Goal: Task Accomplishment & Management: Use online tool/utility

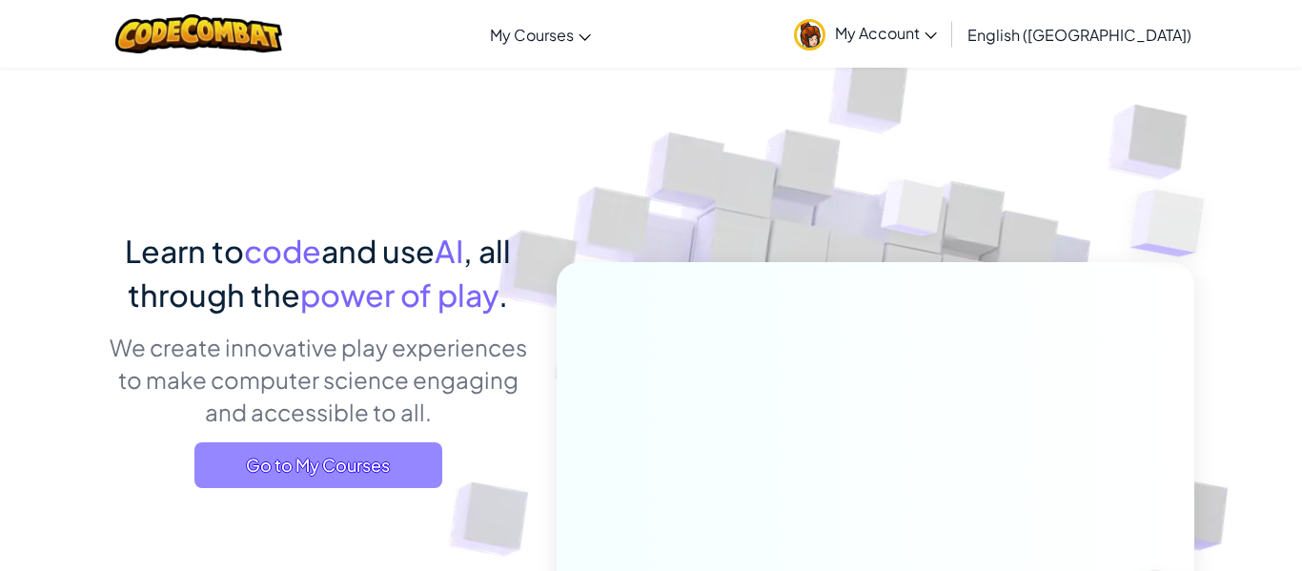
click at [408, 447] on span "Go to My Courses" at bounding box center [318, 465] width 248 height 46
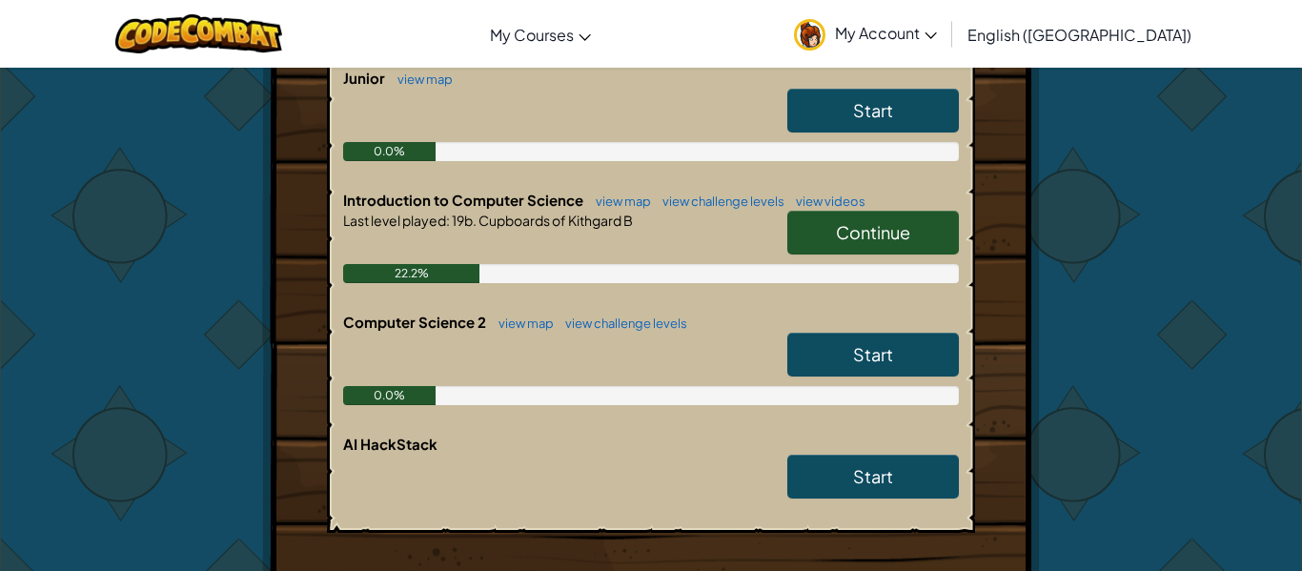
scroll to position [444, 0]
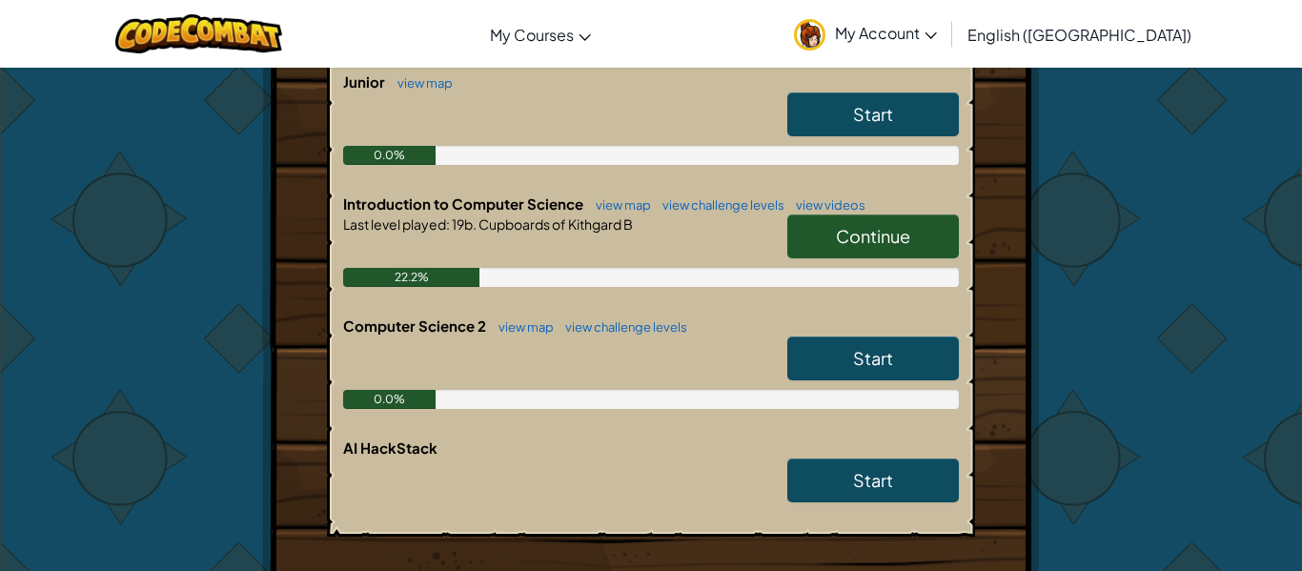
click at [911, 243] on link "Continue" at bounding box center [873, 236] width 172 height 44
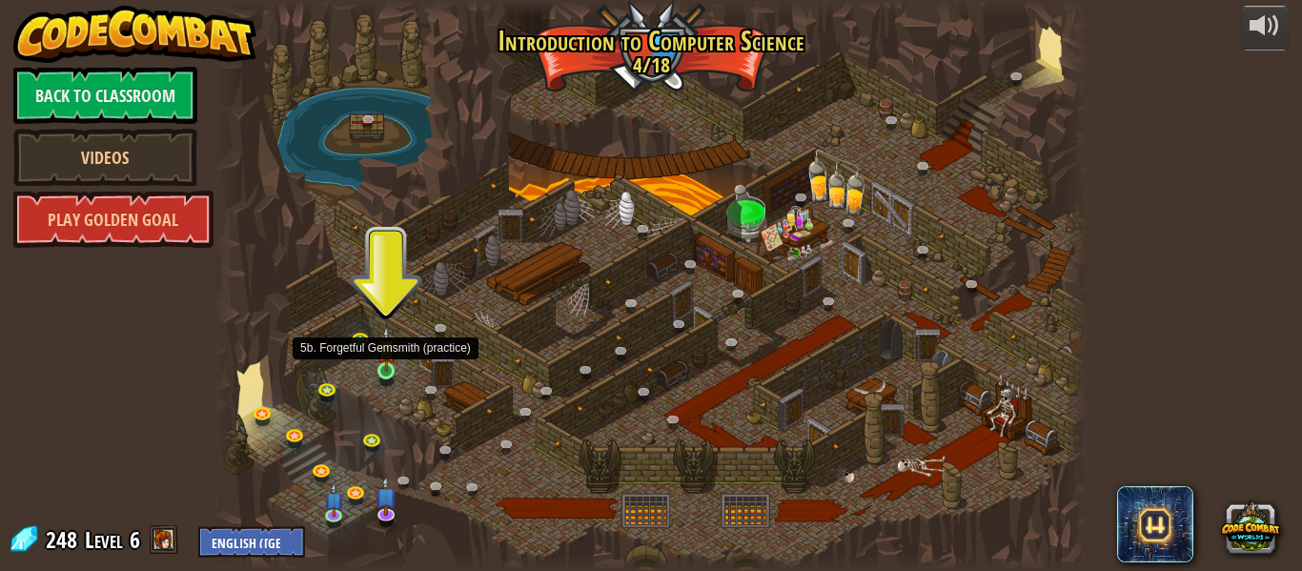
click at [380, 351] on img at bounding box center [386, 349] width 20 height 46
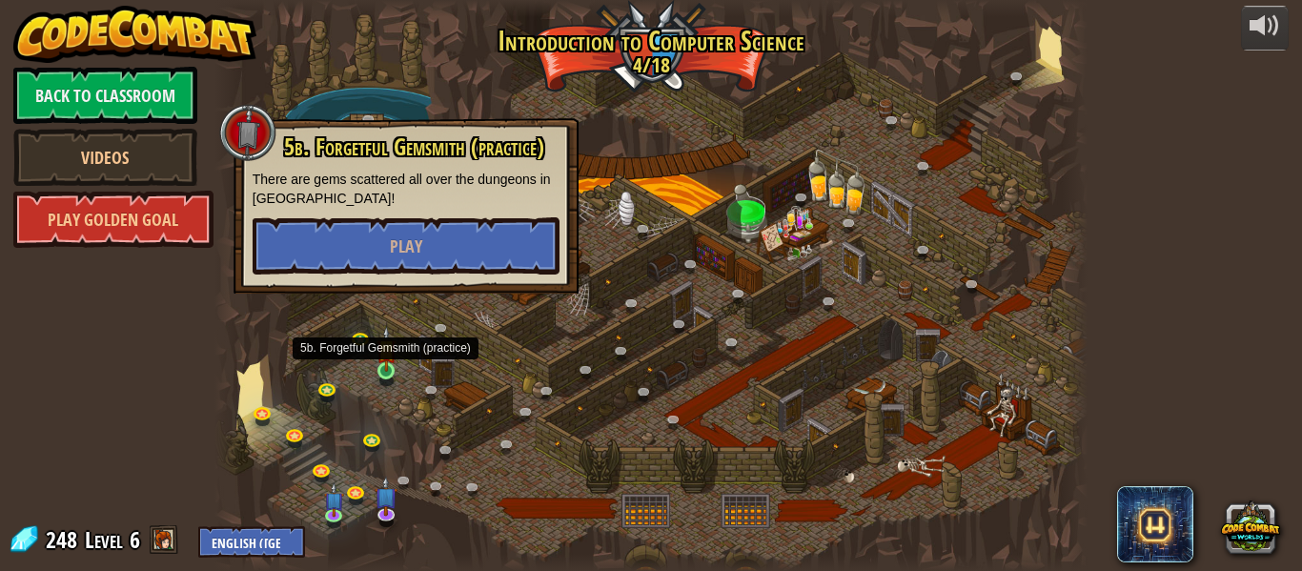
click at [379, 355] on img at bounding box center [386, 349] width 20 height 46
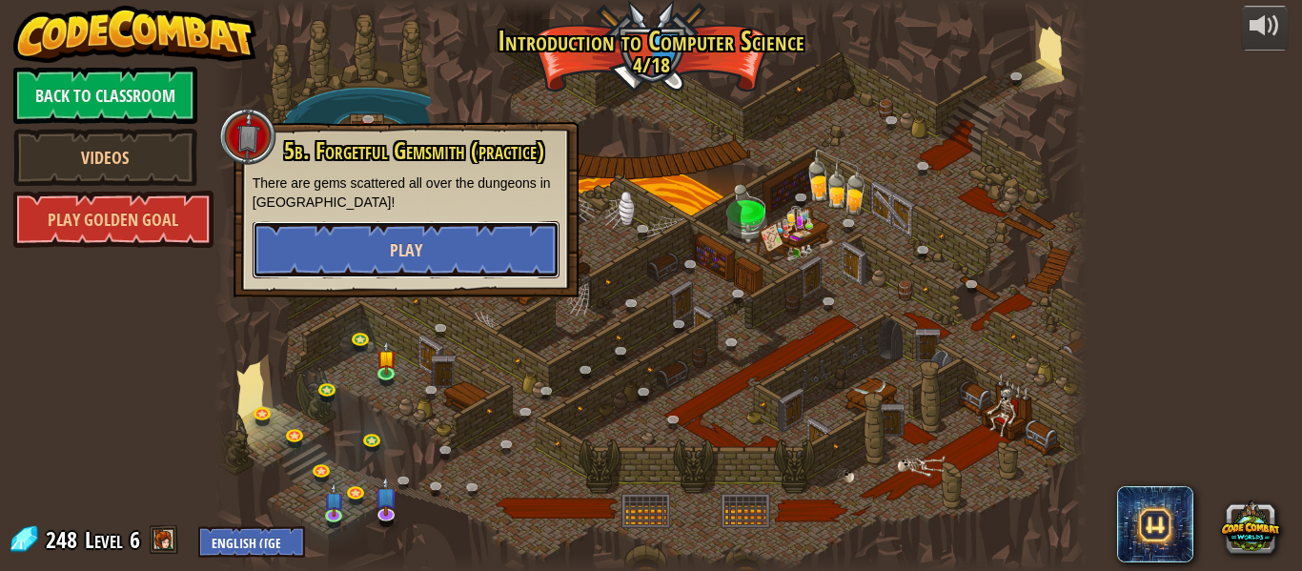
click at [446, 252] on button "Play" at bounding box center [406, 249] width 307 height 57
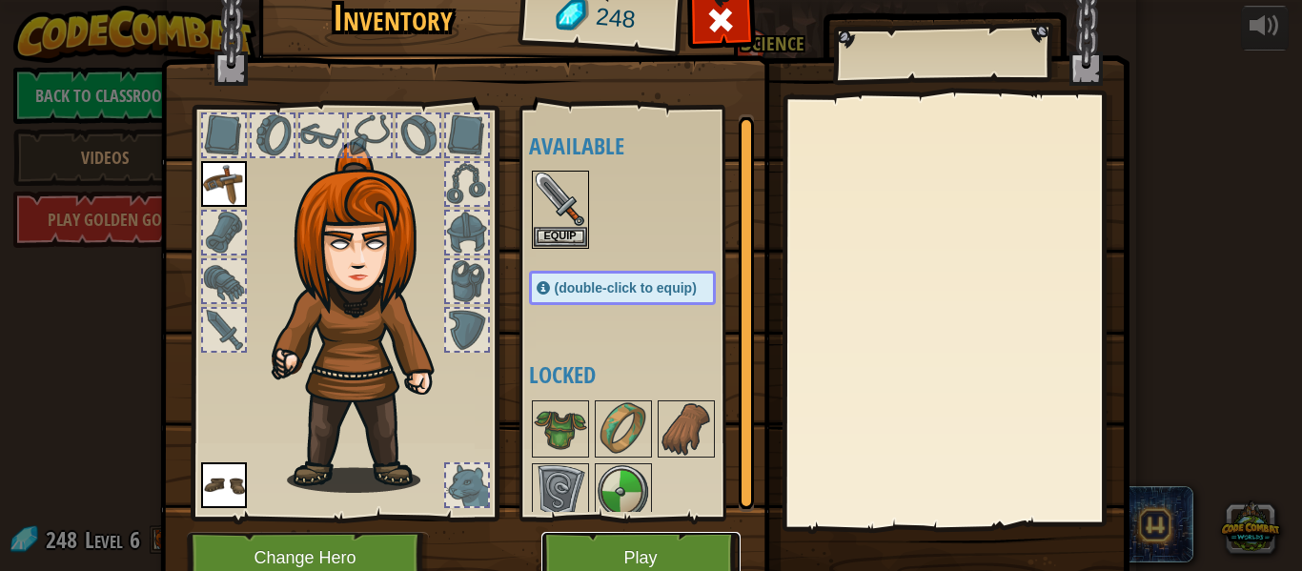
click at [619, 539] on button "Play" at bounding box center [640, 558] width 199 height 52
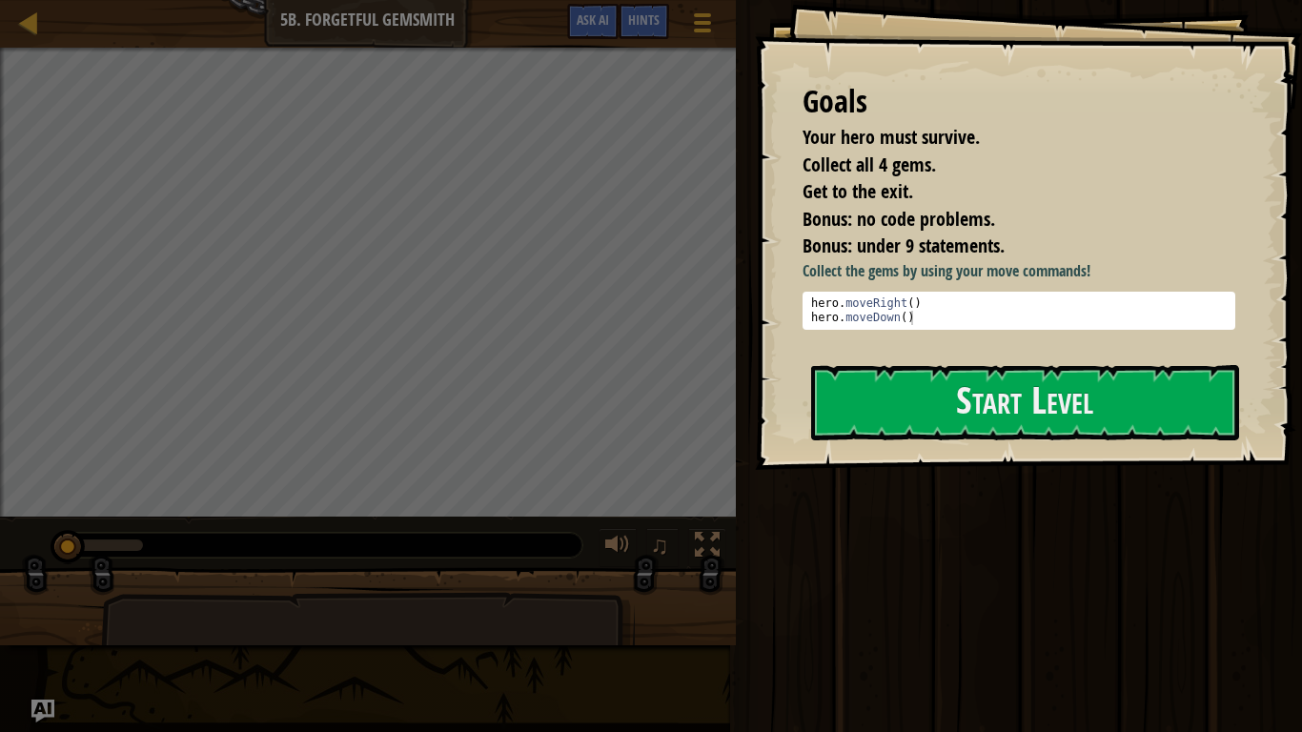
click at [1041, 257] on li "Bonus: under 9 statements." at bounding box center [1005, 247] width 452 height 28
click at [759, 479] on div "Run Submit Done" at bounding box center [1016, 361] width 572 height 722
click at [868, 417] on button "Start Level" at bounding box center [1025, 402] width 428 height 75
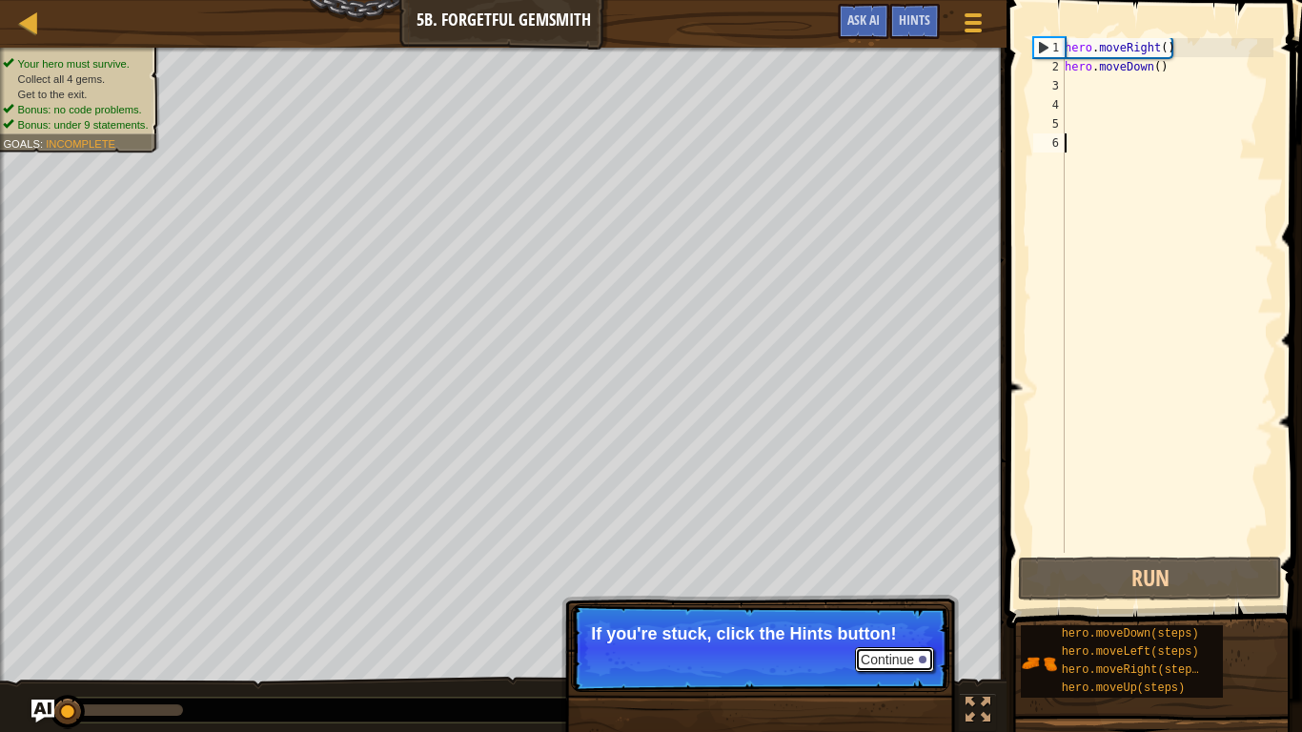
click at [892, 570] on button "Continue" at bounding box center [894, 659] width 79 height 25
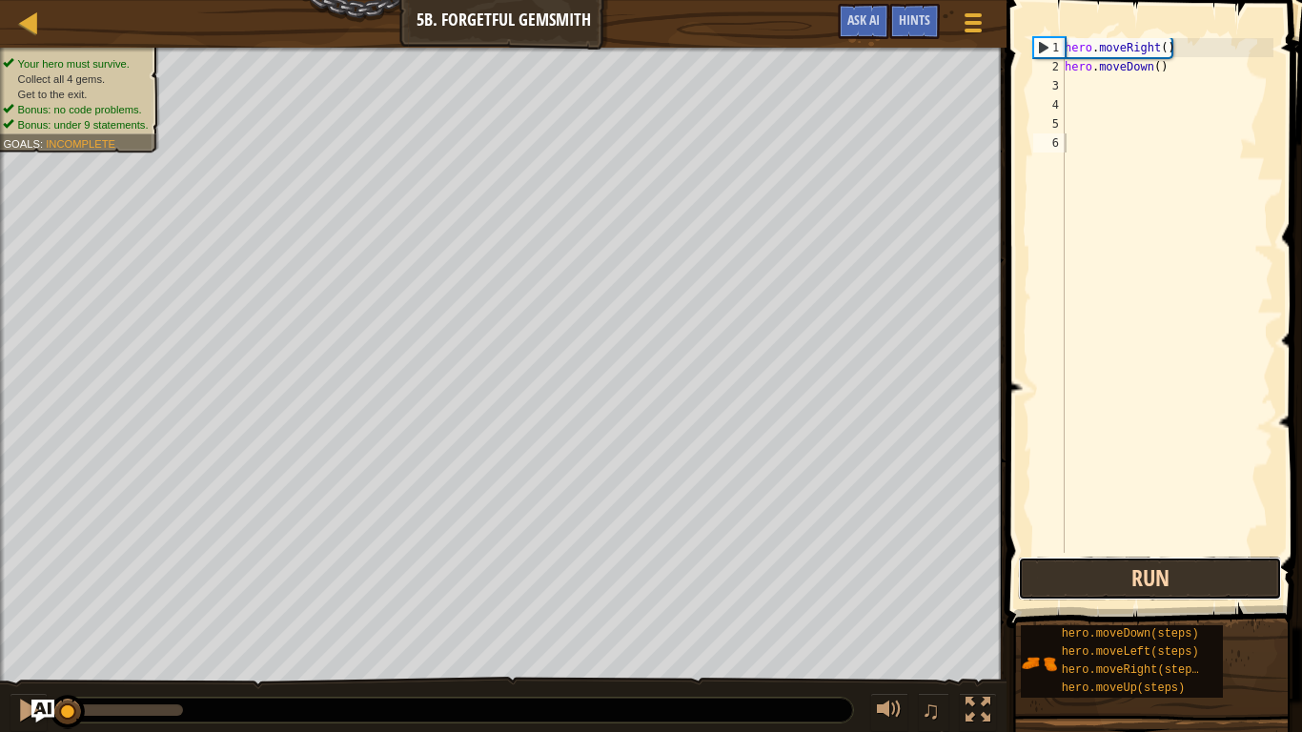
click at [1113, 570] on button "Run" at bounding box center [1150, 579] width 264 height 44
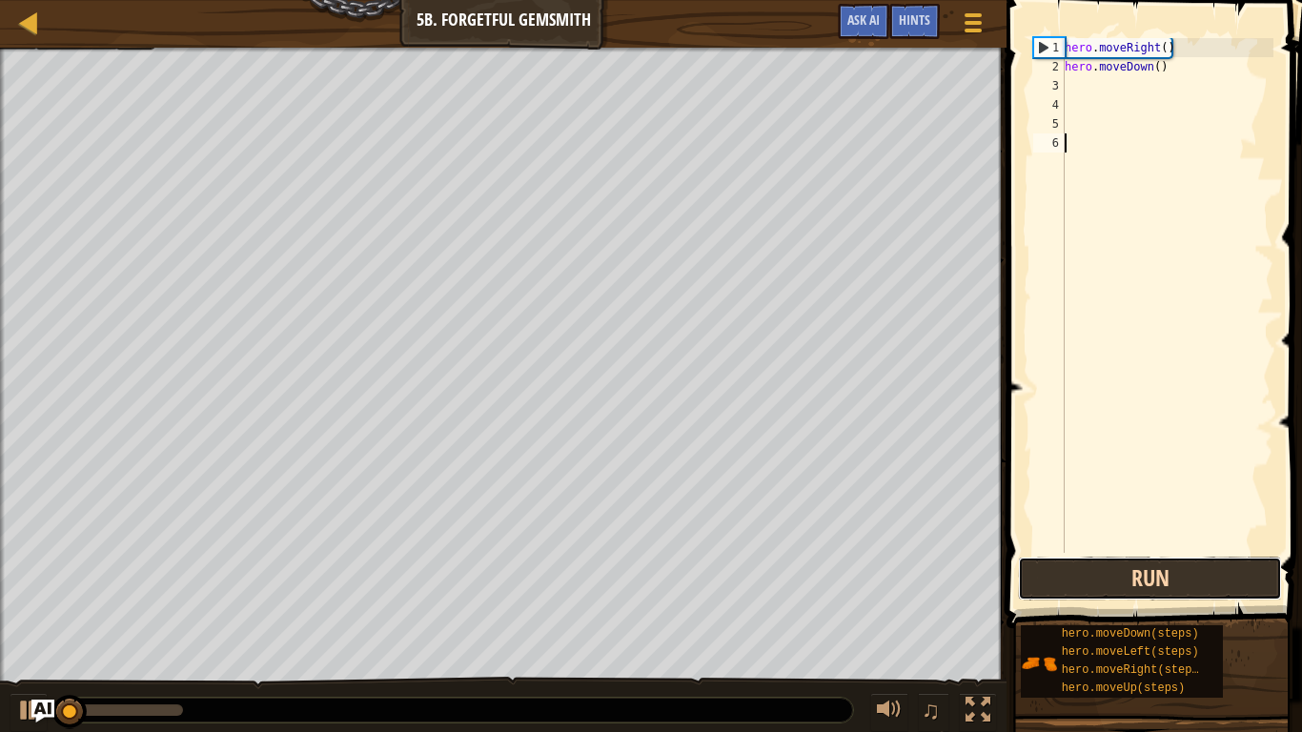
click at [1093, 570] on button "Run" at bounding box center [1150, 579] width 264 height 44
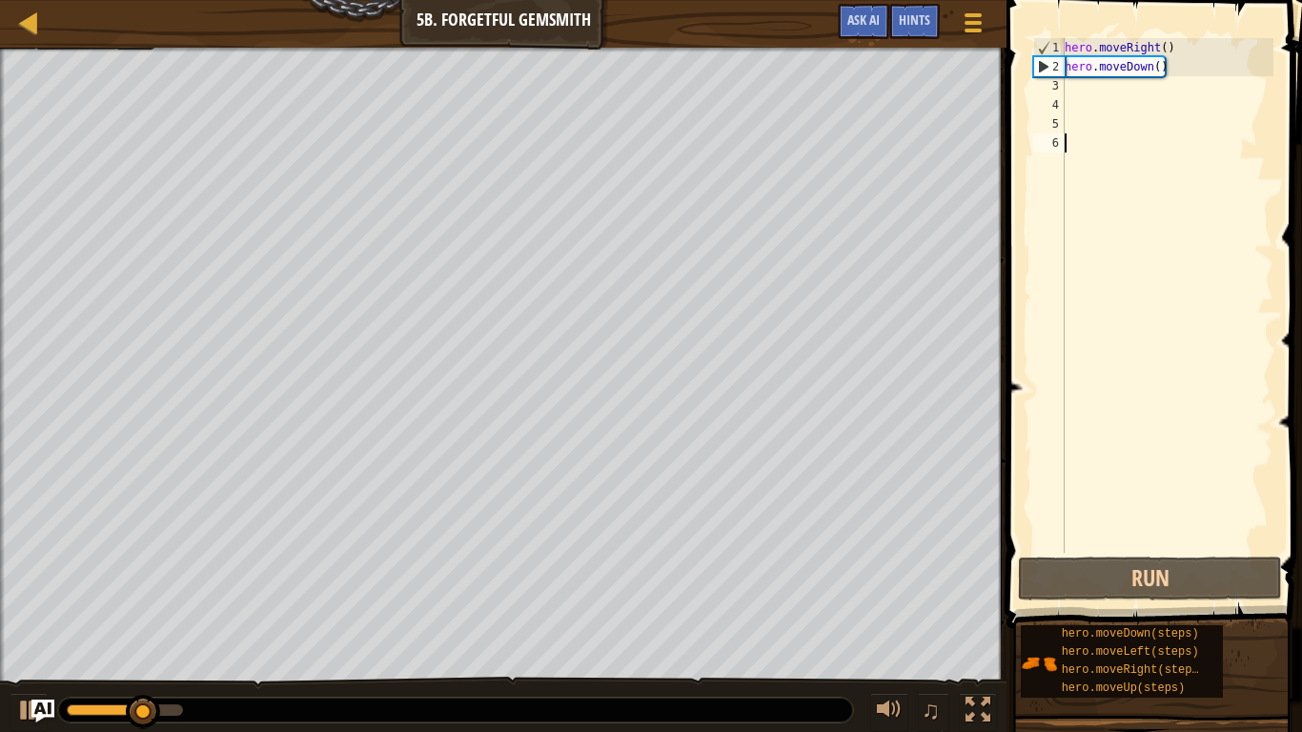
click at [1079, 98] on div "hero . moveRight ( ) hero . moveDown ( )" at bounding box center [1167, 314] width 213 height 553
click at [1066, 81] on div "hero . moveRight ( ) hero . moveDown ( )" at bounding box center [1167, 314] width 213 height 553
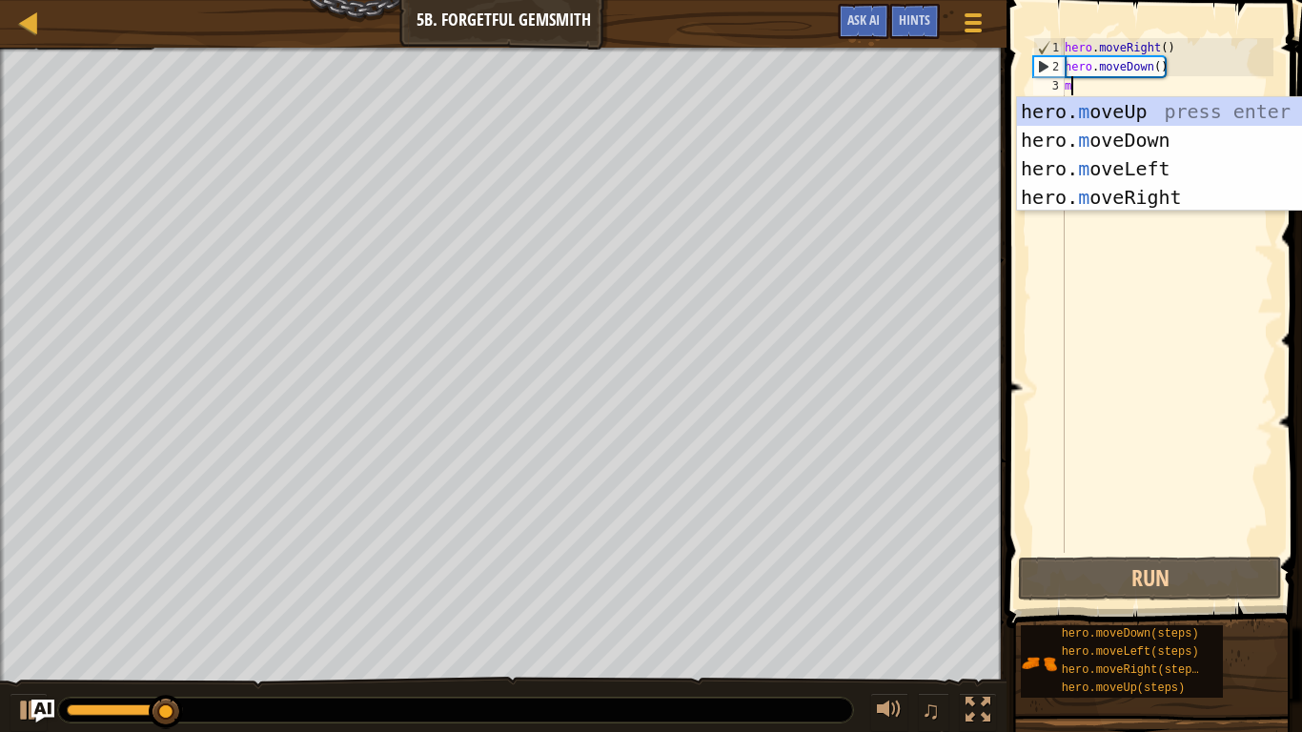
type textarea "m"
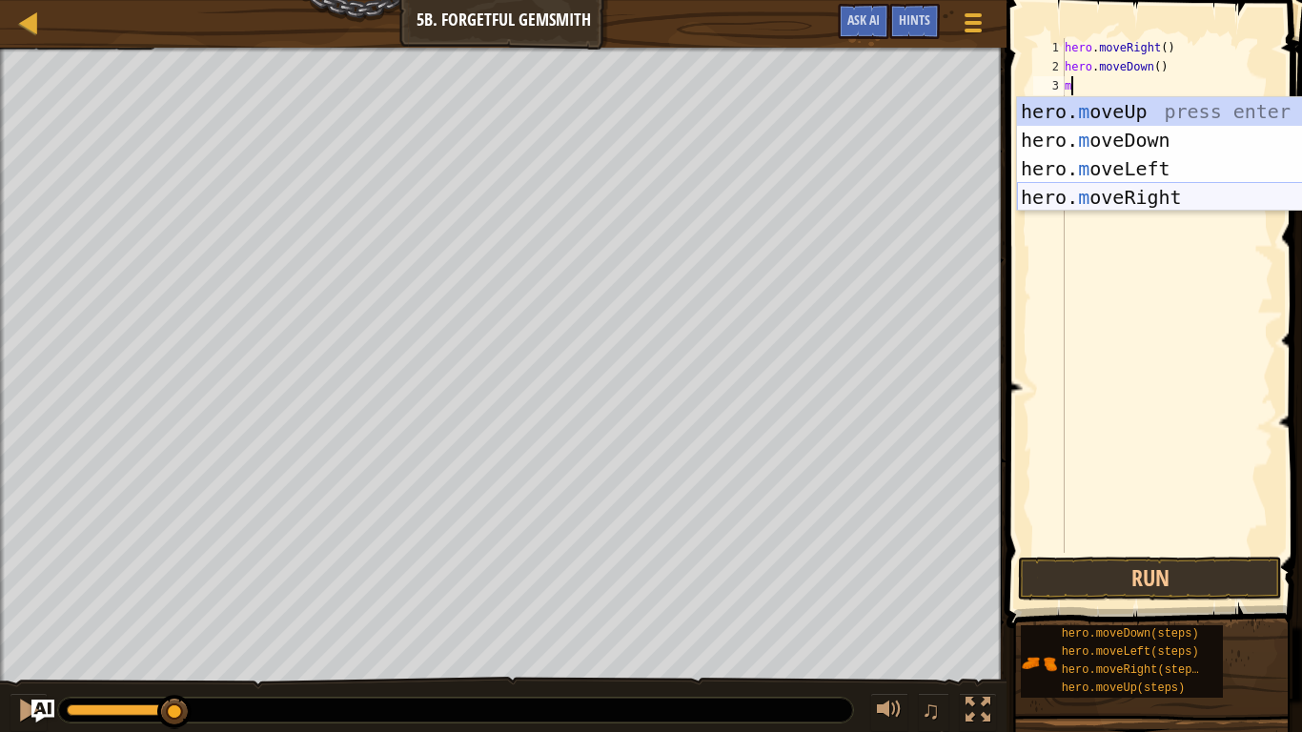
click at [1170, 195] on div "hero. m oveUp press enter hero. m oveDown press enter hero. m oveLeft press ent…" at bounding box center [1197, 183] width 360 height 172
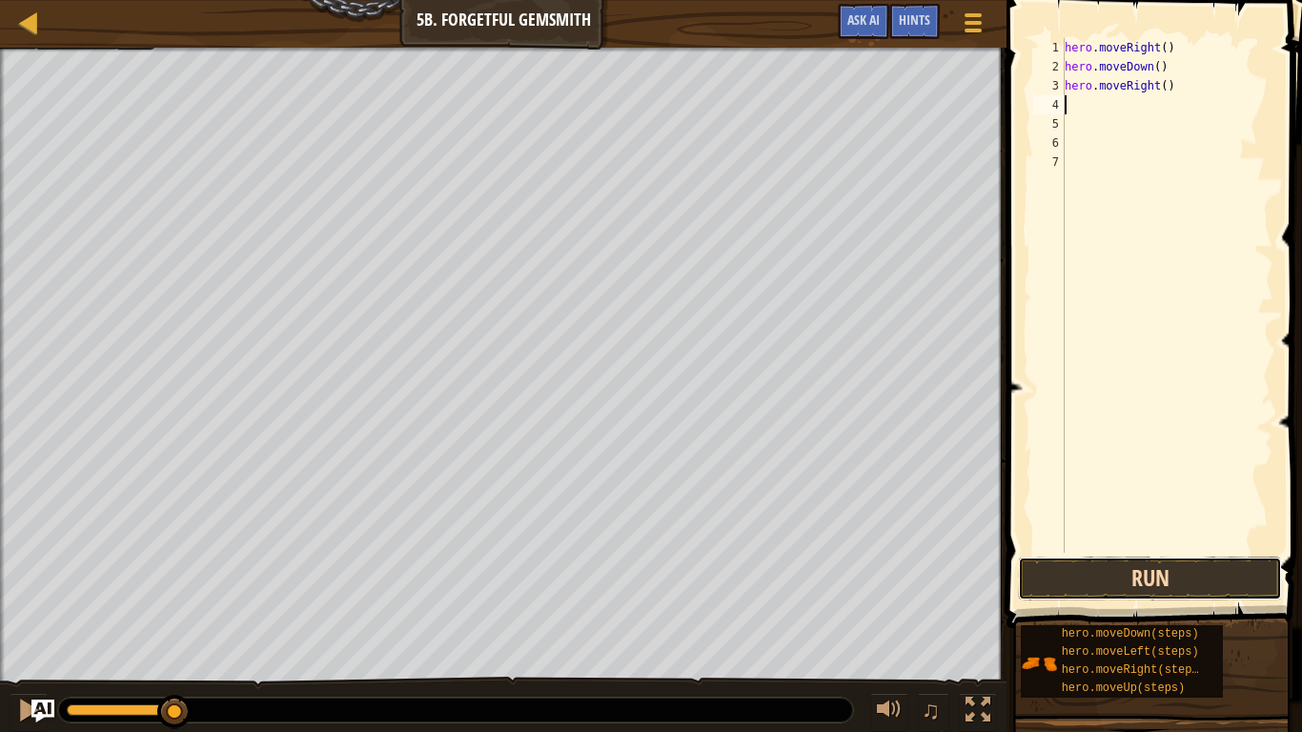
click at [1056, 568] on button "Run" at bounding box center [1150, 579] width 264 height 44
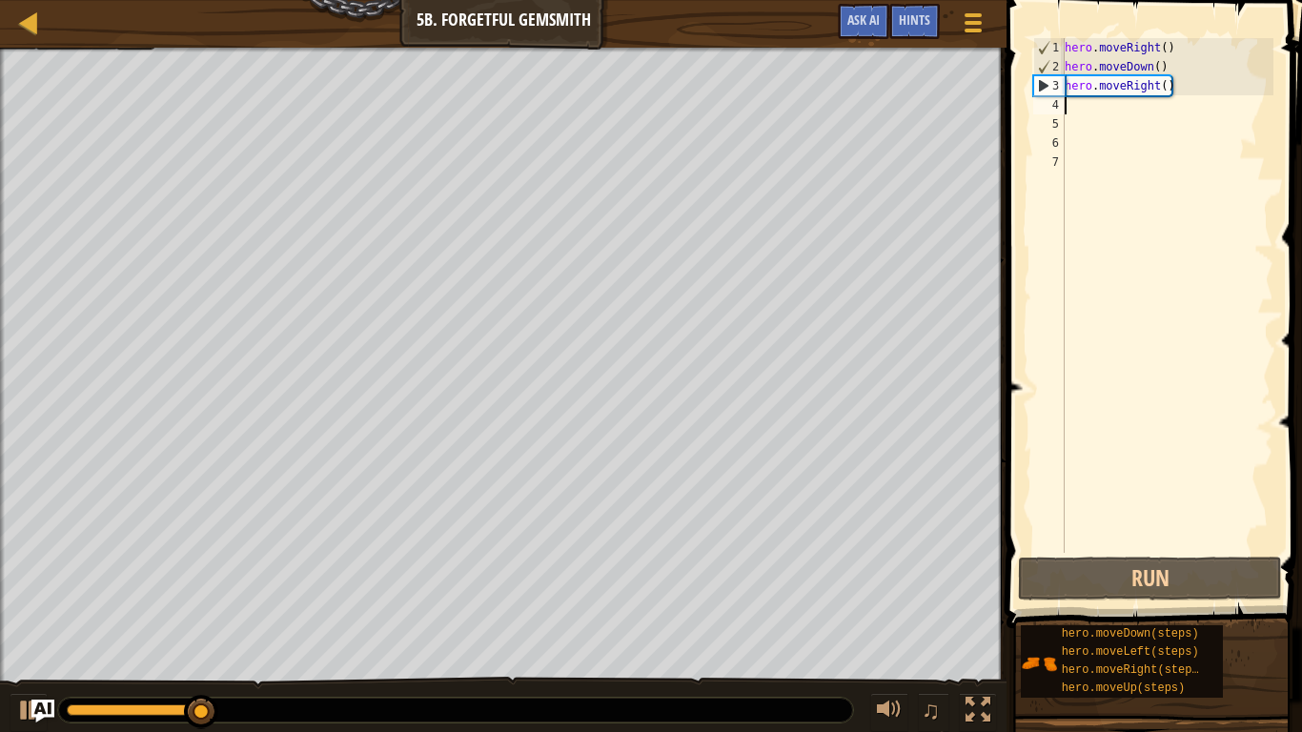
type textarea "m"
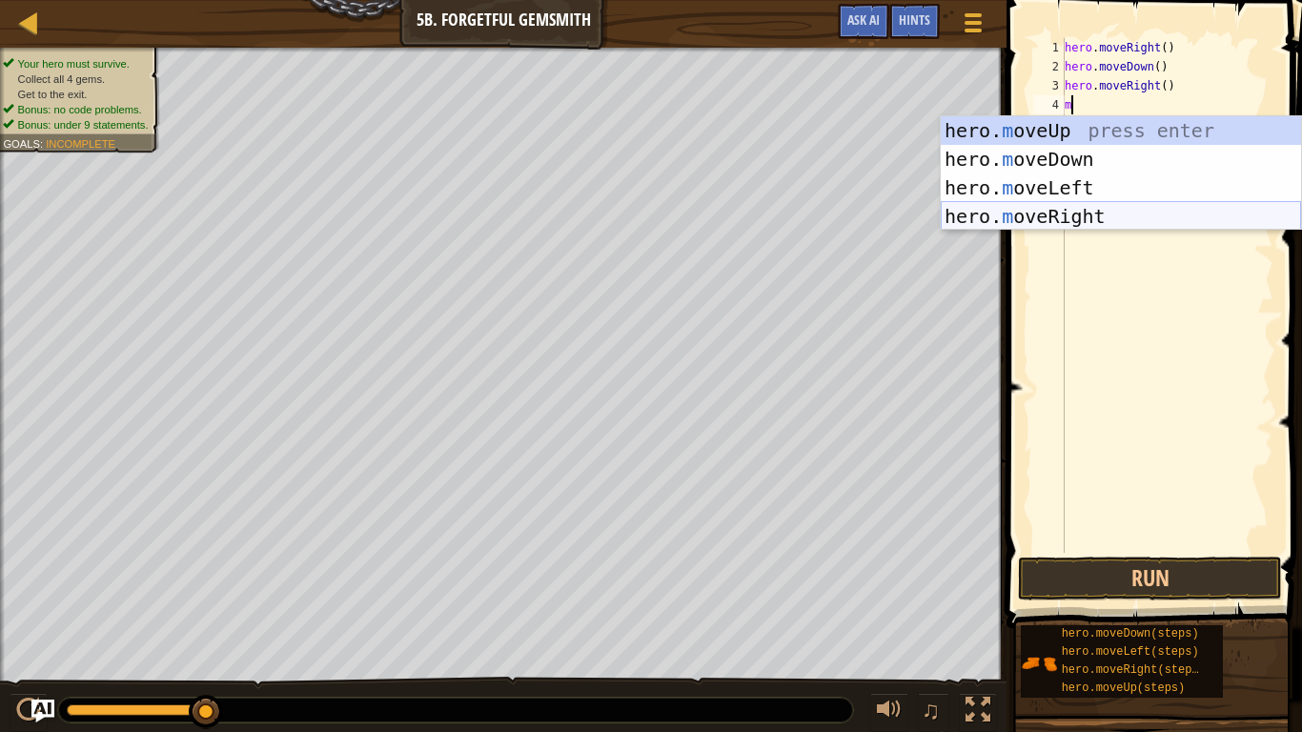
click at [1111, 224] on div "hero. m oveUp press enter hero. m oveDown press enter hero. m oveLeft press ent…" at bounding box center [1121, 202] width 360 height 172
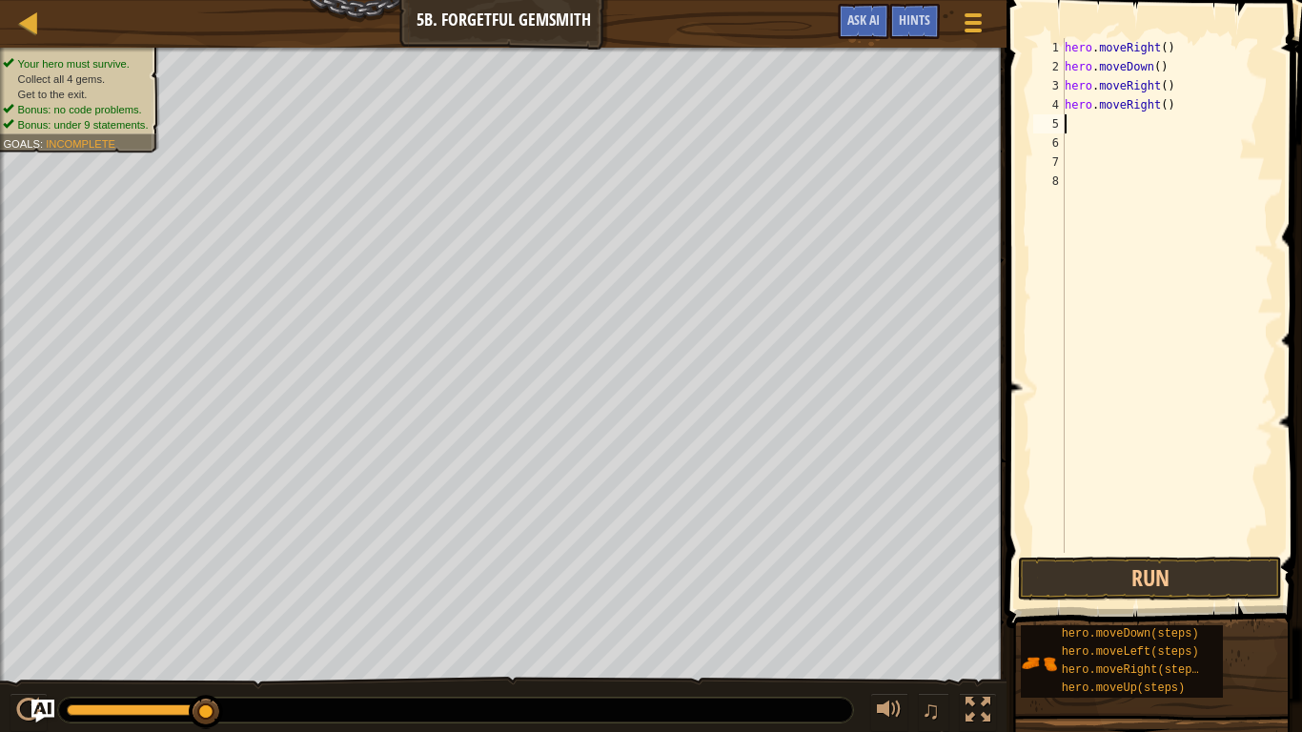
type textarea "m"
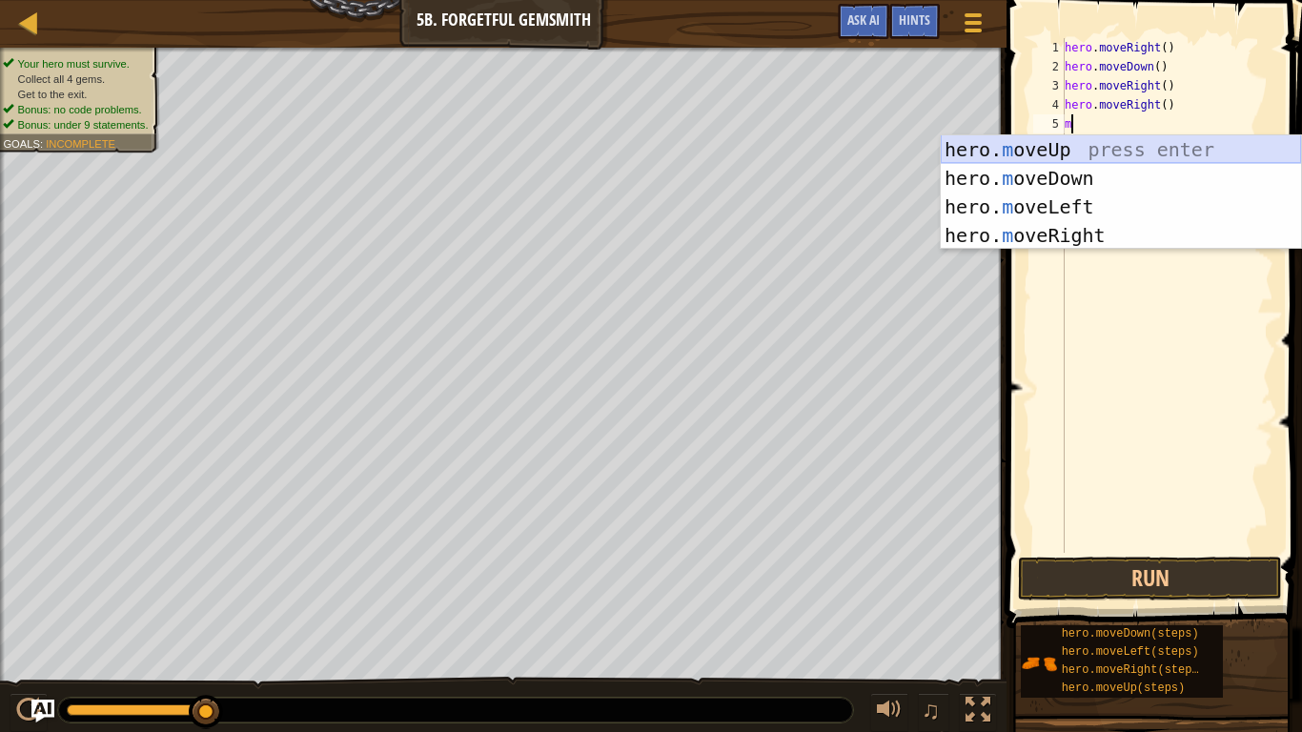
click at [1064, 151] on div "hero. m oveUp press enter hero. m oveDown press enter hero. m oveLeft press ent…" at bounding box center [1121, 221] width 360 height 172
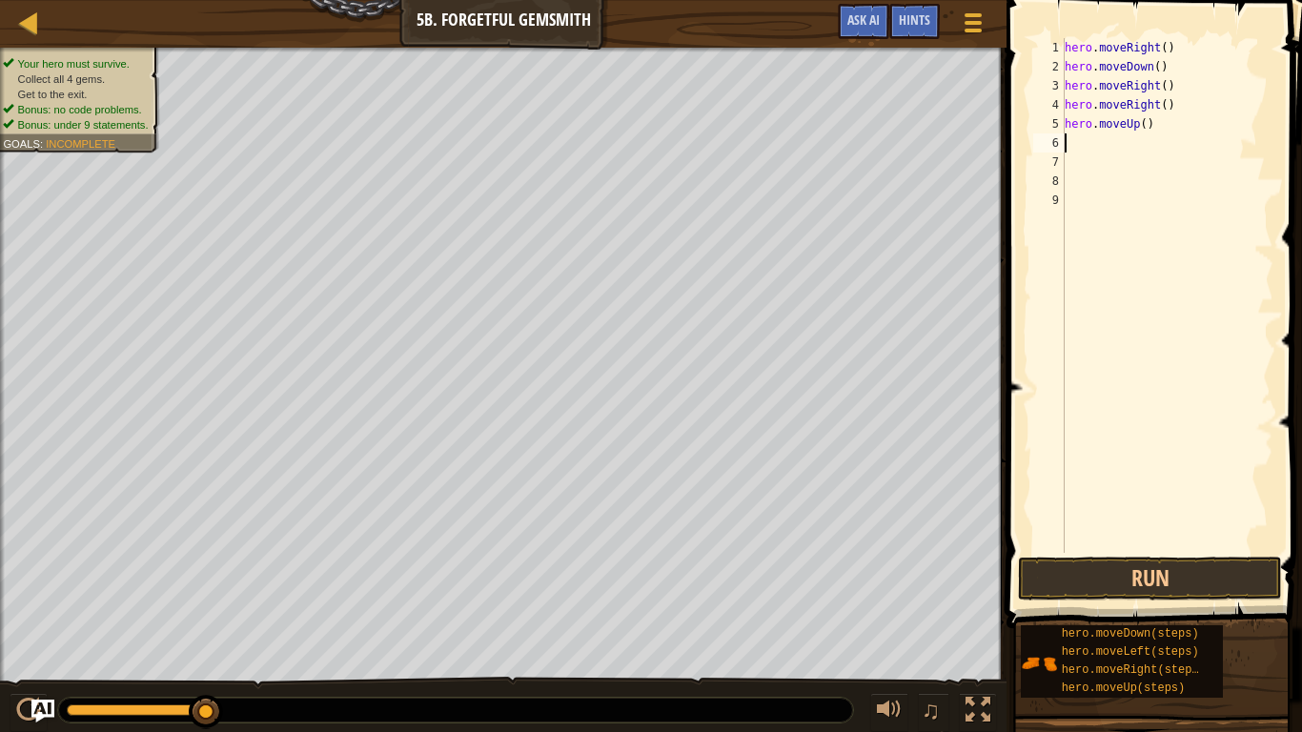
type textarea "m"
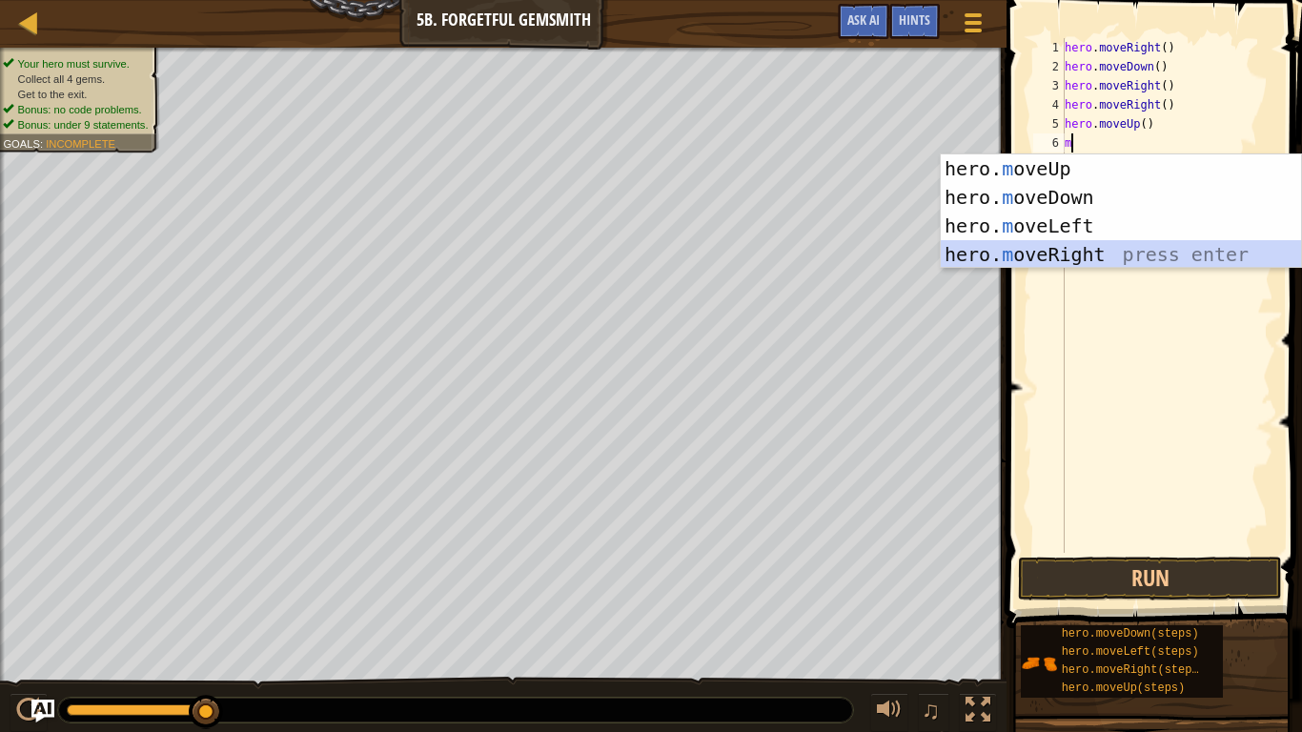
click at [1124, 254] on div "hero. m oveUp press enter hero. m oveDown press enter hero. m oveLeft press ent…" at bounding box center [1121, 240] width 360 height 172
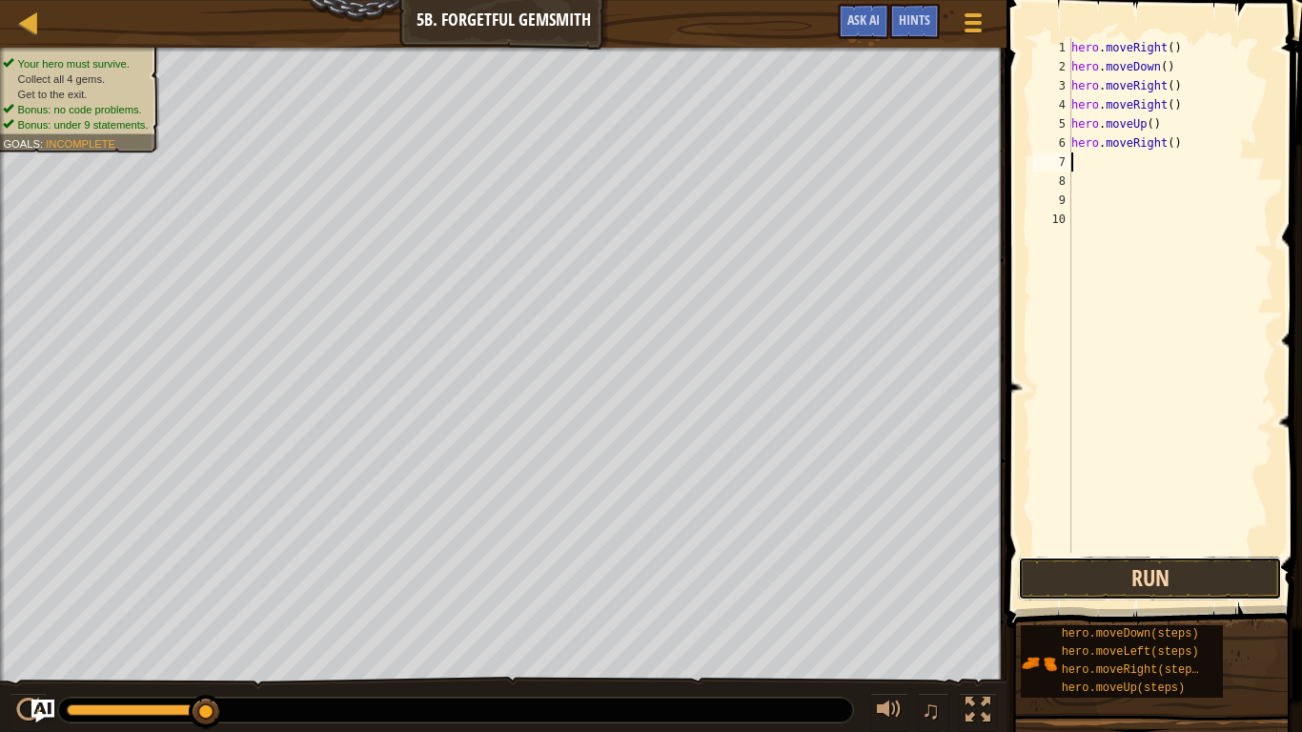
click at [1150, 561] on button "Run" at bounding box center [1150, 579] width 264 height 44
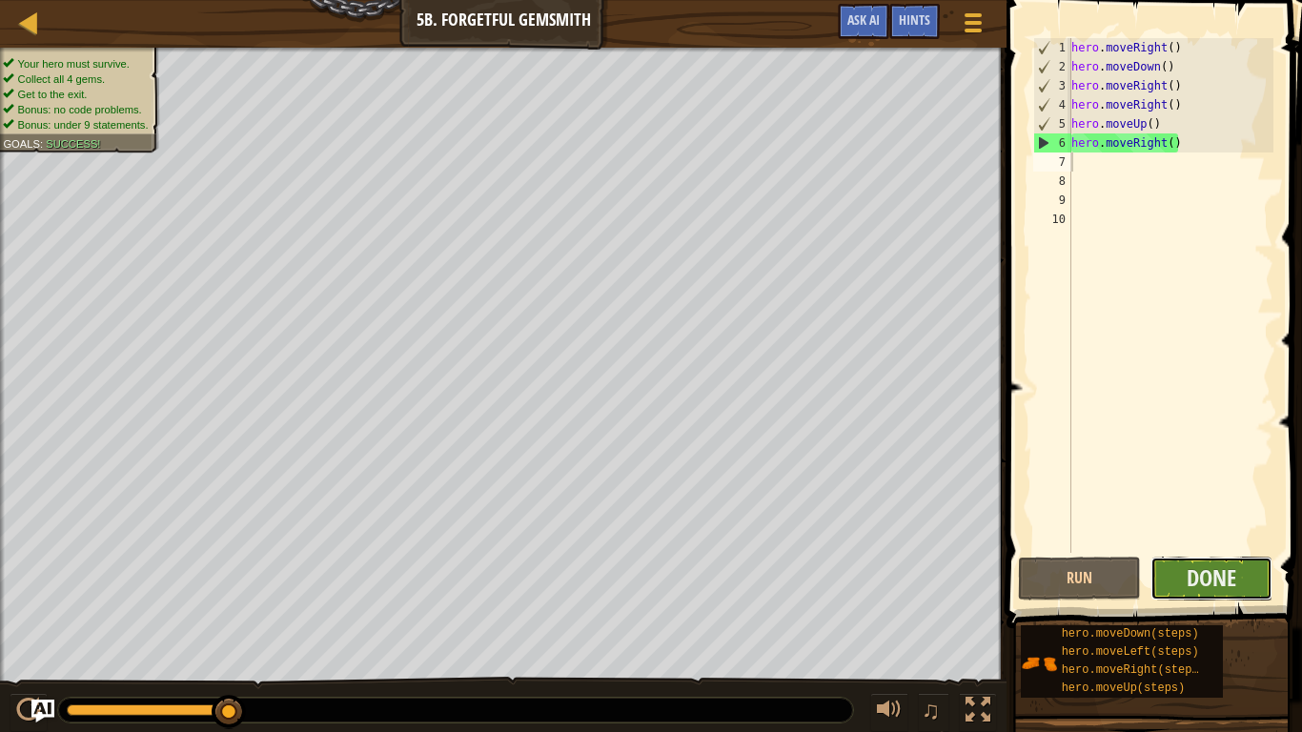
click at [1184, 570] on button "Done" at bounding box center [1211, 579] width 123 height 44
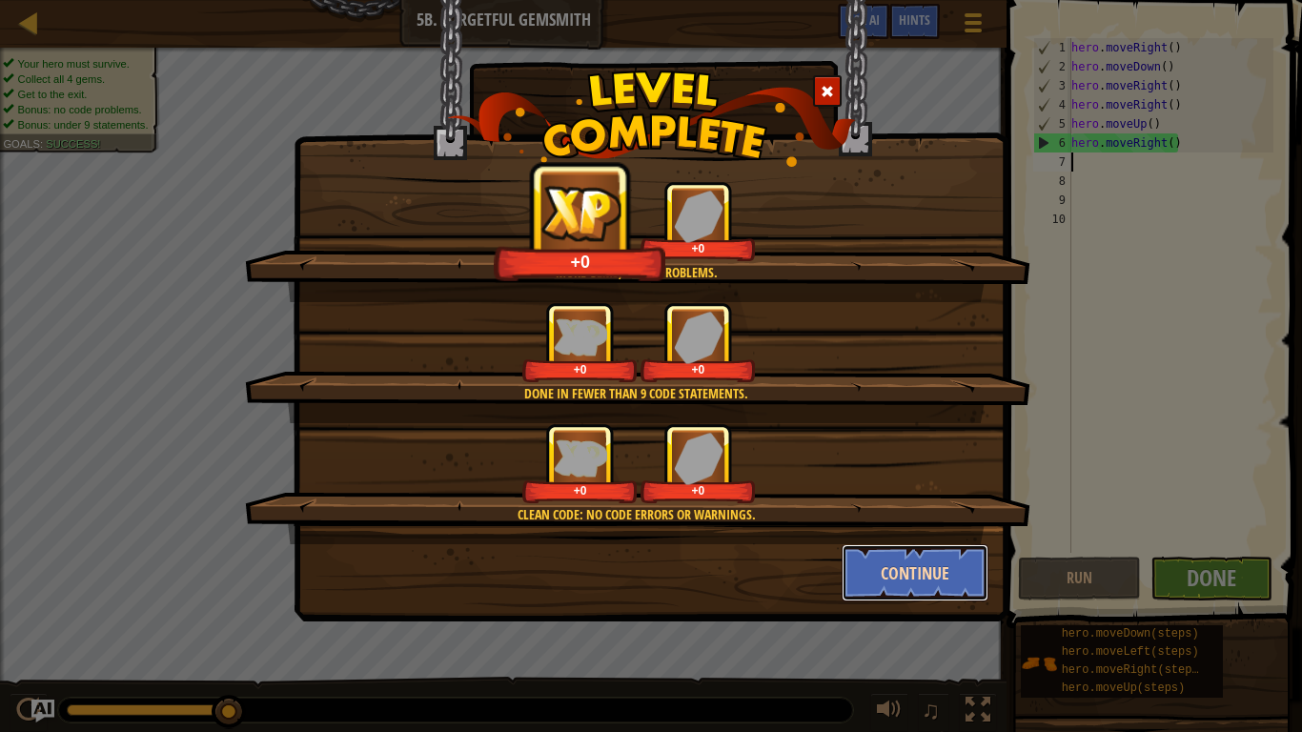
click at [908, 570] on button "Continue" at bounding box center [916, 572] width 148 height 57
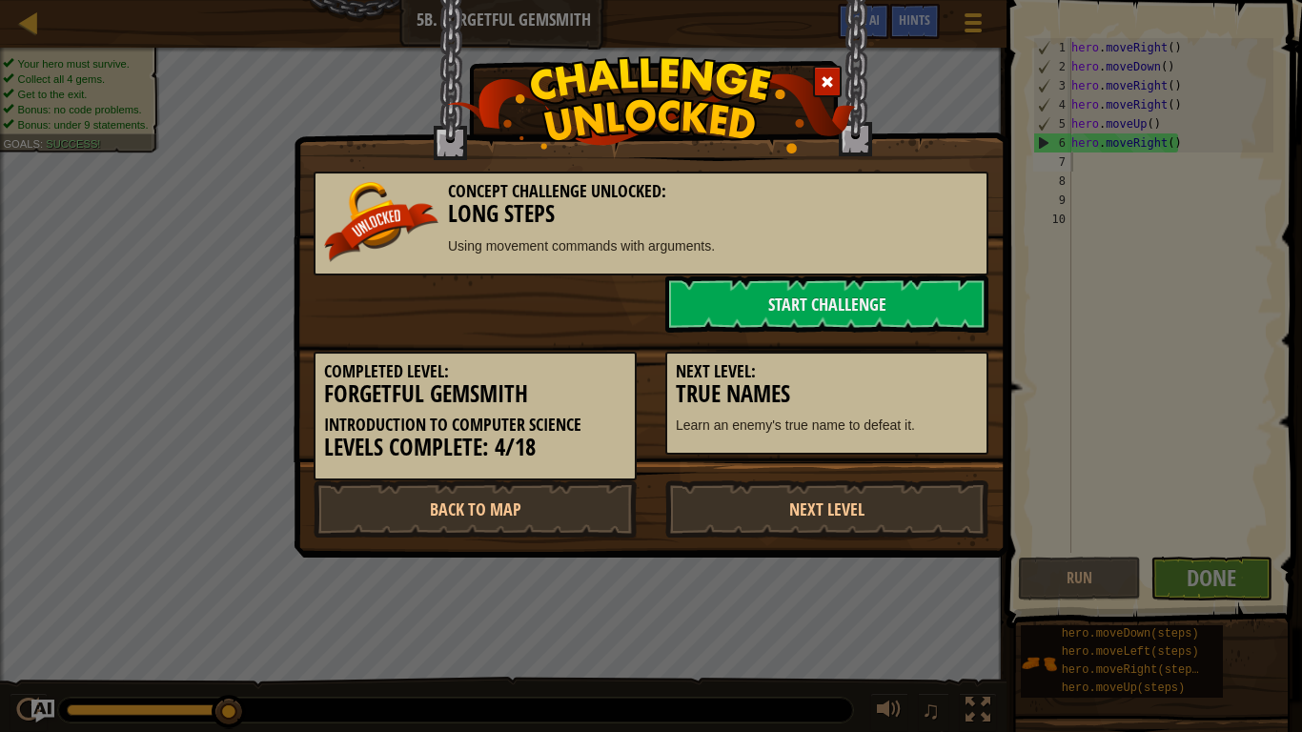
click at [898, 570] on div "Concept Challenge Unlocked: Long Steps Using movement commands with arguments. …" at bounding box center [651, 366] width 1302 height 732
click at [805, 318] on link "Start Challenge" at bounding box center [826, 303] width 323 height 57
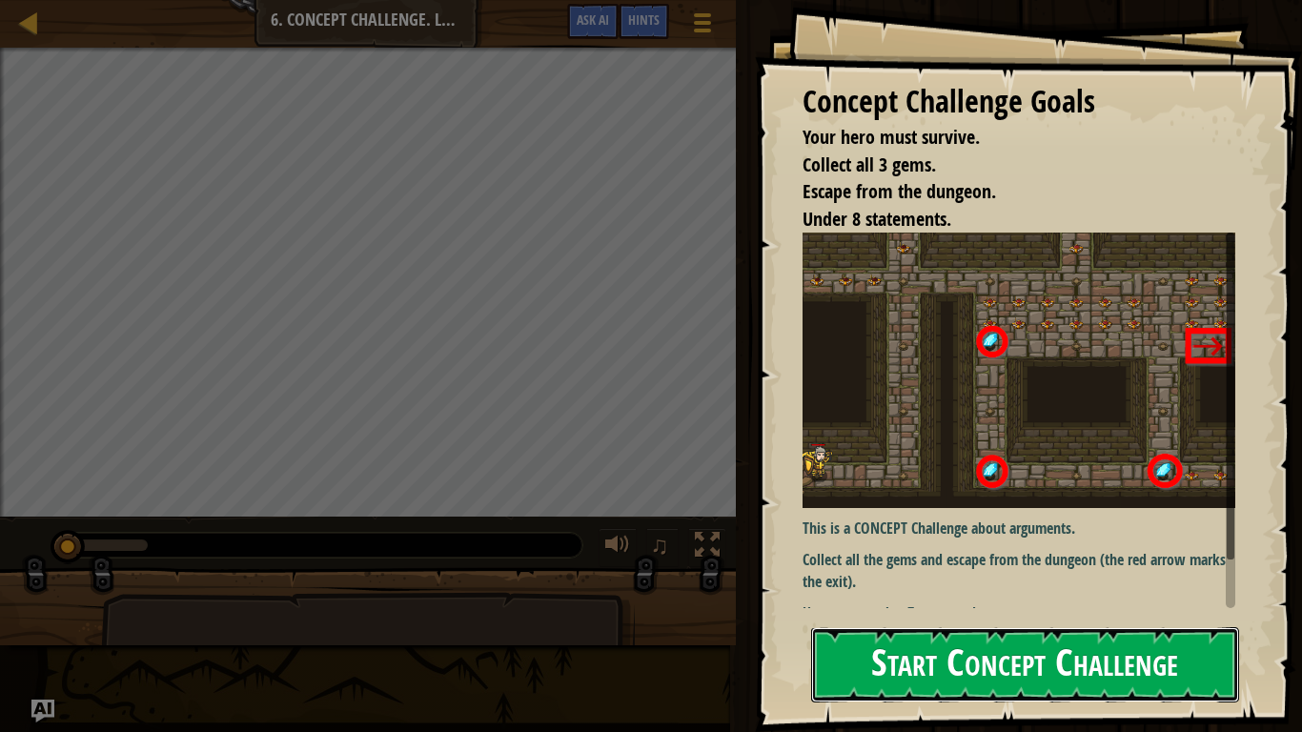
click at [937, 570] on button "Start Concept Challenge" at bounding box center [1025, 664] width 428 height 75
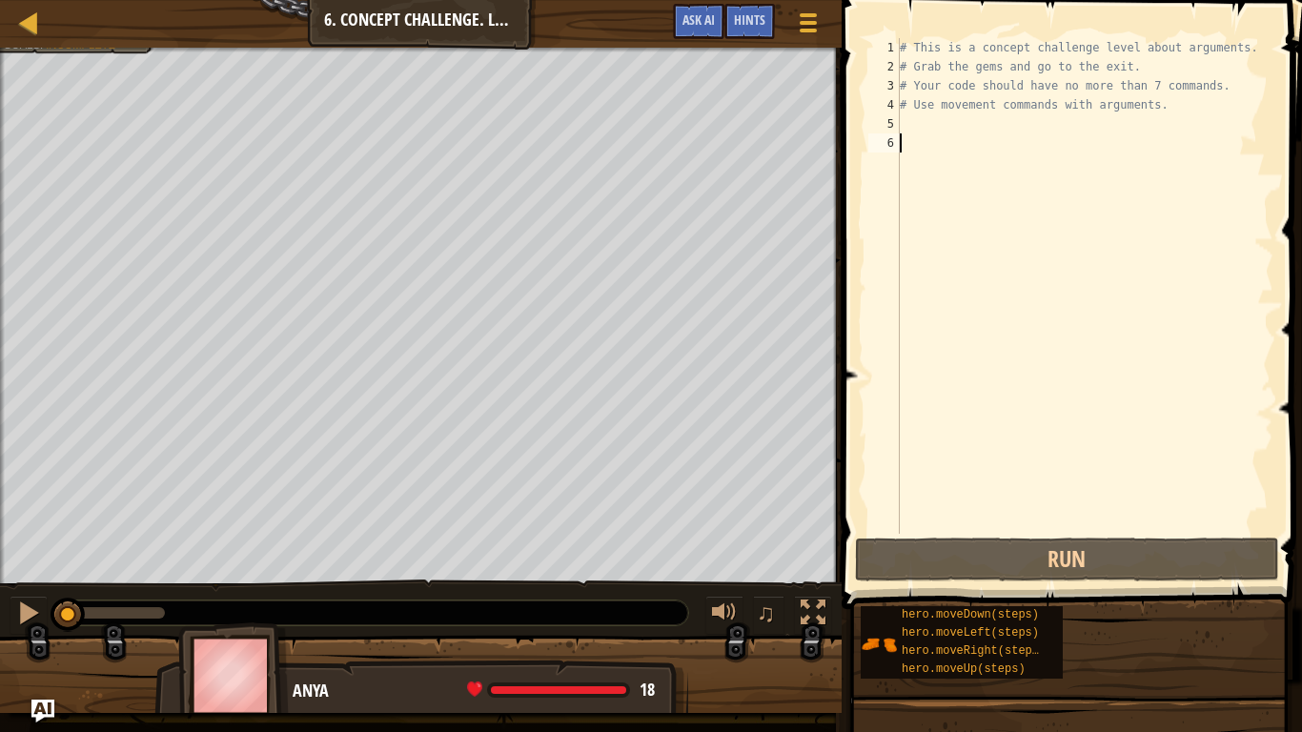
click at [1154, 108] on div "# This is a concept challenge level about arguments. # Grab the gems and go to …" at bounding box center [1084, 305] width 377 height 534
click at [1162, 112] on div "# This is a concept challenge level about arguments. # Grab the gems and go to …" at bounding box center [1084, 305] width 377 height 534
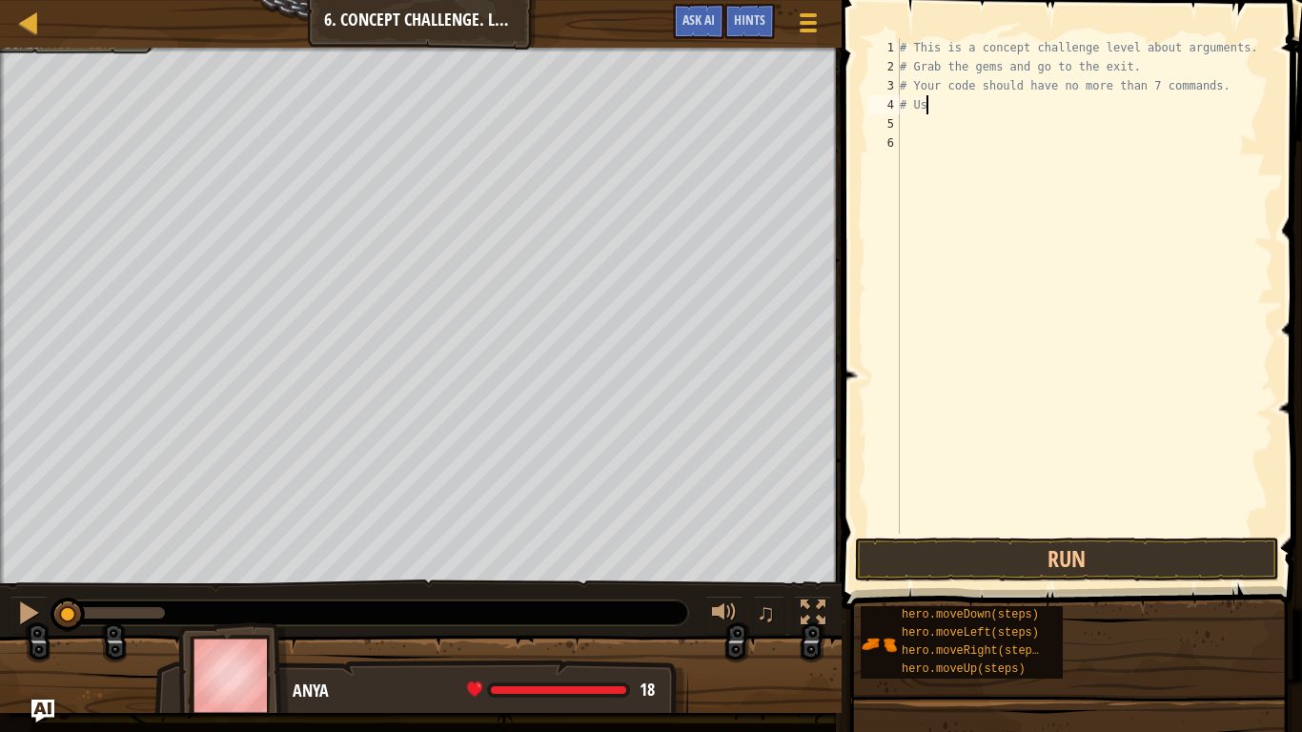
type textarea "#"
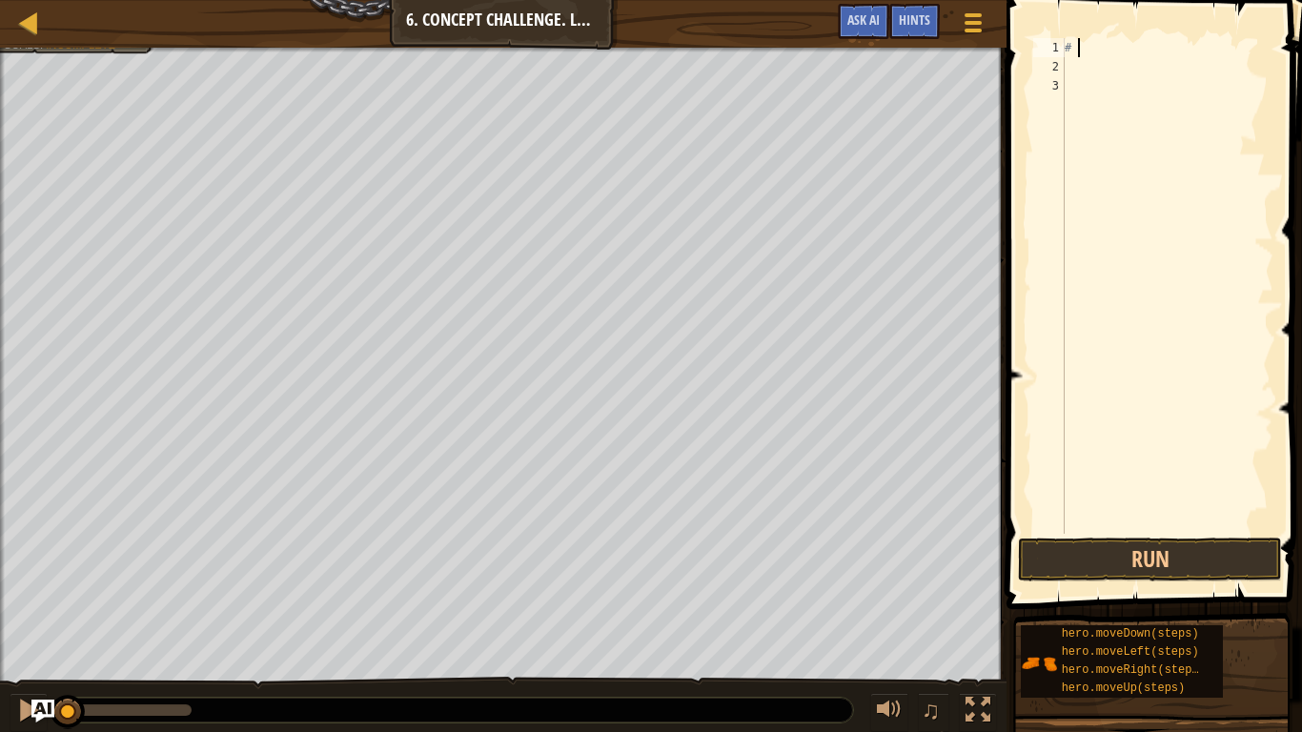
type textarea "#"
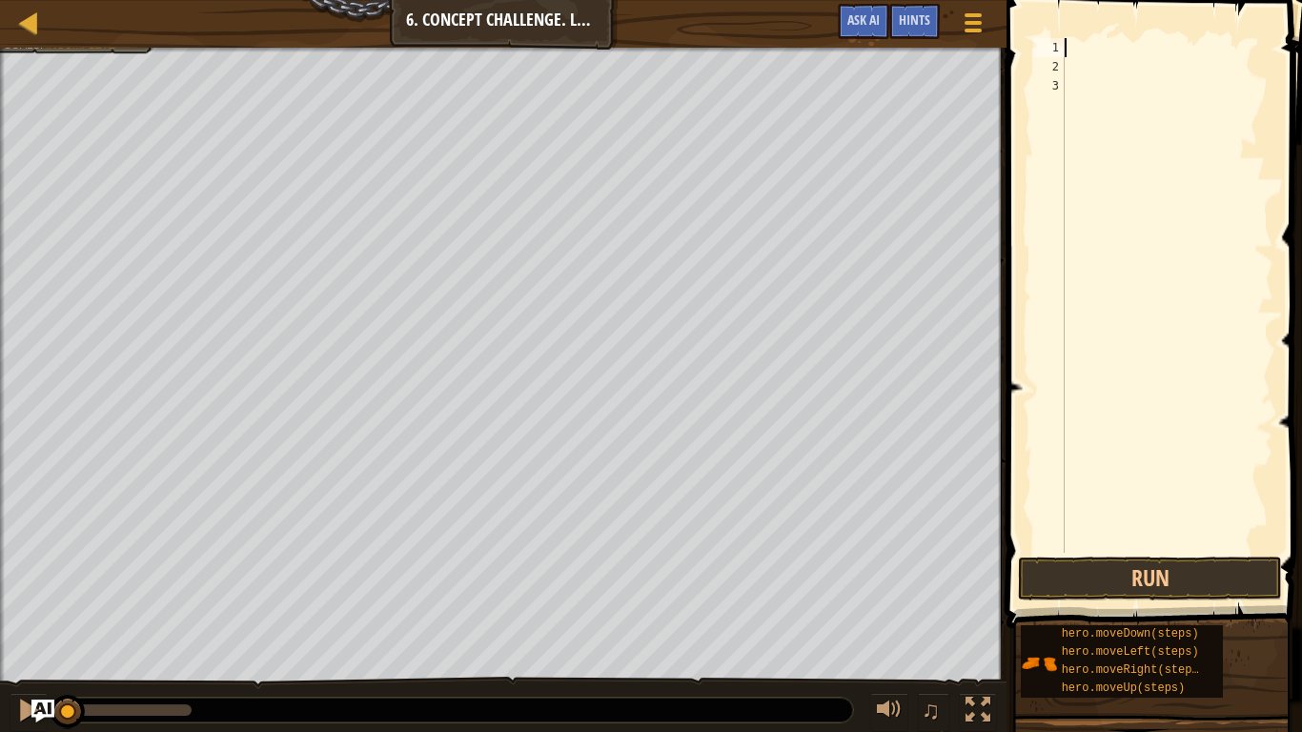
type textarea "m"
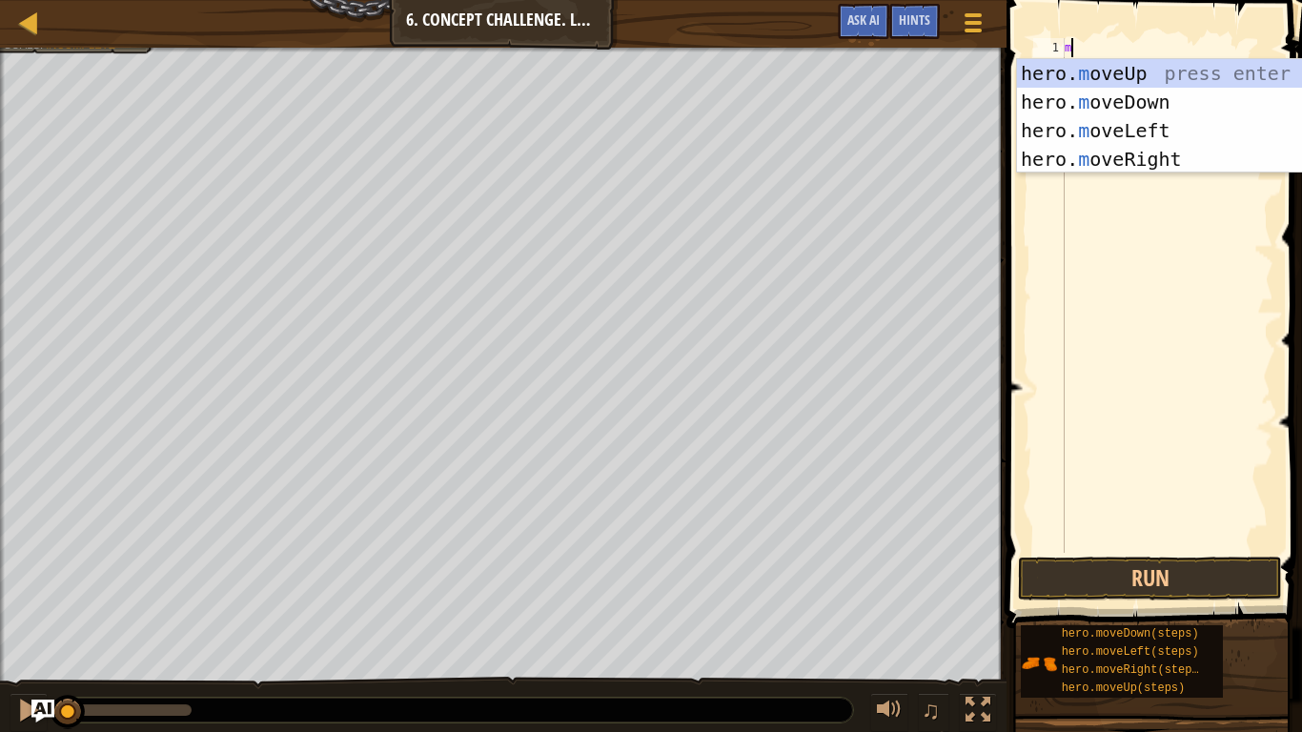
scroll to position [9, 0]
click at [1125, 81] on div "hero. m oveUp press enter hero. m oveDown press enter hero. m oveLeft press ent…" at bounding box center [1197, 145] width 360 height 172
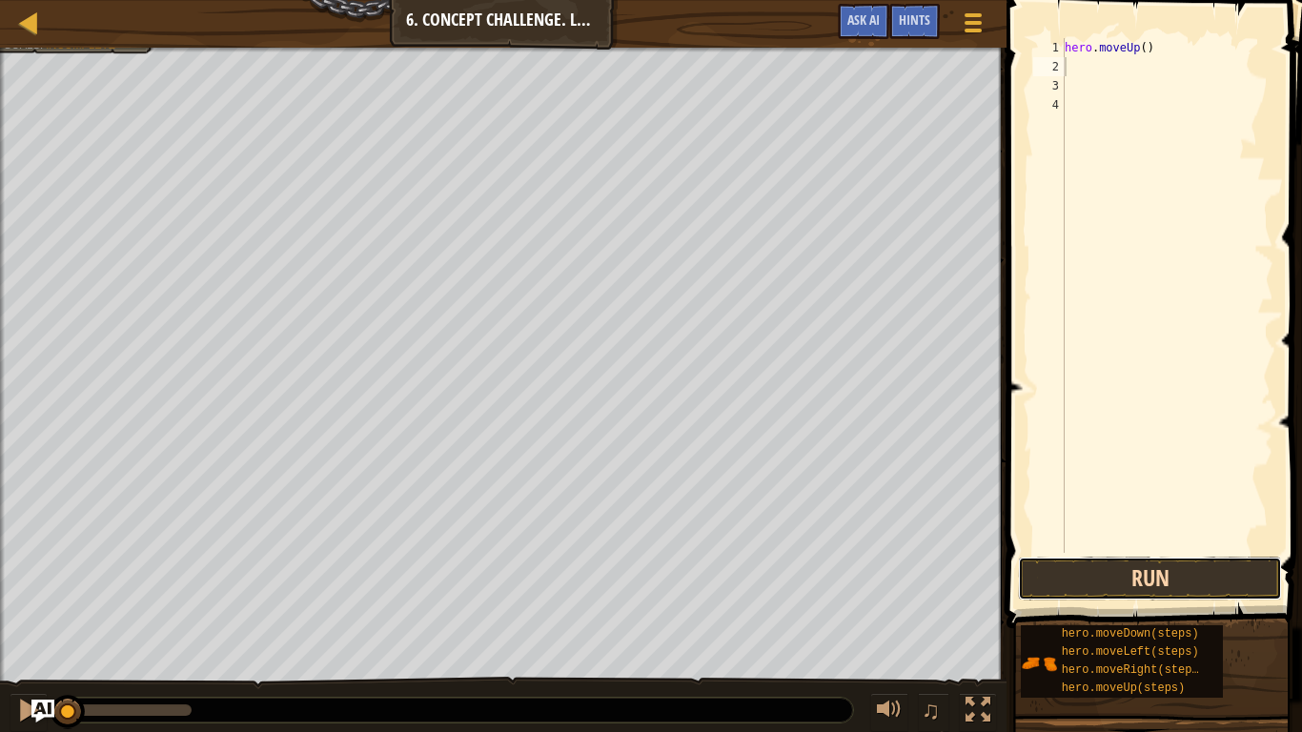
click at [1161, 570] on button "Run" at bounding box center [1150, 579] width 264 height 44
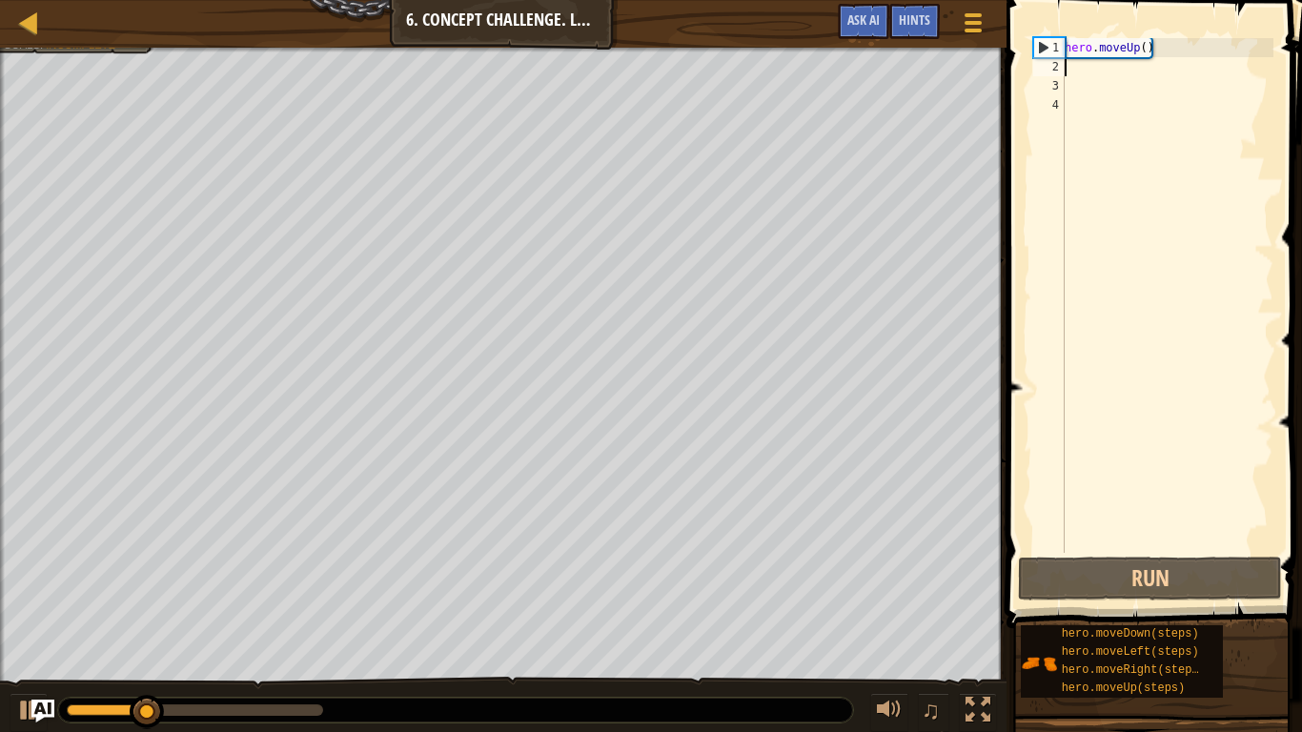
click at [1160, 63] on div "hero . moveUp ( )" at bounding box center [1167, 314] width 213 height 553
click at [1155, 51] on div "hero . moveUp ( )" at bounding box center [1167, 314] width 213 height 553
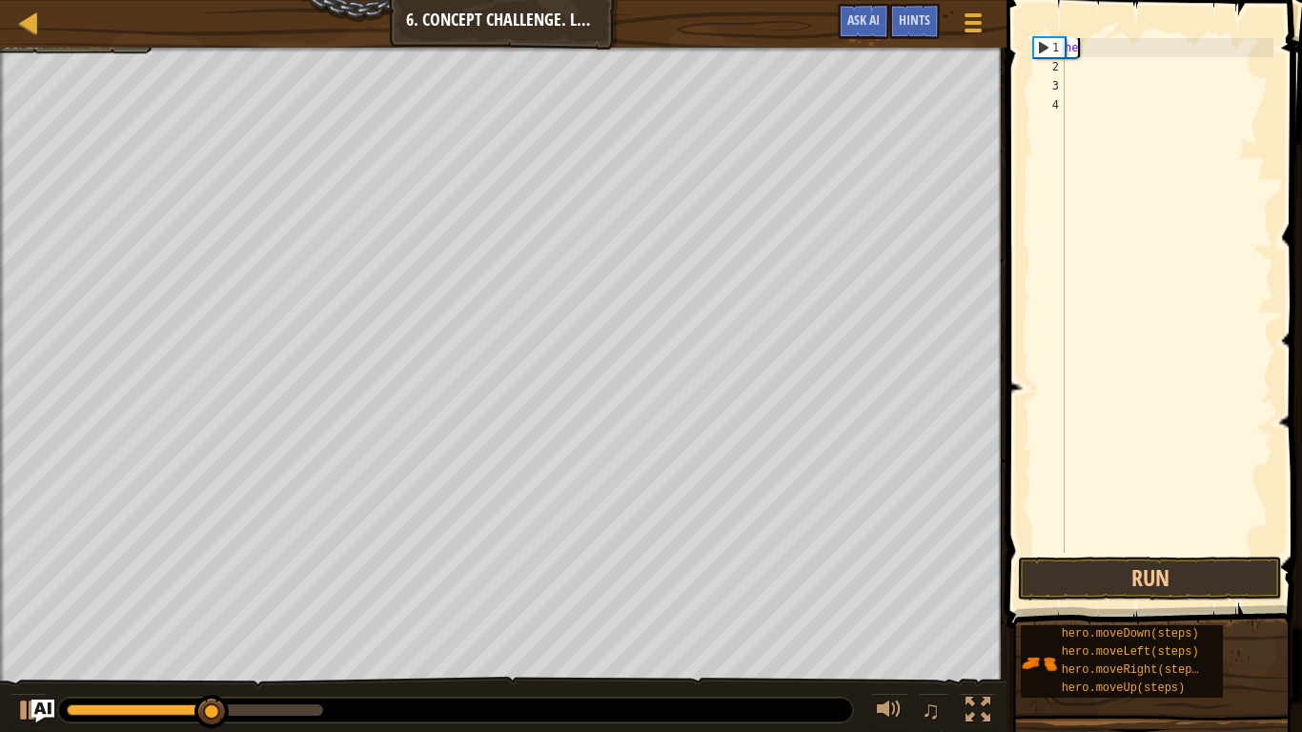
type textarea "h"
type textarea "m"
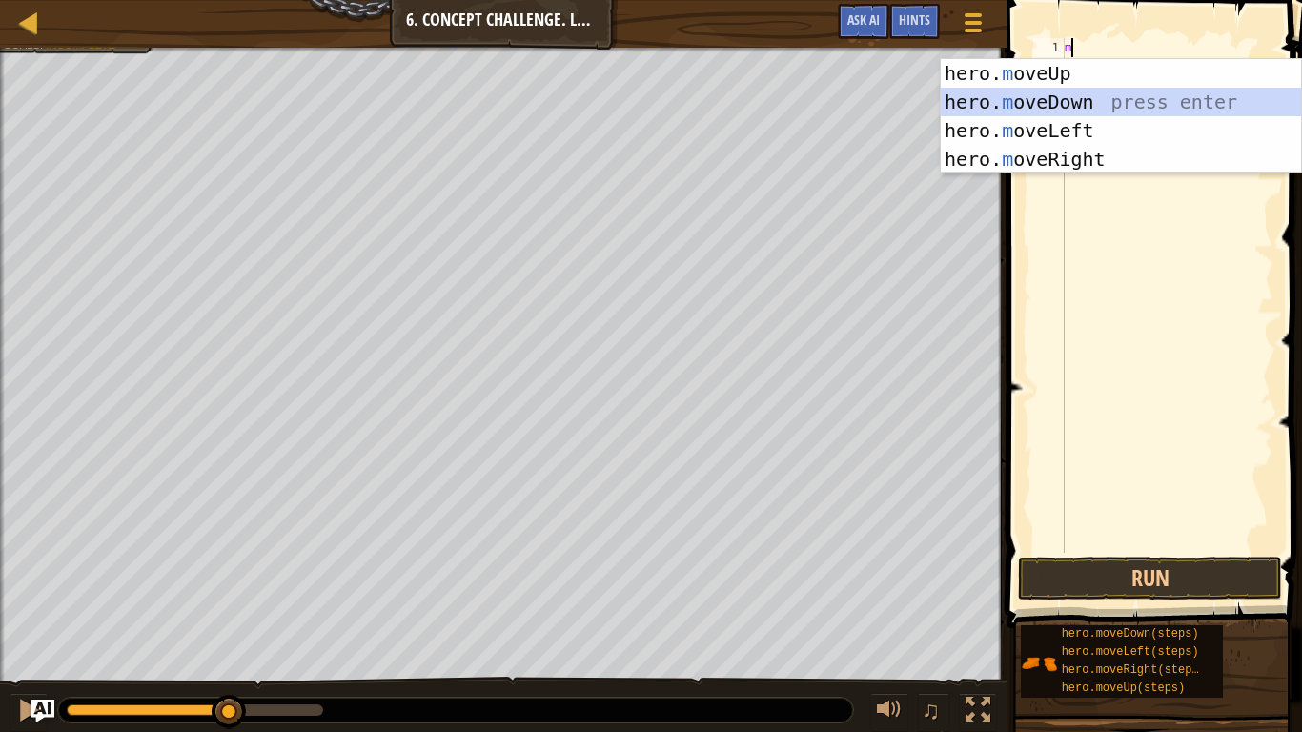
click at [1085, 103] on div "hero. m oveUp press enter hero. m oveDown press enter hero. m oveLeft press ent…" at bounding box center [1121, 145] width 360 height 172
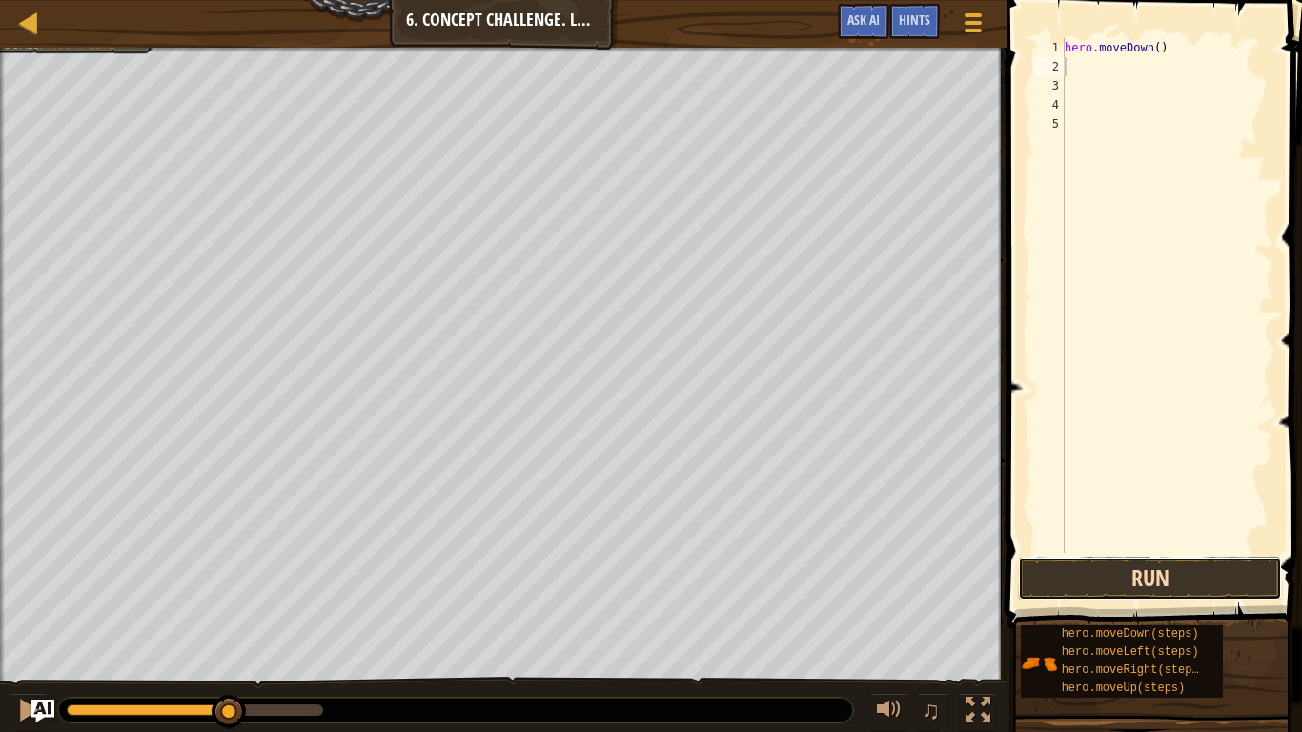
click at [1169, 566] on button "Run" at bounding box center [1150, 579] width 264 height 44
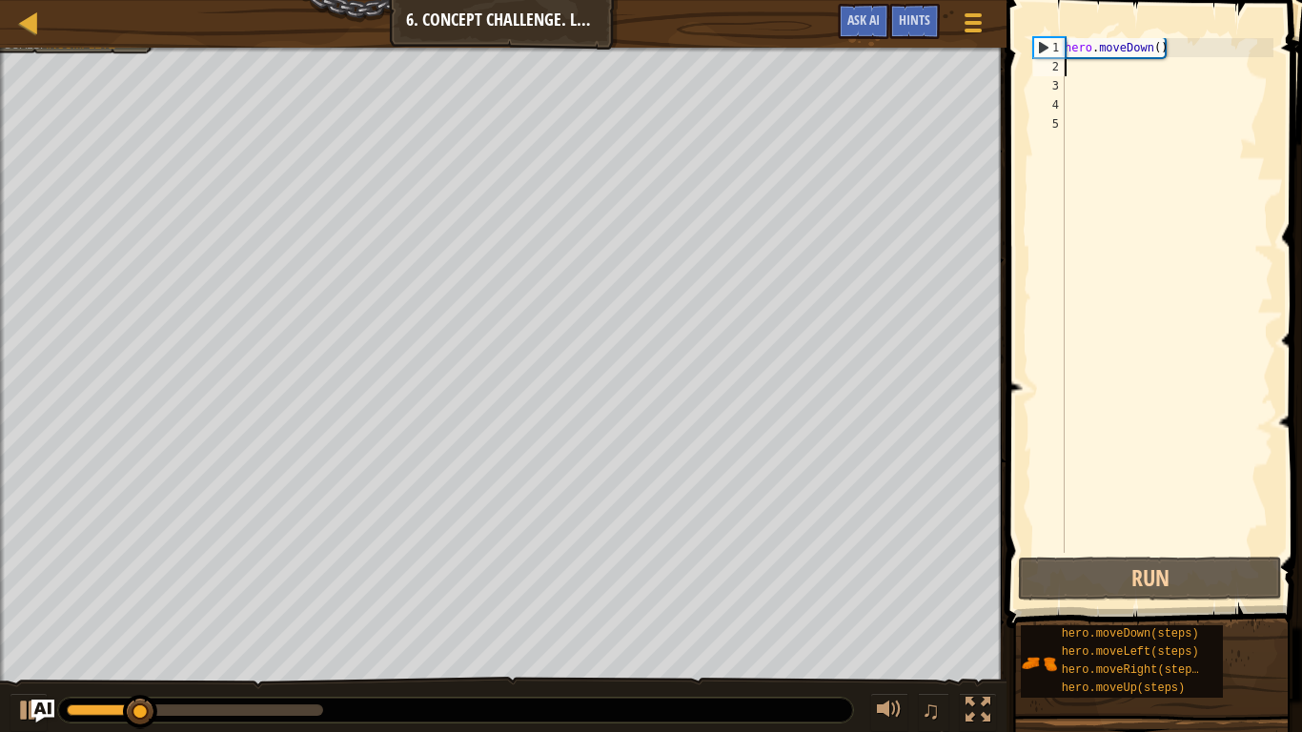
click at [1167, 53] on div "hero . moveDown ( )" at bounding box center [1167, 314] width 213 height 553
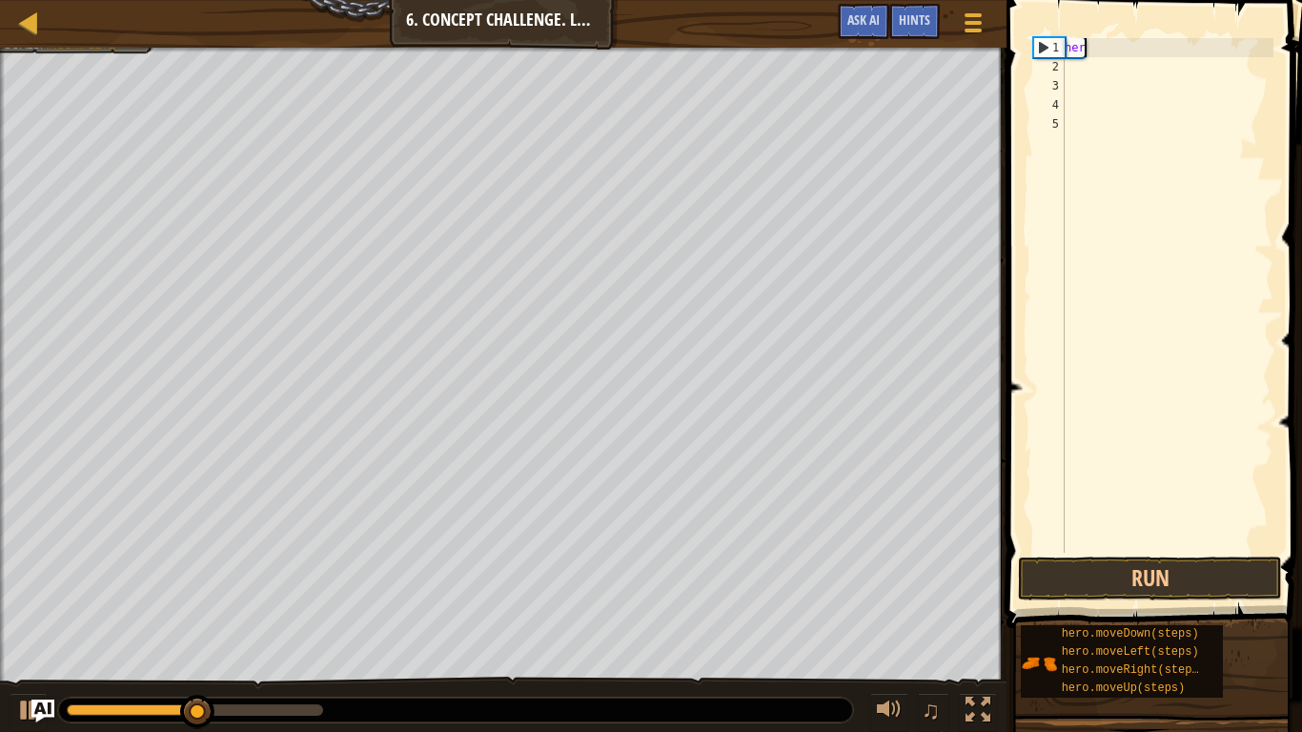
type textarea "h"
click at [1063, 47] on div "1" at bounding box center [1048, 47] width 31 height 19
click at [1105, 69] on div at bounding box center [1167, 314] width 213 height 553
click at [1077, 49] on div at bounding box center [1167, 314] width 213 height 553
click at [1067, 47] on div at bounding box center [1167, 314] width 213 height 553
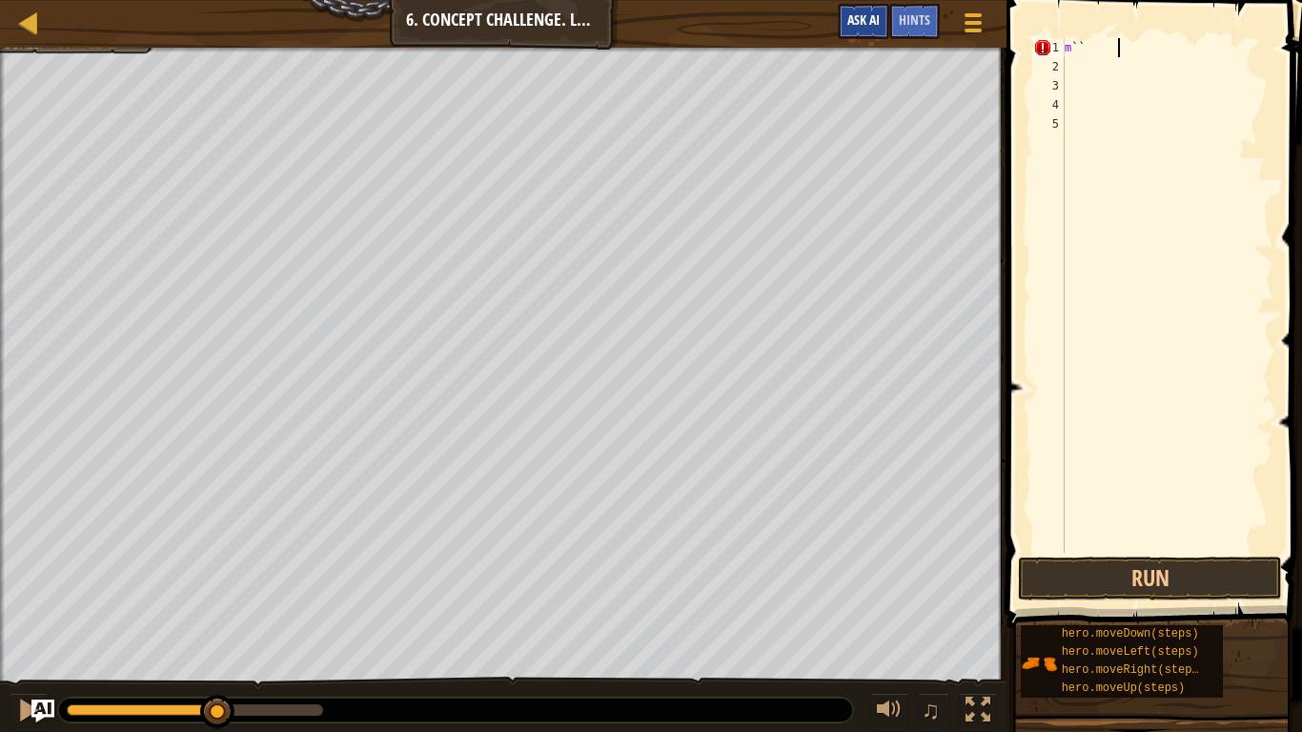
scroll to position [9, 10]
click at [859, 14] on span "Ask AI" at bounding box center [863, 19] width 32 height 18
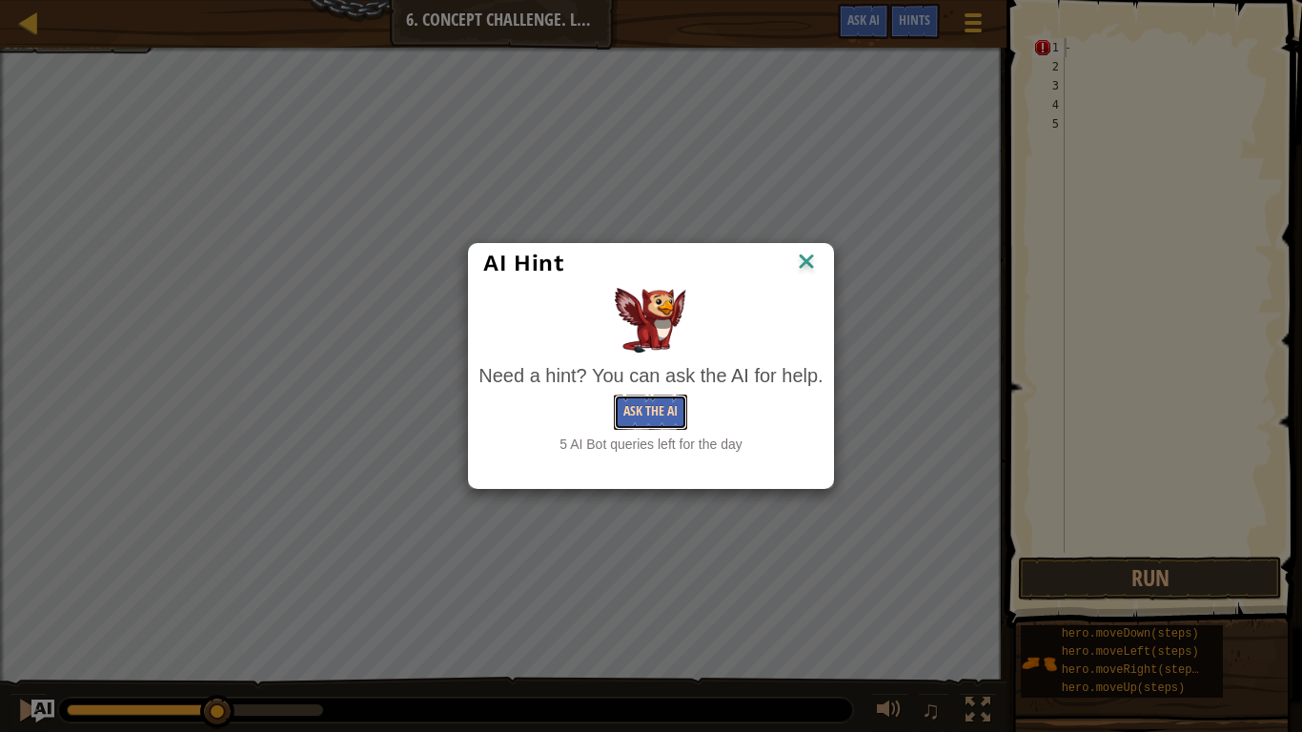
click at [659, 409] on button "Ask the AI" at bounding box center [650, 412] width 73 height 35
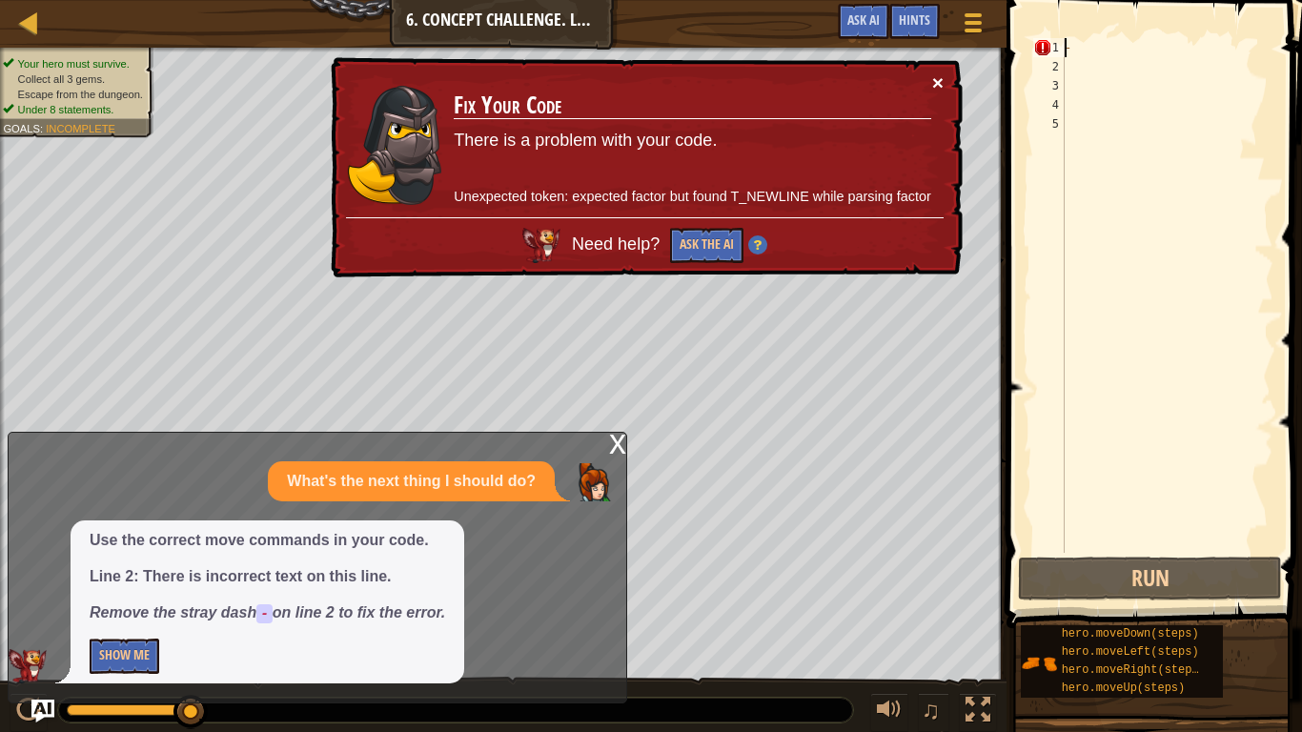
click at [935, 81] on button "×" at bounding box center [937, 82] width 11 height 20
click at [943, 68] on div "× Fix Your Code There is a problem with your code. Unexpected token: expected f…" at bounding box center [645, 167] width 636 height 221
click at [925, 35] on div "Hints" at bounding box center [914, 21] width 51 height 35
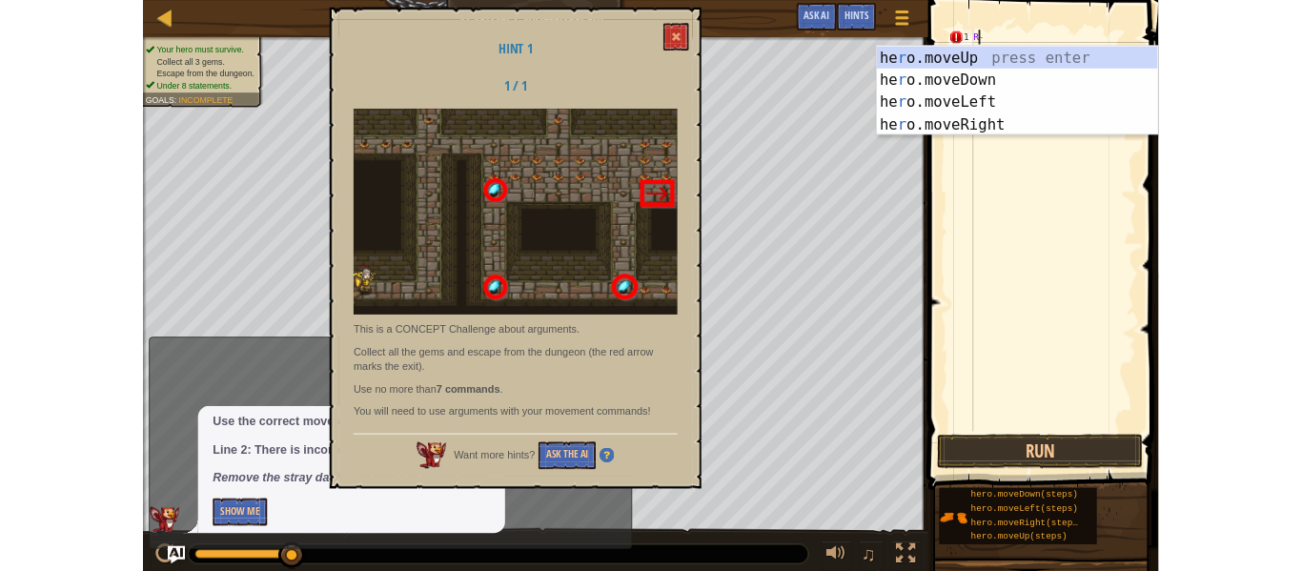
scroll to position [9, 2]
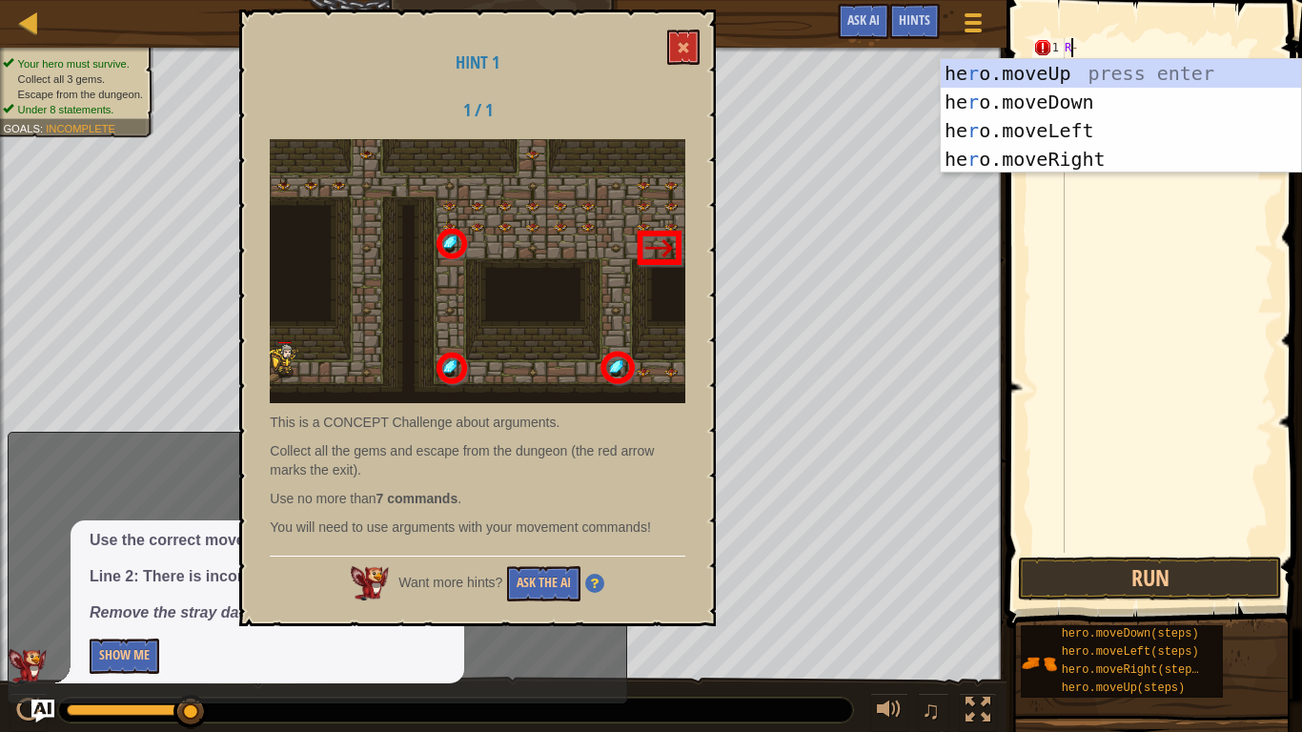
click at [964, 69] on div "he r o.moveUp press enter he r o.moveDown press enter he r o.moveLeft press ent…" at bounding box center [1121, 145] width 360 height 172
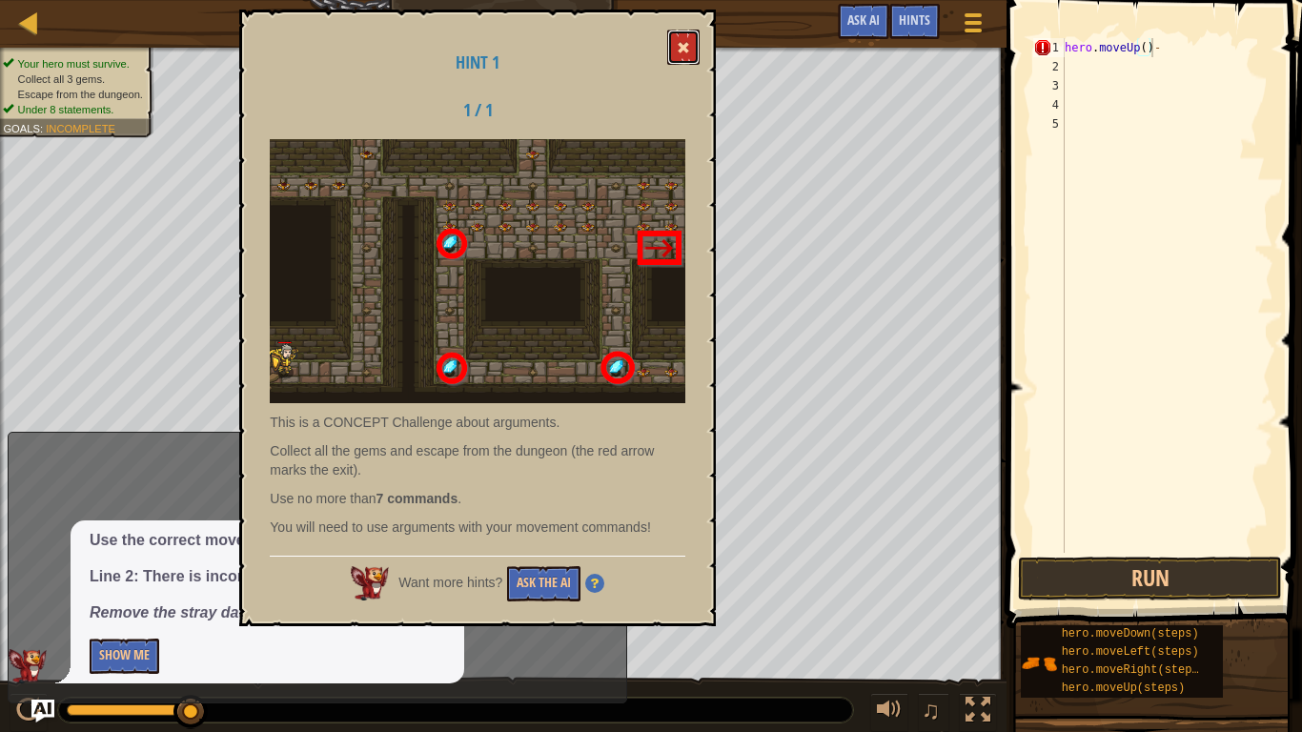
click at [687, 35] on button at bounding box center [683, 47] width 32 height 35
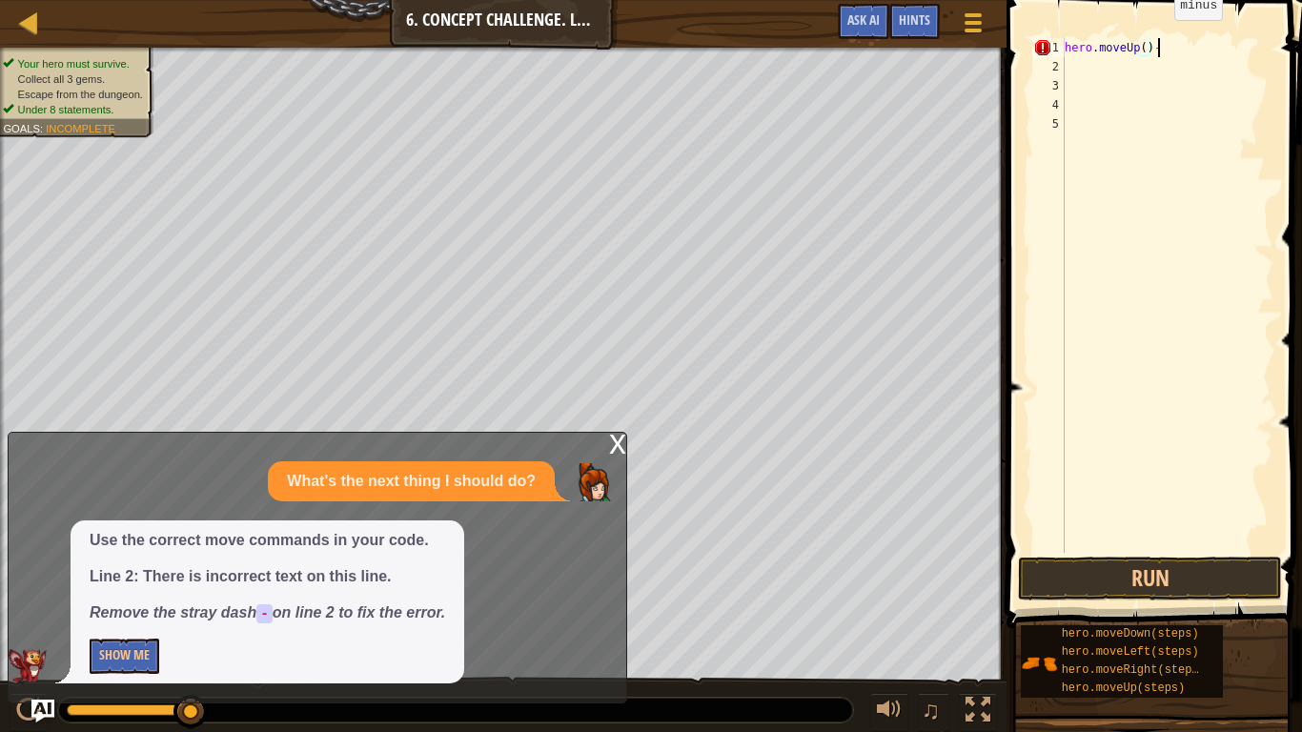
click at [1158, 38] on div "hero . moveUp ( ) -" at bounding box center [1167, 314] width 213 height 553
type textarea "h"
click at [618, 437] on div "x" at bounding box center [617, 442] width 17 height 19
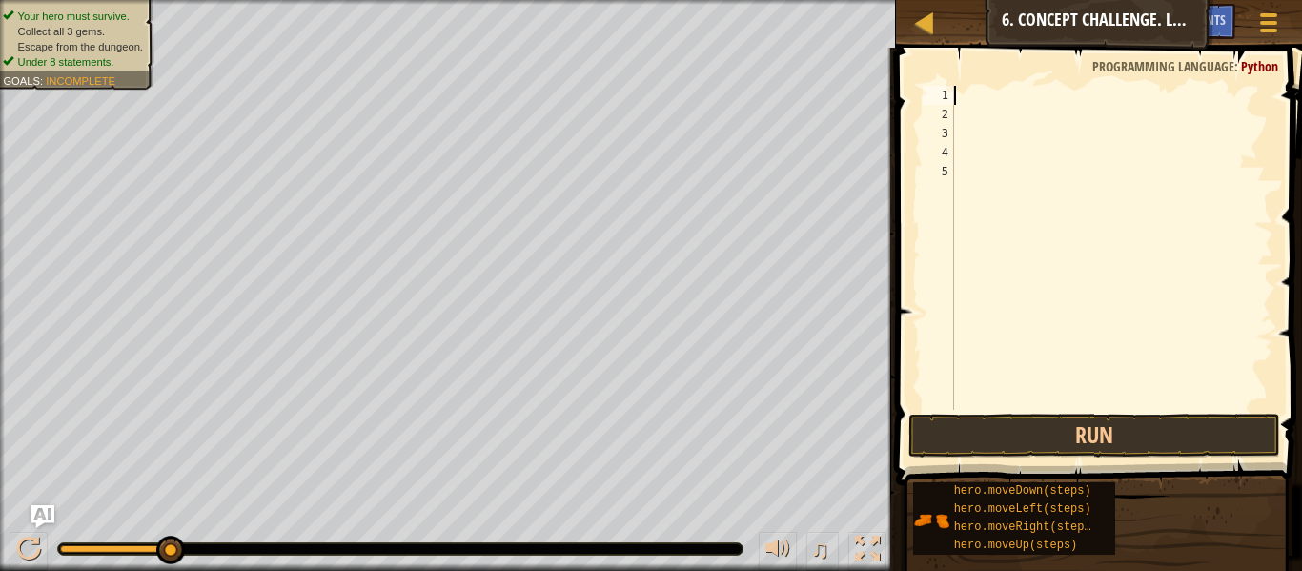
type textarea "m"
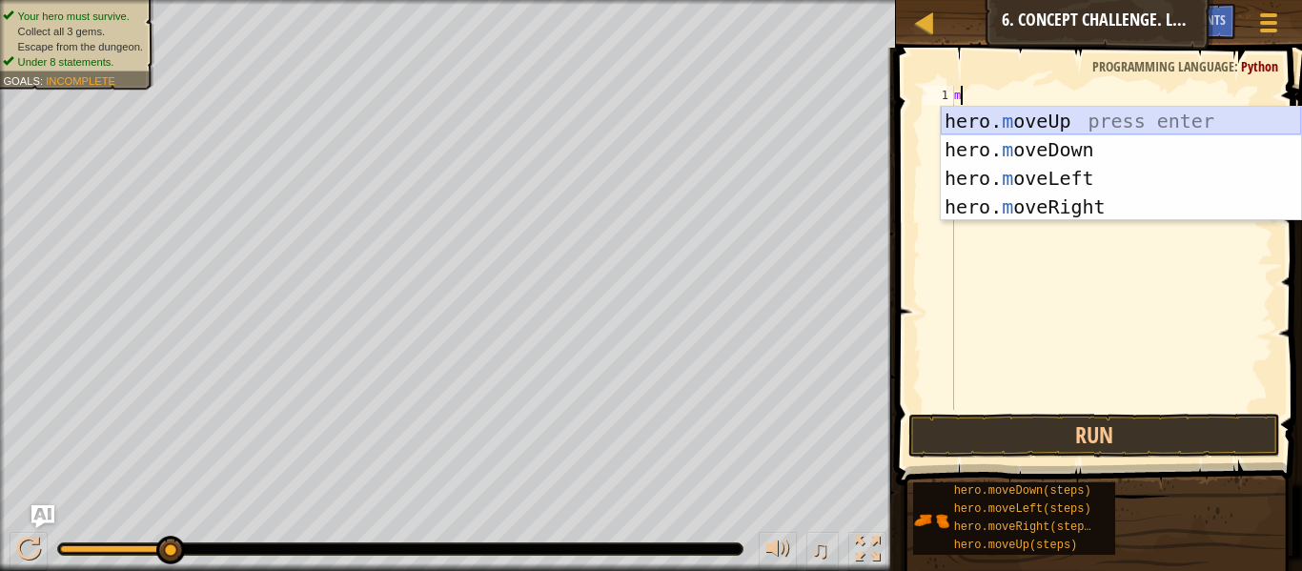
click at [1014, 130] on div "hero. m oveUp press enter hero. m oveDown press enter hero. m oveLeft press ent…" at bounding box center [1121, 193] width 360 height 172
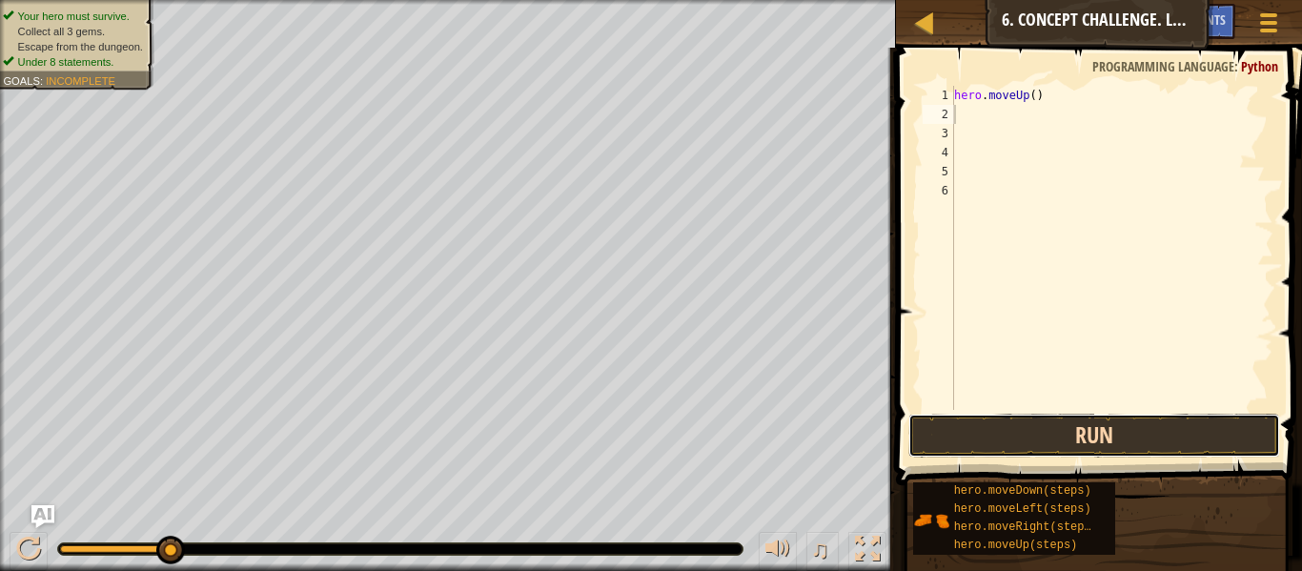
click at [959, 425] on button "Run" at bounding box center [1094, 436] width 372 height 44
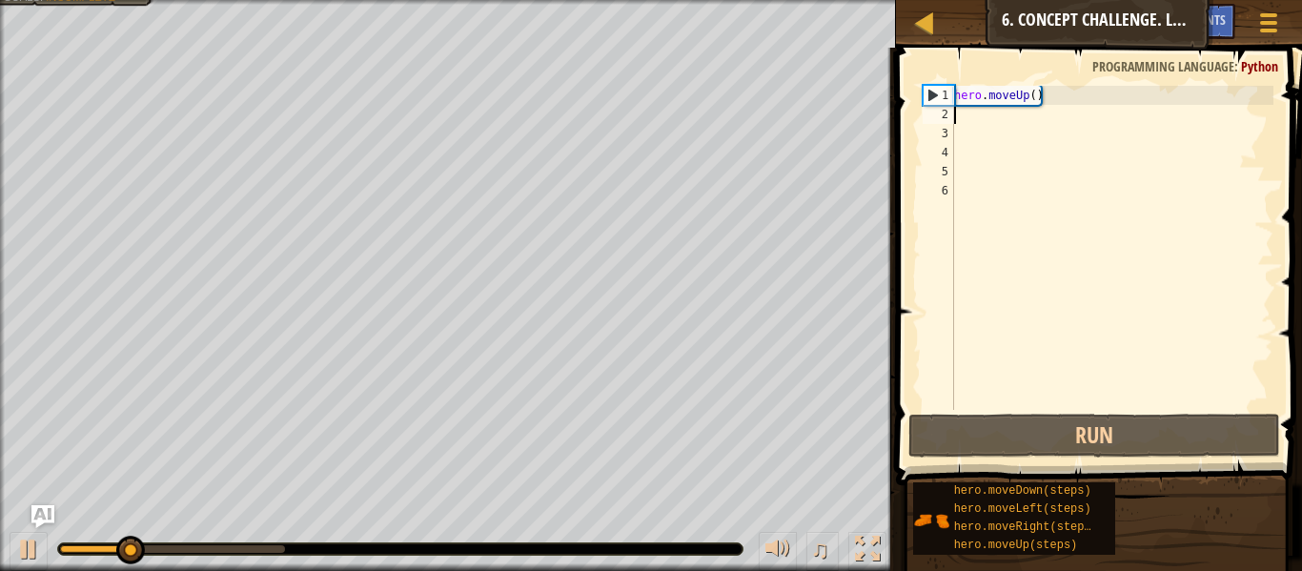
click at [1052, 71] on span at bounding box center [1100, 239] width 421 height 494
click at [1052, 88] on div "hero . moveUp ( )" at bounding box center [1111, 267] width 323 height 362
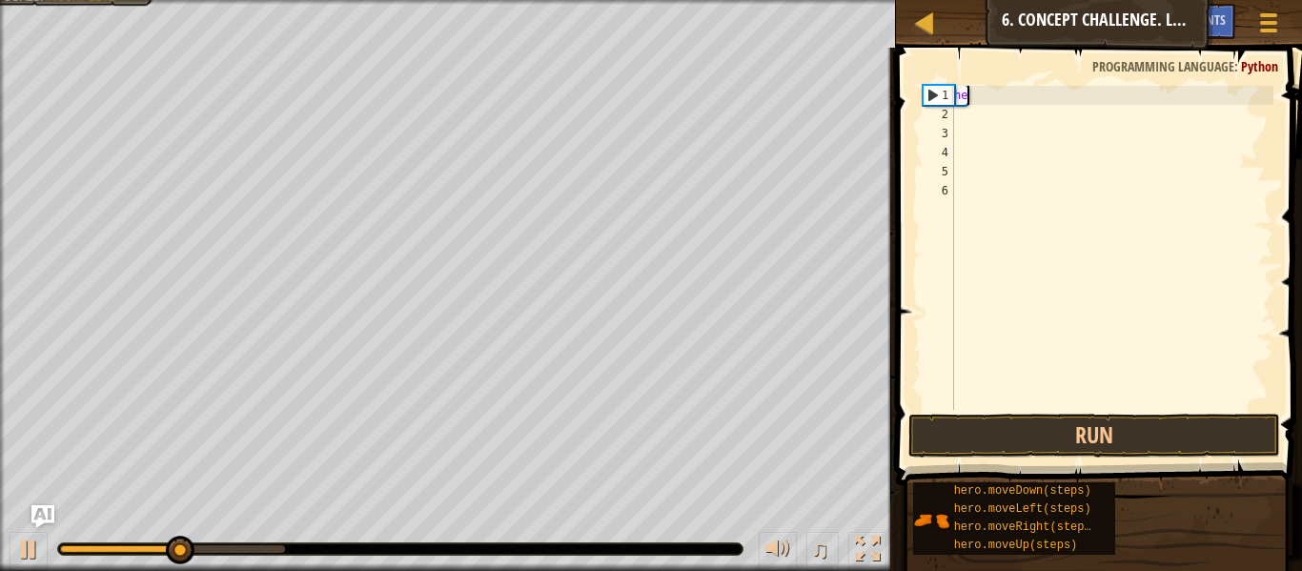
type textarea "h"
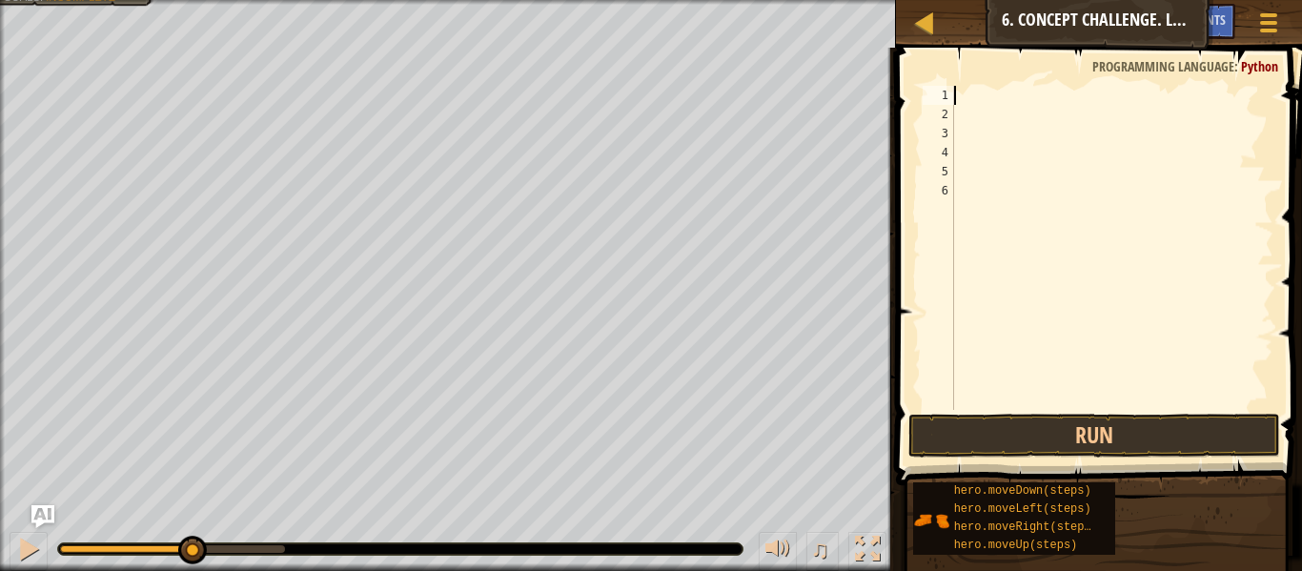
type textarea "m"
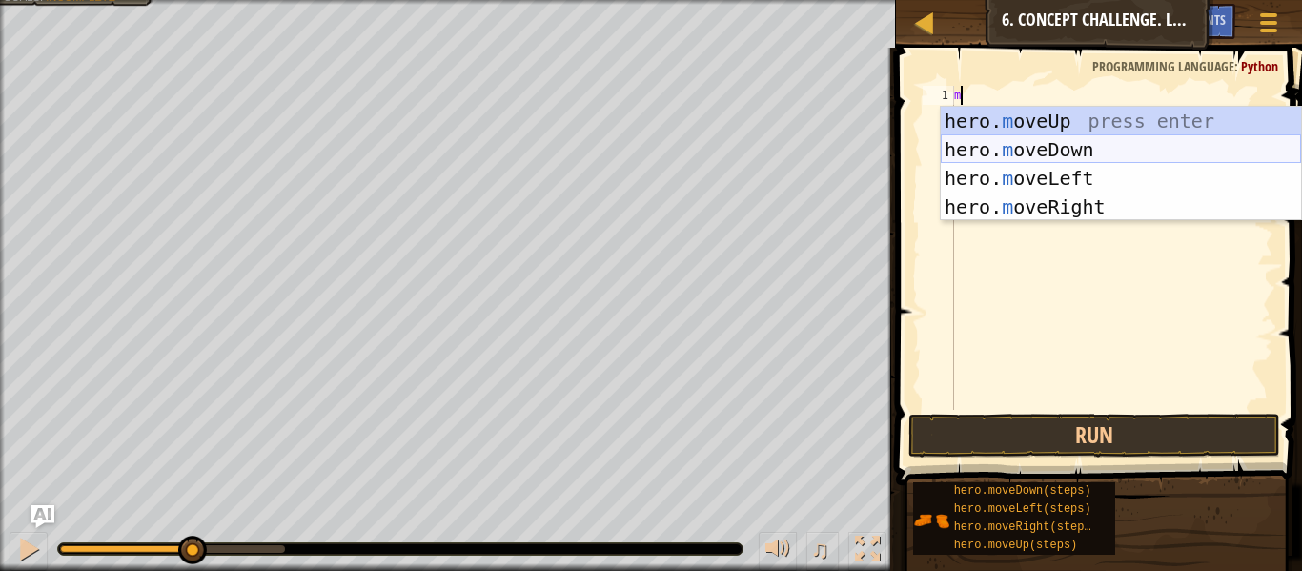
click at [1069, 147] on div "hero. m oveUp press enter hero. m oveDown press enter hero. m oveLeft press ent…" at bounding box center [1121, 193] width 360 height 172
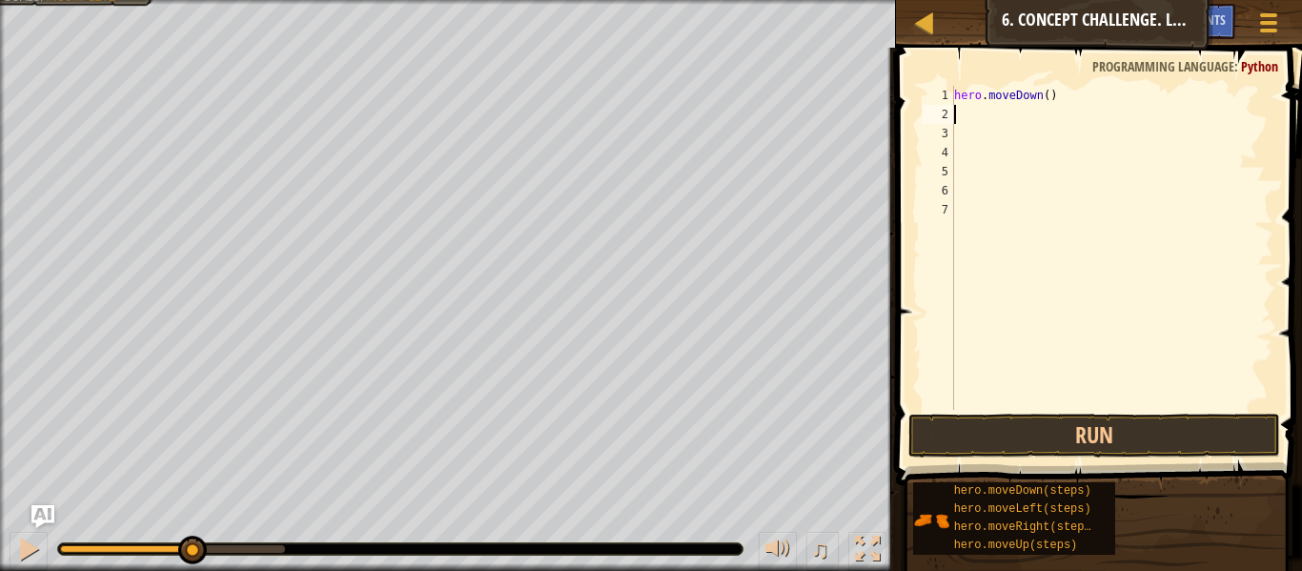
type textarea "m"
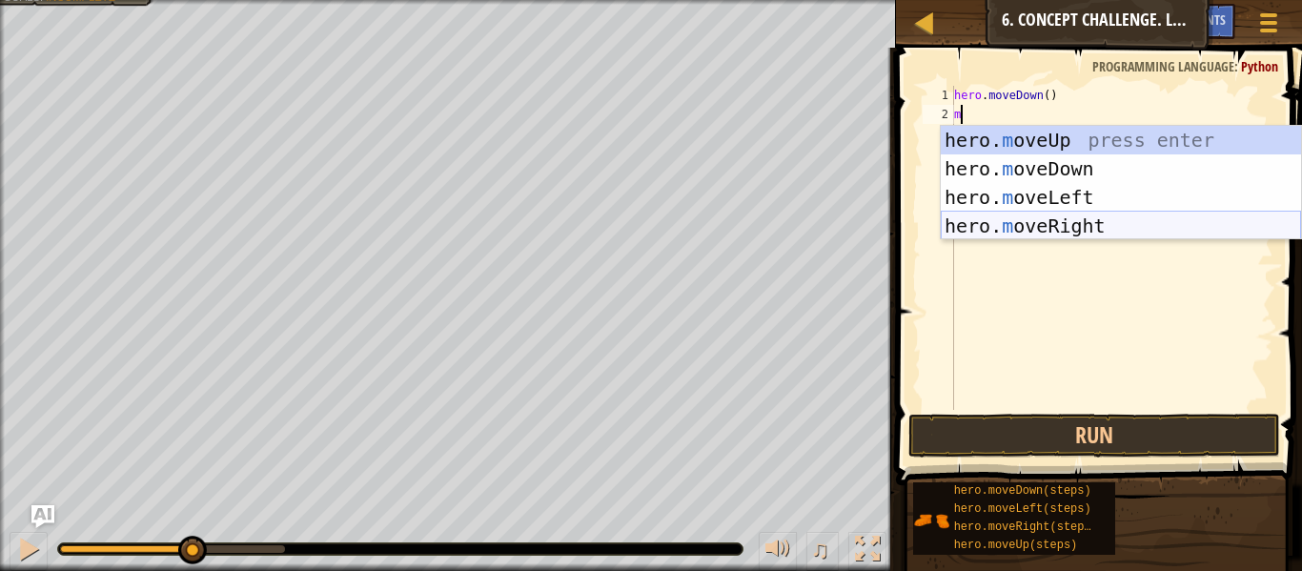
click at [1087, 232] on div "hero. m oveUp press enter hero. m oveDown press enter hero. m oveLeft press ent…" at bounding box center [1121, 212] width 360 height 172
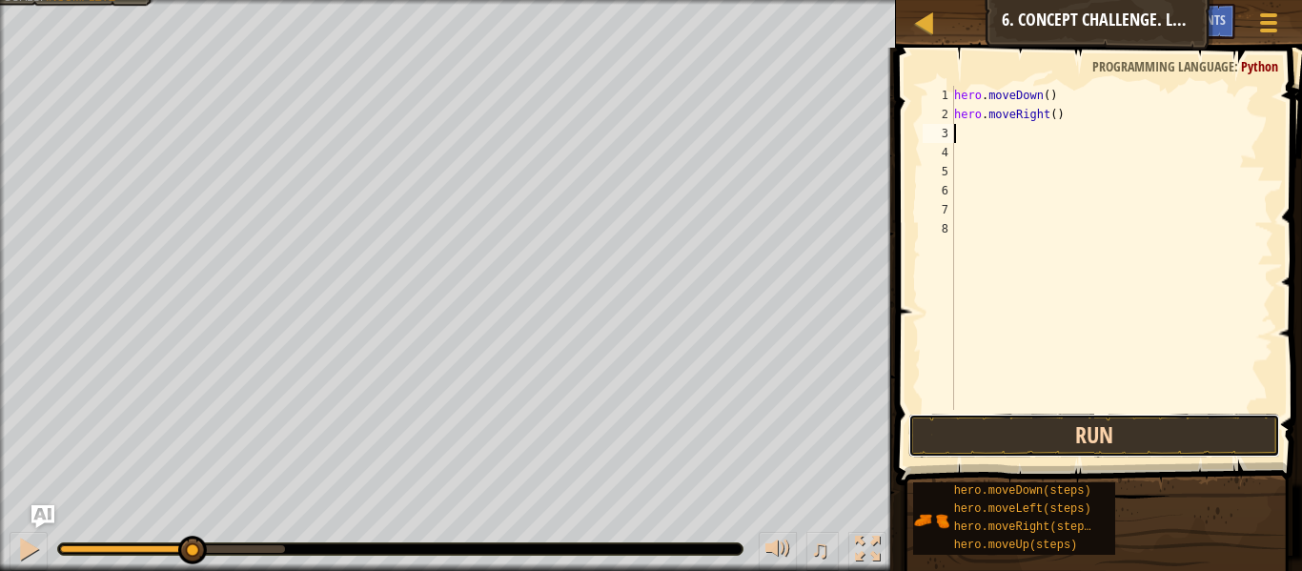
click at [1088, 435] on button "Run" at bounding box center [1094, 436] width 372 height 44
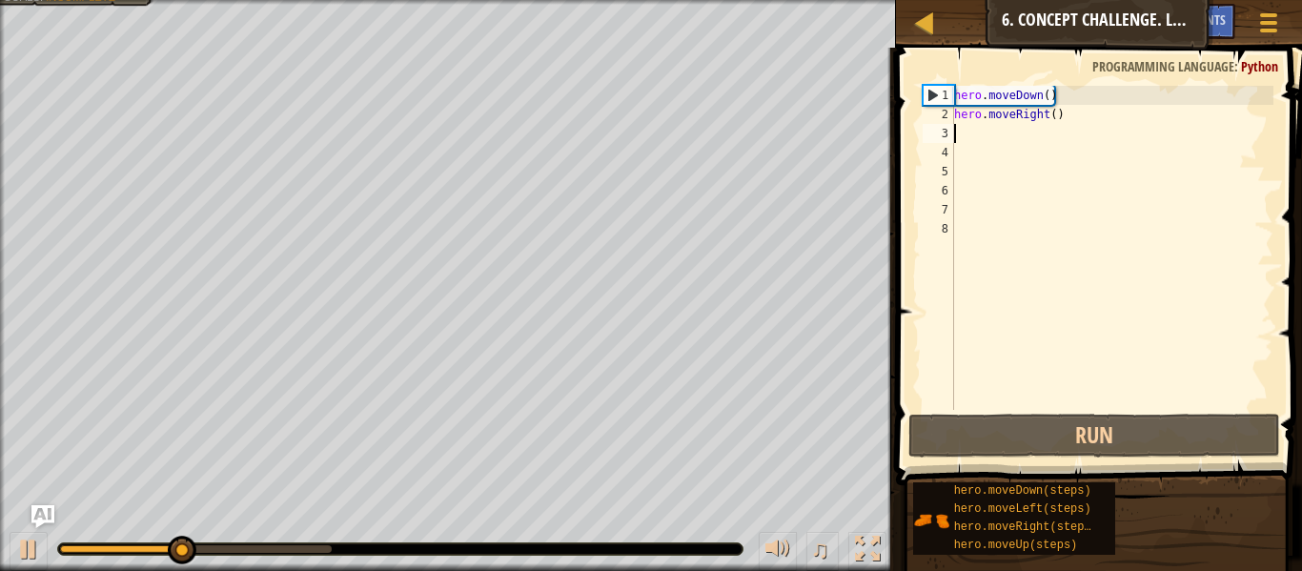
click at [1029, 71] on span at bounding box center [1100, 239] width 421 height 494
type textarea "m"
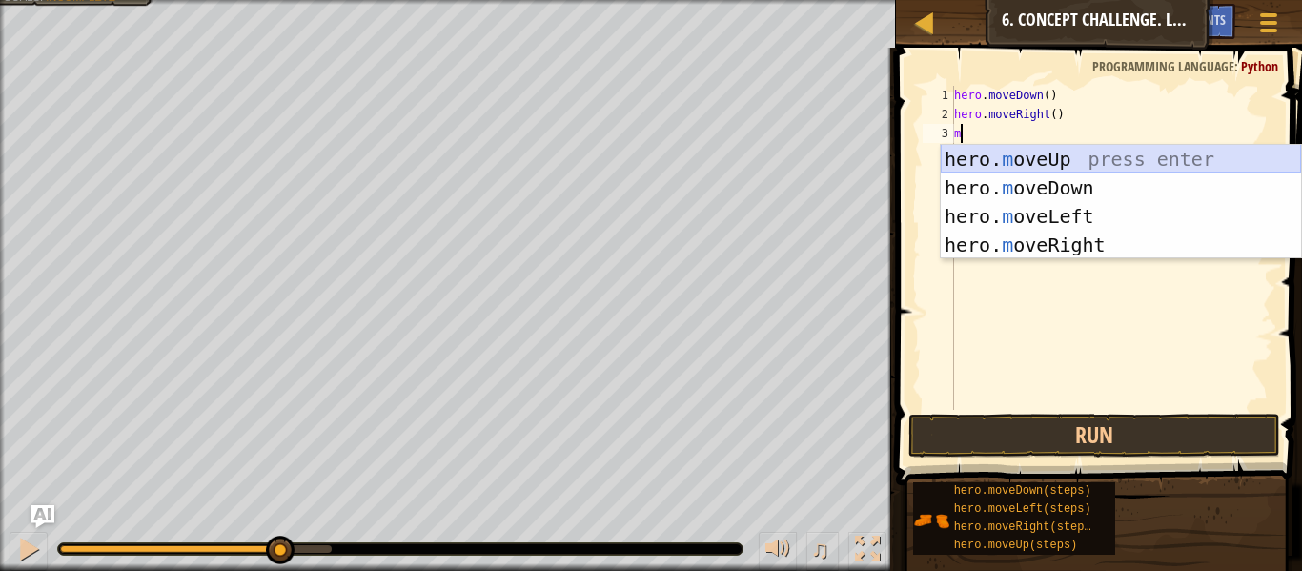
click at [1107, 146] on div "hero. m oveUp press enter hero. m oveDown press enter hero. m oveLeft press ent…" at bounding box center [1121, 231] width 360 height 172
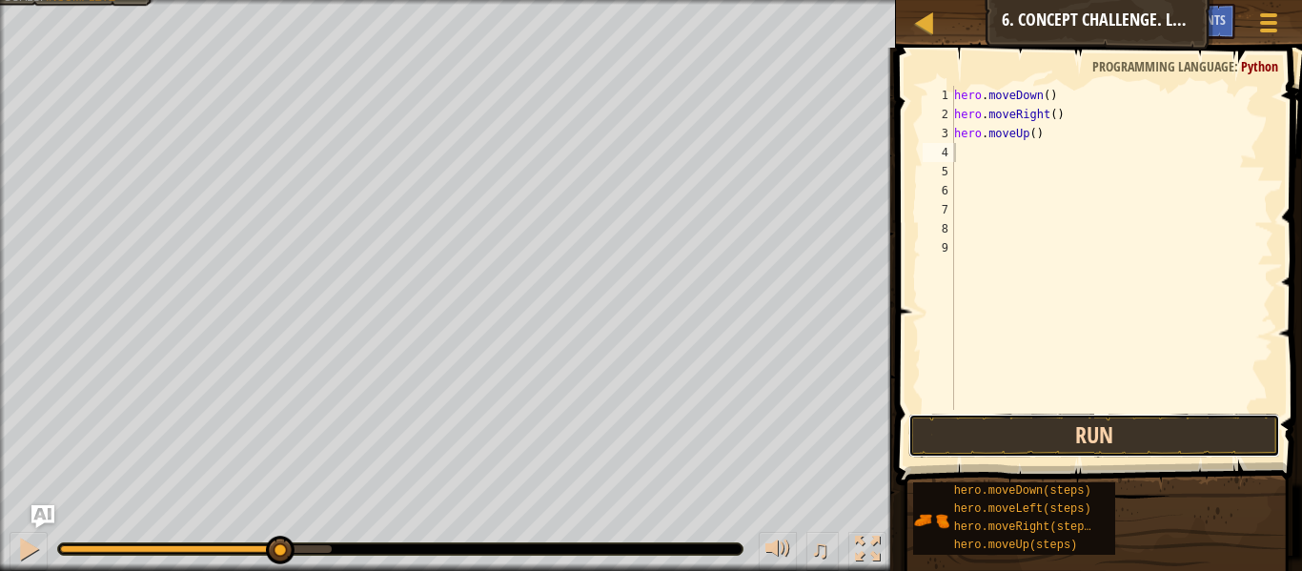
click at [1107, 414] on button "Run" at bounding box center [1094, 436] width 372 height 44
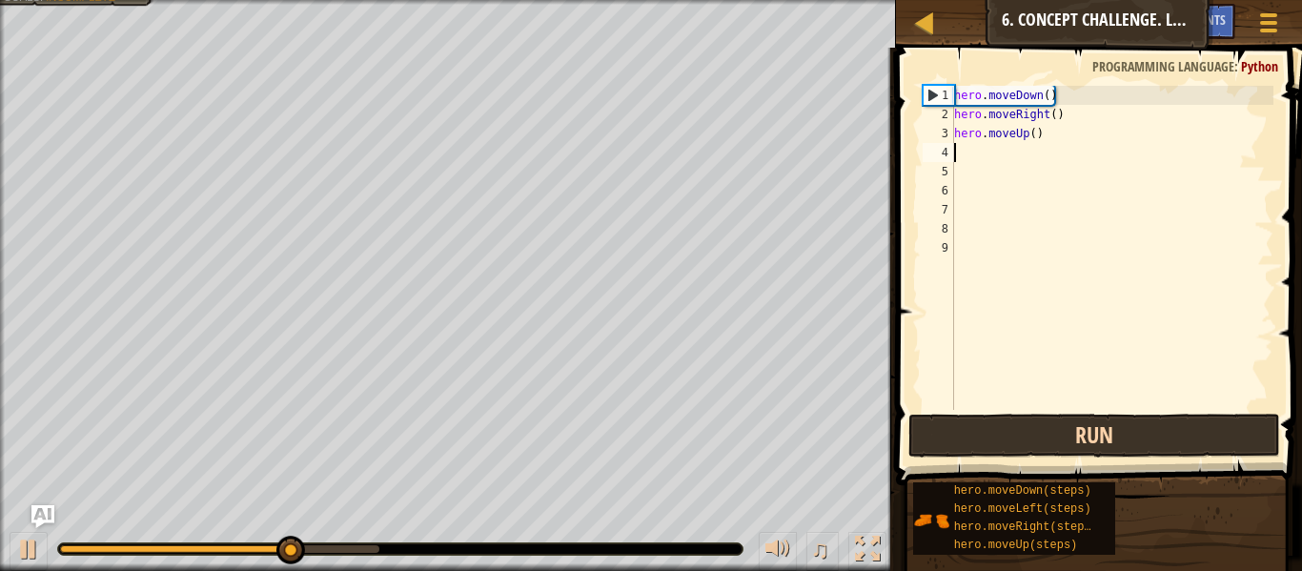
type textarea "m"
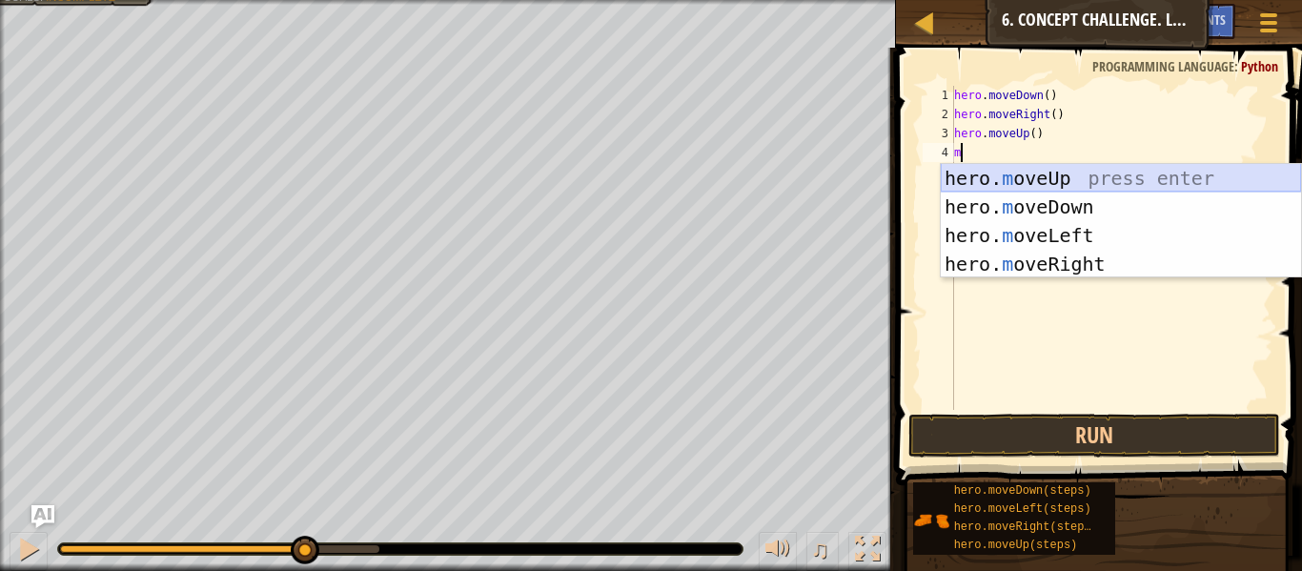
click at [1049, 169] on div "hero. m oveUp press enter hero. m oveDown press enter hero. m oveLeft press ent…" at bounding box center [1121, 250] width 360 height 172
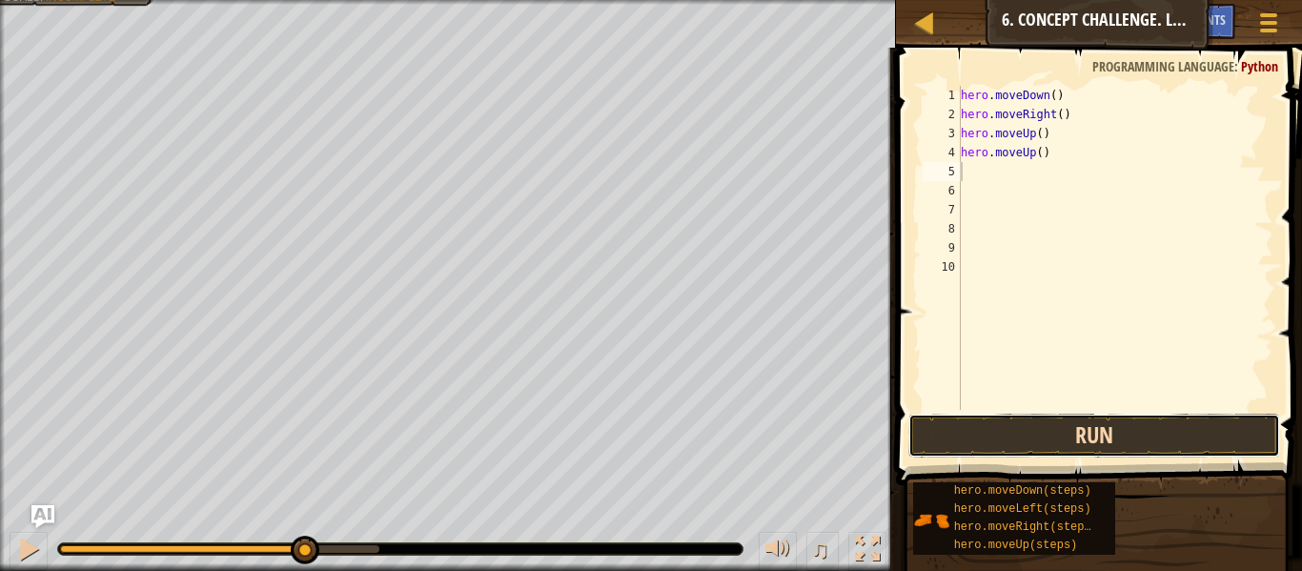
click at [985, 421] on button "Run" at bounding box center [1094, 436] width 372 height 44
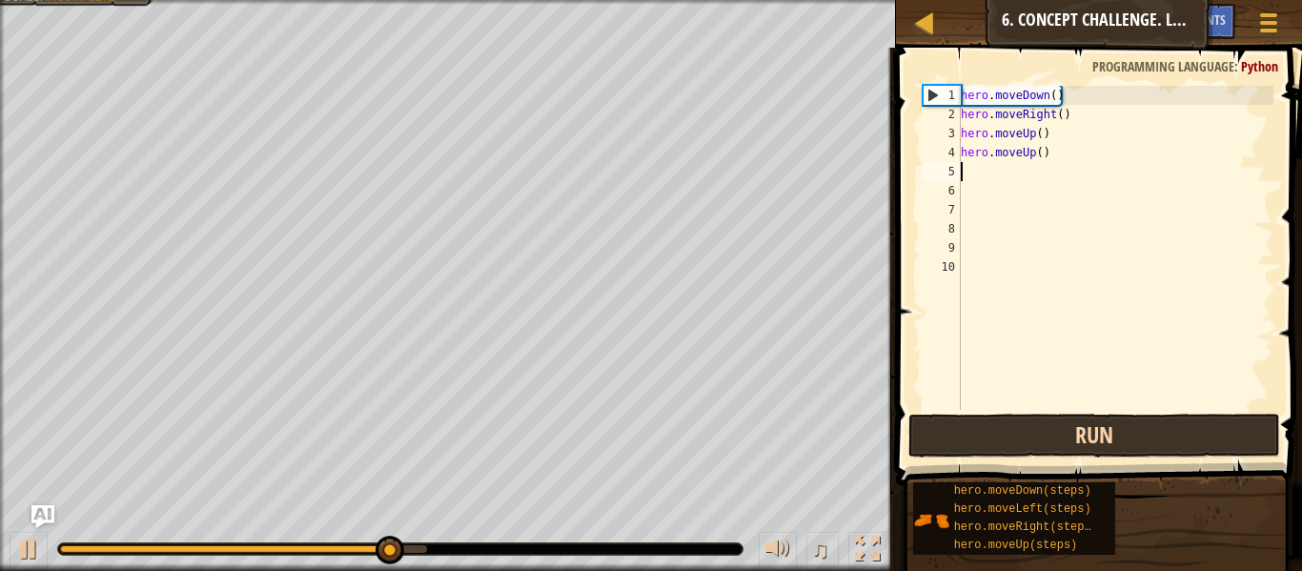
type textarea "m"
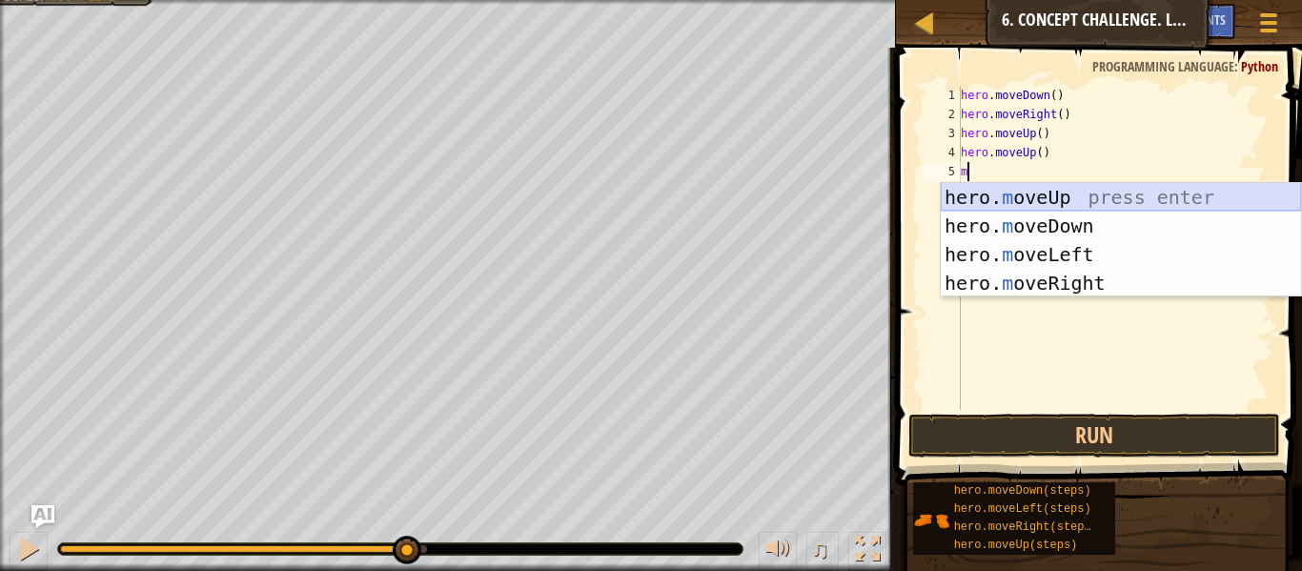
click at [1097, 185] on div "hero. m oveUp press enter hero. m oveDown press enter hero. m oveLeft press ent…" at bounding box center [1121, 269] width 360 height 172
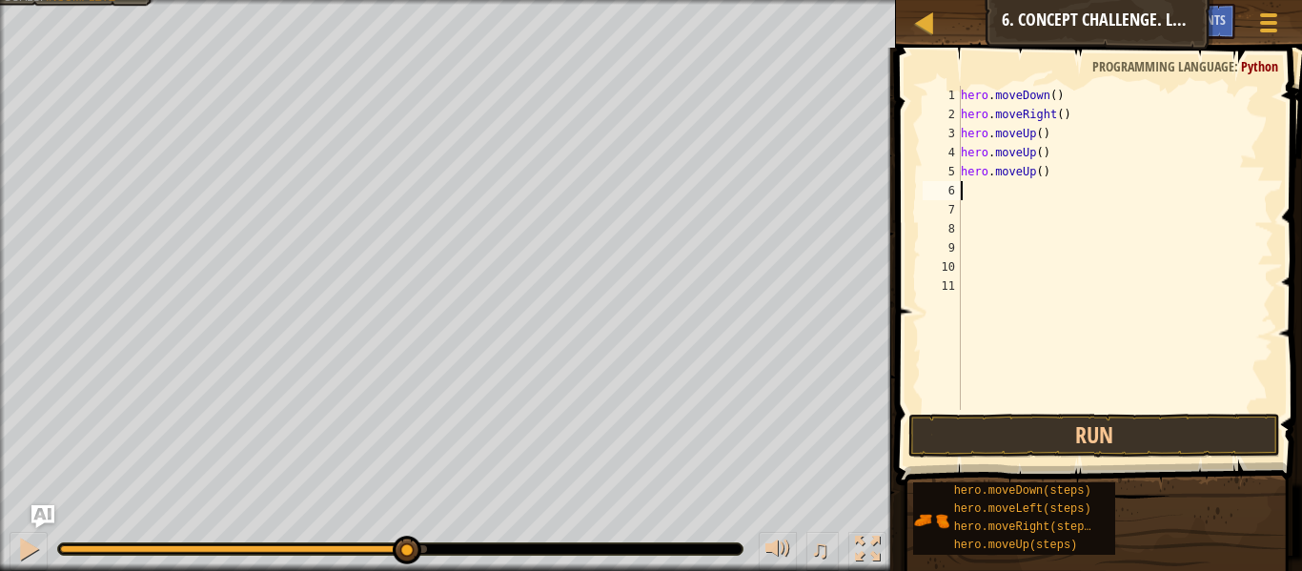
type textarea "m"
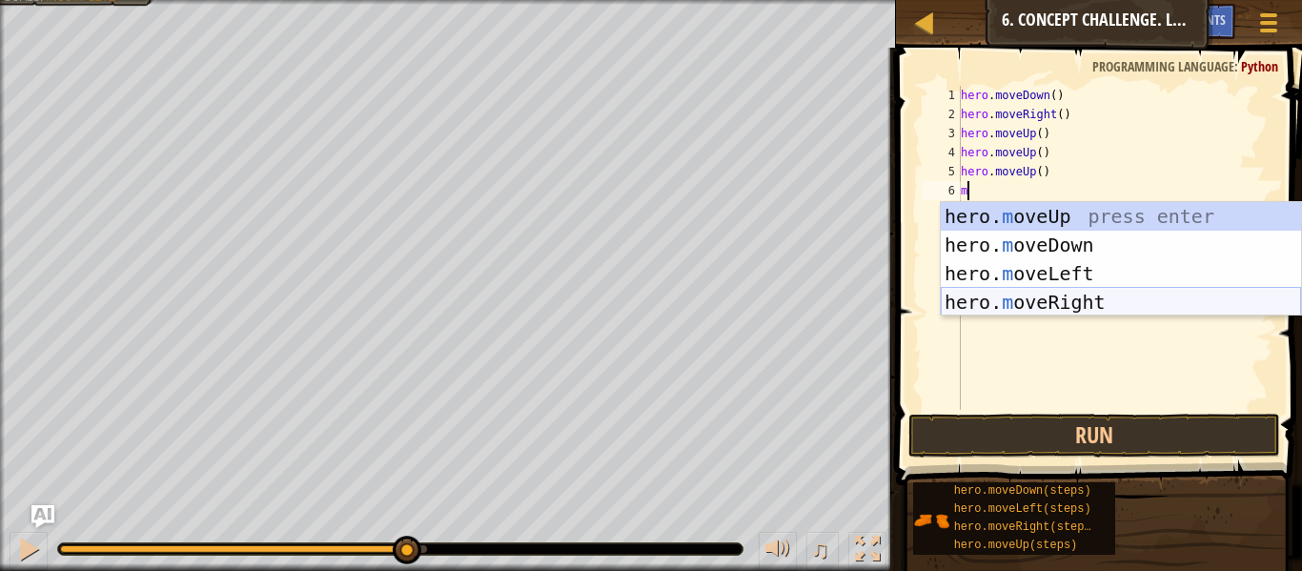
click at [1043, 301] on div "hero. m oveUp press enter hero. m oveDown press enter hero. m oveLeft press ent…" at bounding box center [1121, 288] width 360 height 172
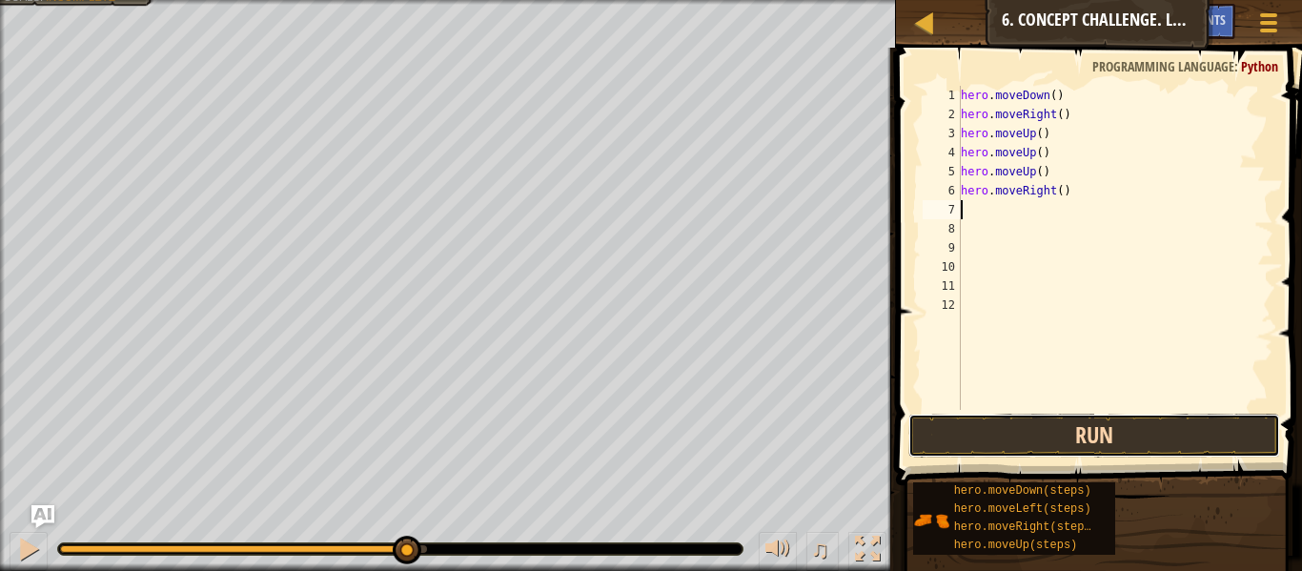
click at [1066, 439] on button "Run" at bounding box center [1094, 436] width 372 height 44
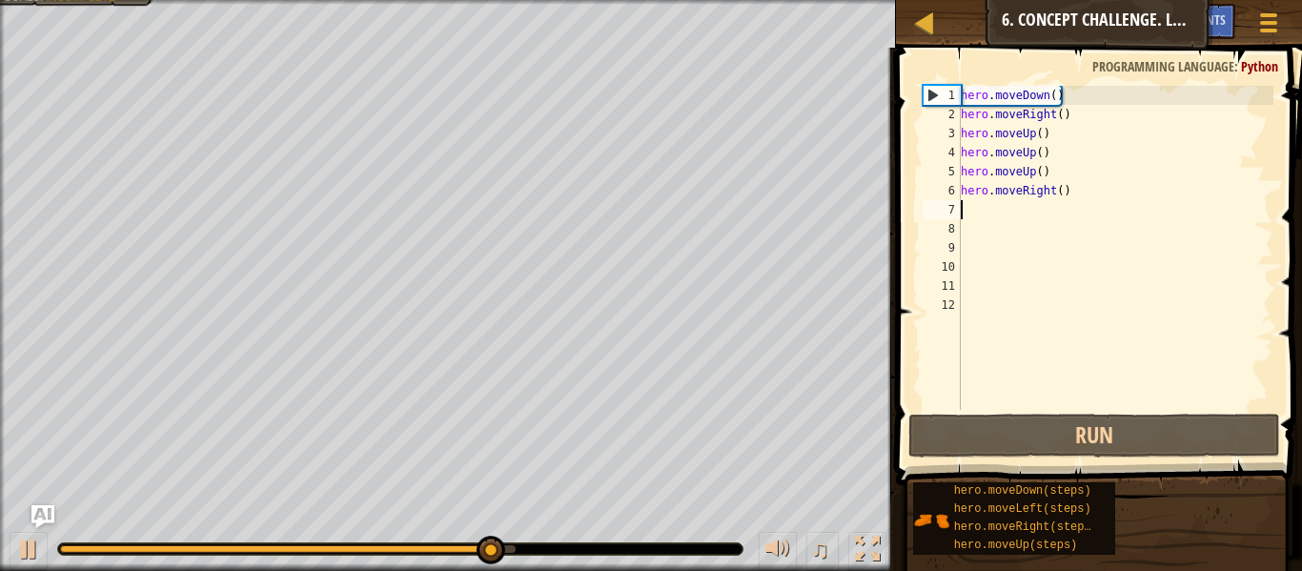
type textarea "m"
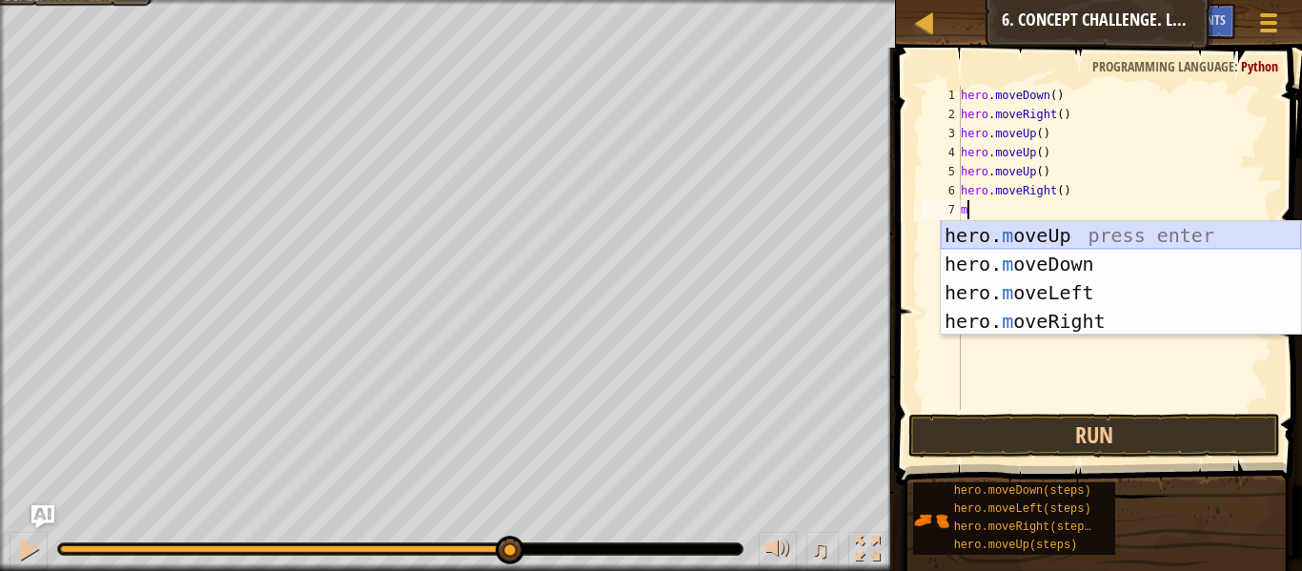
click at [1034, 245] on div "hero. m oveUp press enter hero. m oveDown press enter hero. m oveLeft press ent…" at bounding box center [1121, 307] width 360 height 172
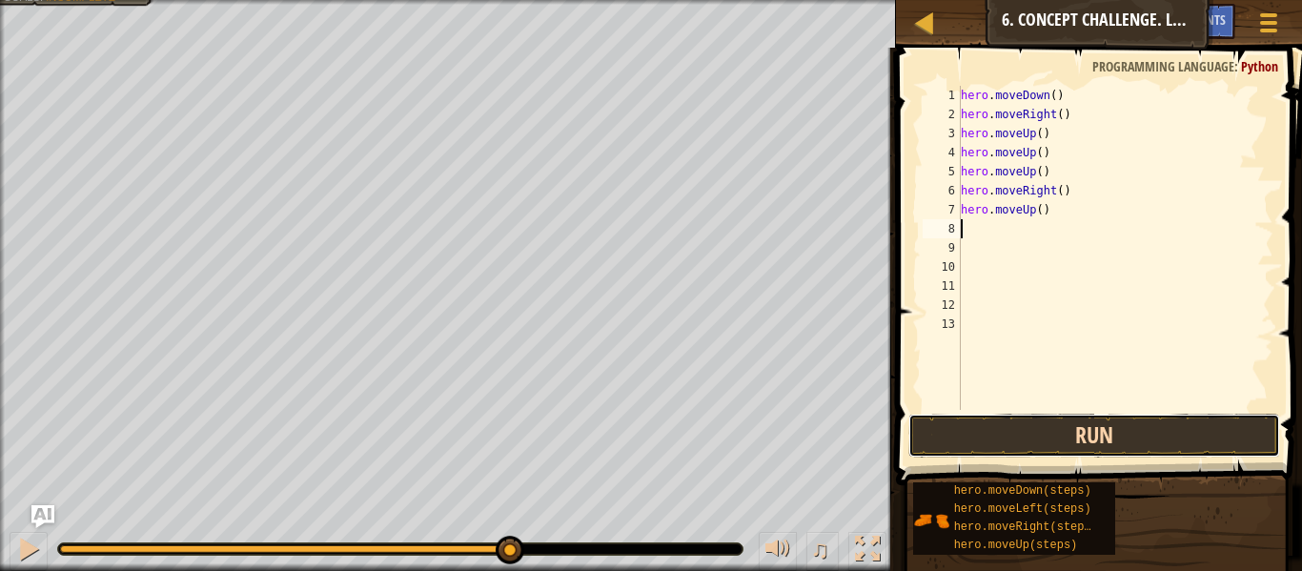
click at [1102, 421] on button "Run" at bounding box center [1094, 436] width 372 height 44
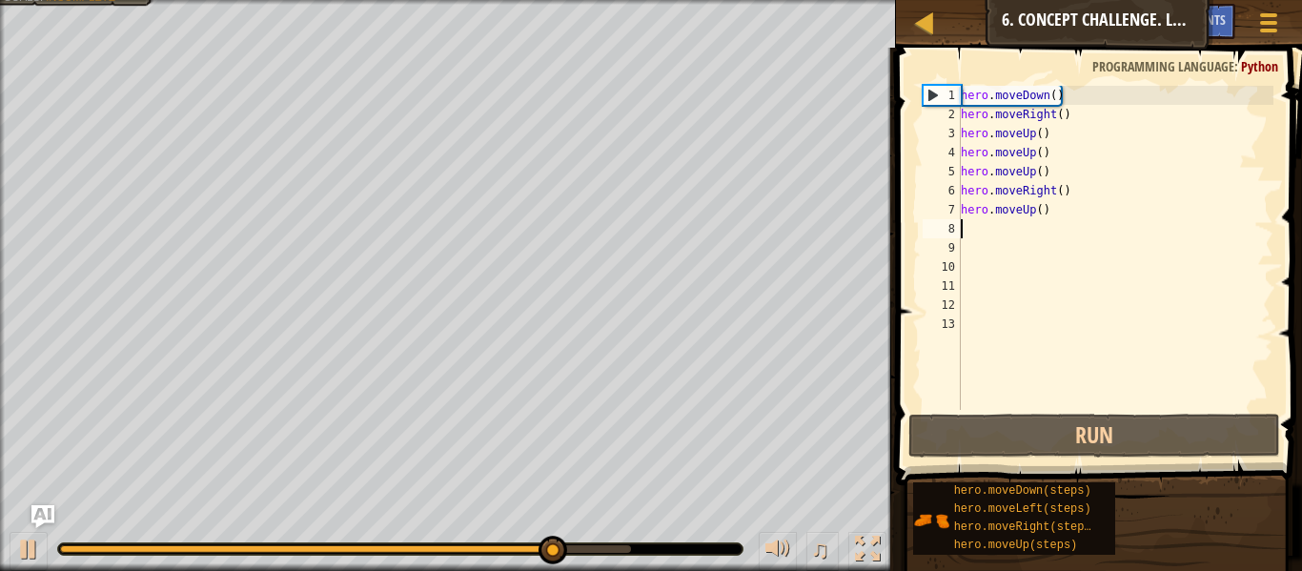
click at [1073, 206] on div "hero . moveDown ( ) hero . moveRight ( ) hero . moveUp ( ) hero . moveUp ( ) he…" at bounding box center [1115, 267] width 316 height 362
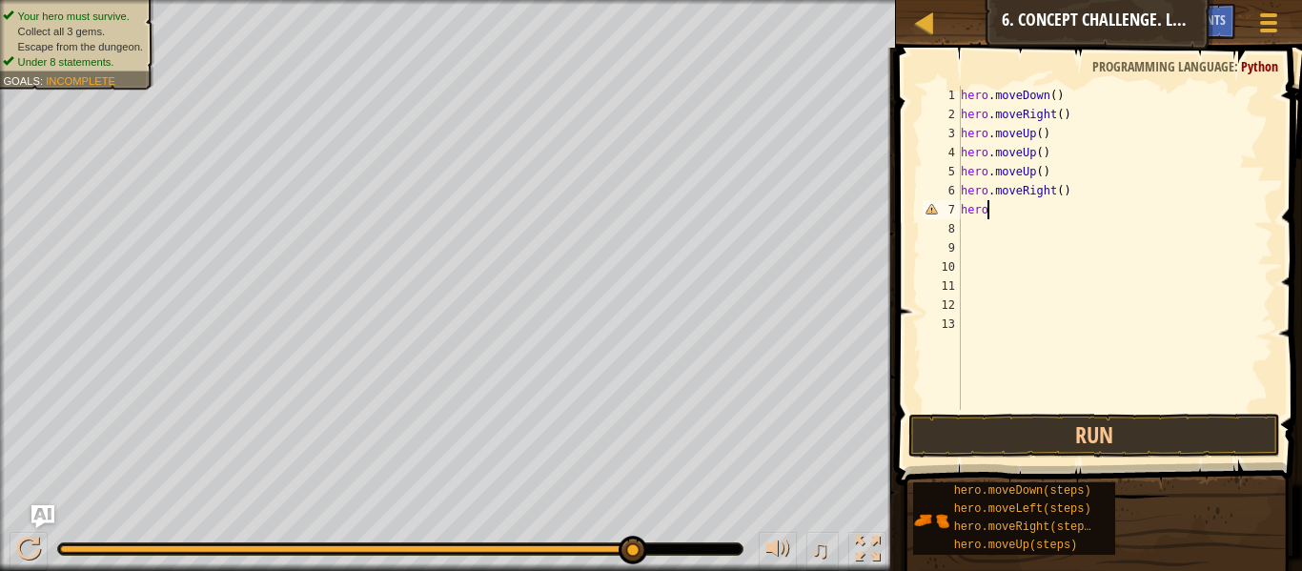
type textarea "h"
type textarea "m"
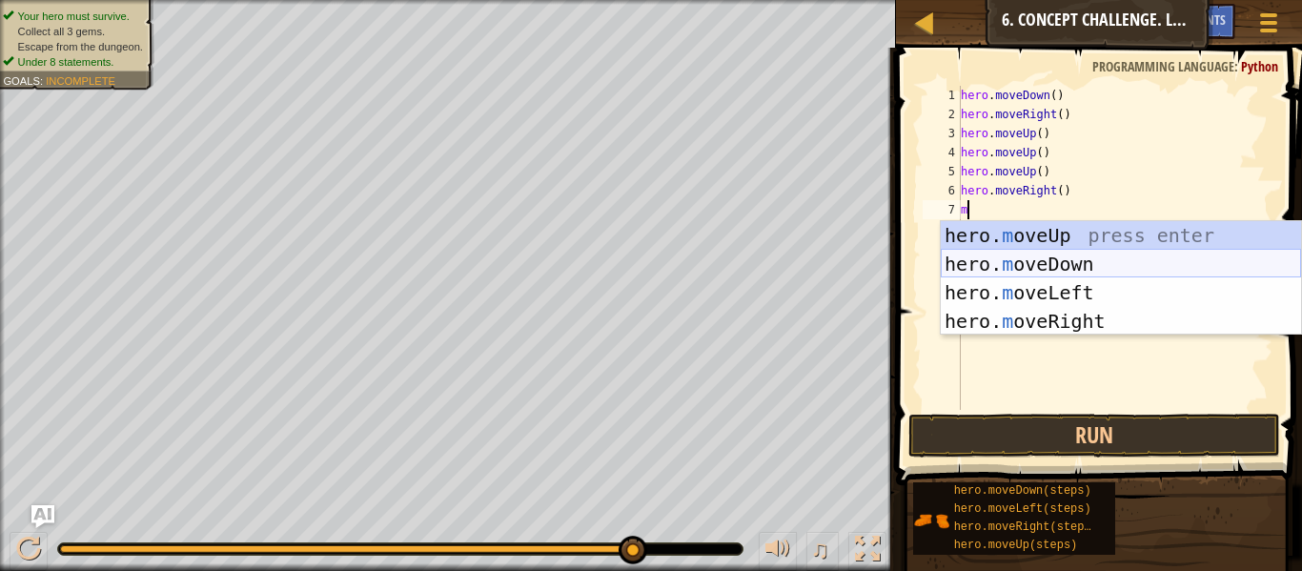
click at [1071, 259] on div "hero. m oveUp press enter hero. m oveDown press enter hero. m oveLeft press ent…" at bounding box center [1121, 307] width 360 height 172
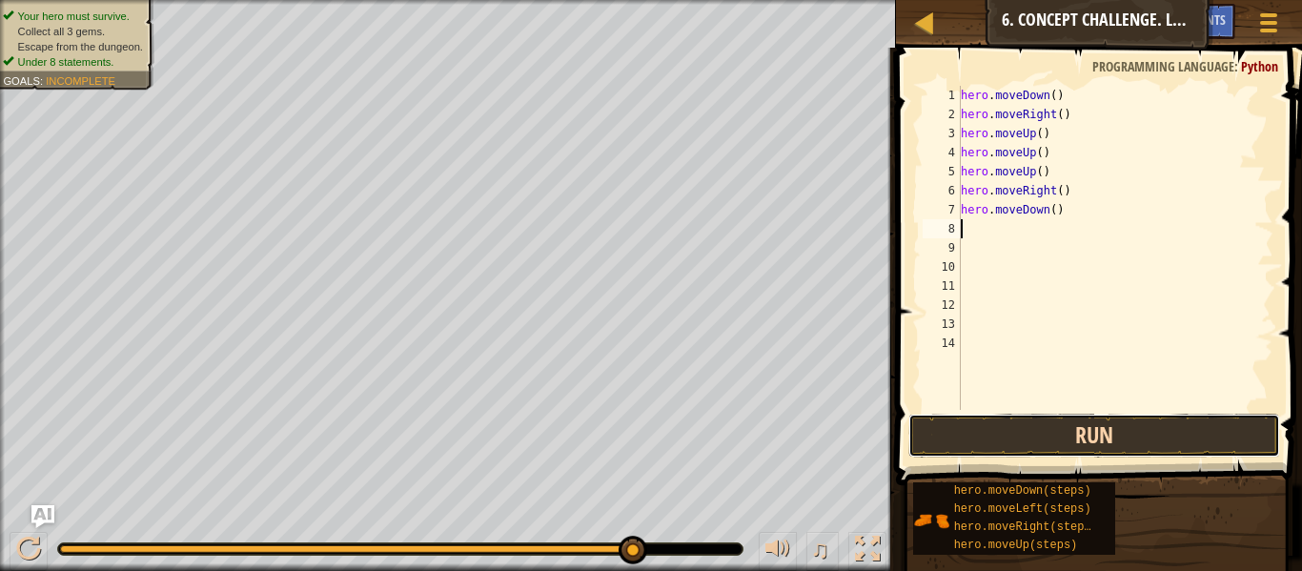
click at [1084, 417] on button "Run" at bounding box center [1094, 436] width 372 height 44
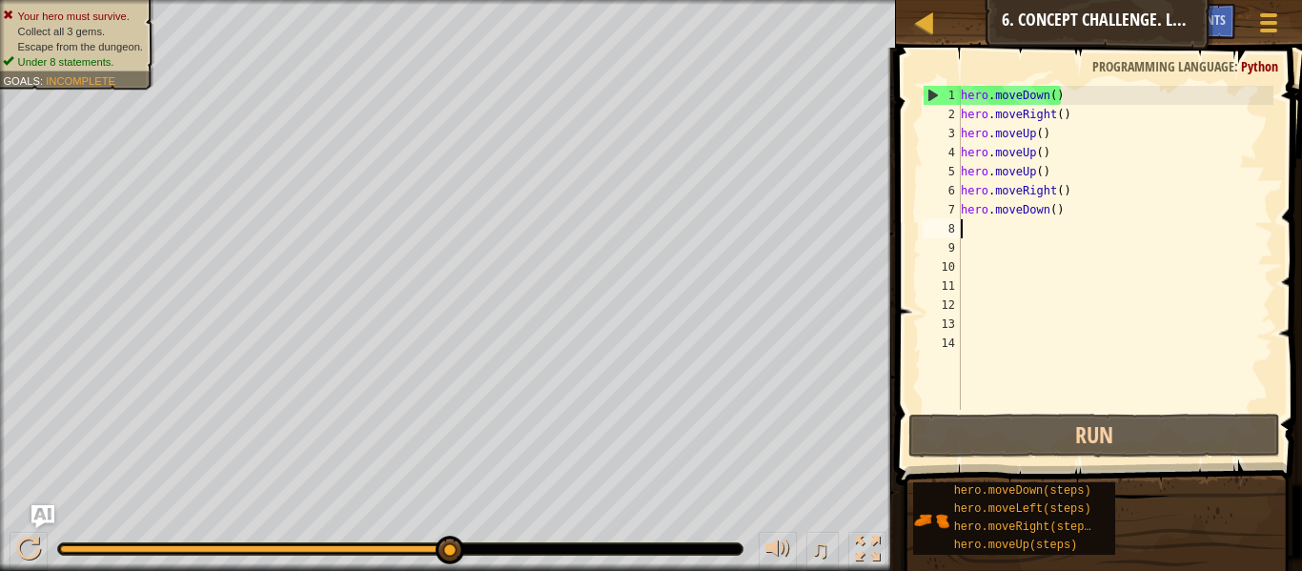
click at [1086, 218] on div "hero . moveDown ( ) hero . moveRight ( ) hero . moveUp ( ) hero . moveUp ( ) he…" at bounding box center [1115, 267] width 316 height 362
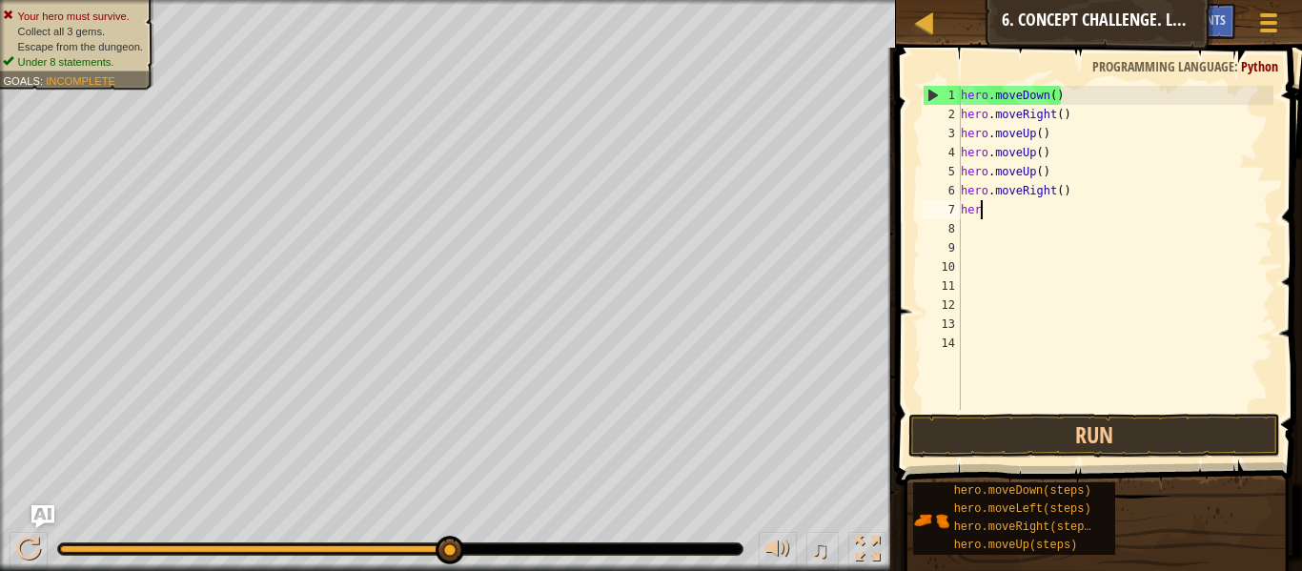
type textarea "h"
type textarea "m"
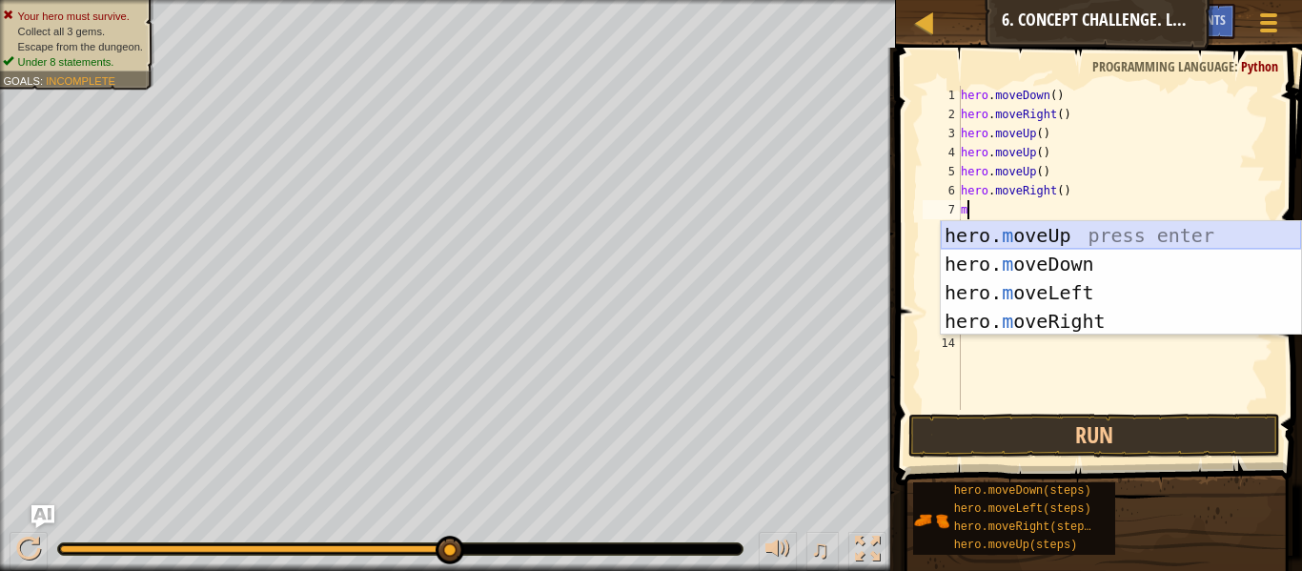
click at [1067, 234] on div "hero. m oveUp press enter hero. m oveDown press enter hero. m oveLeft press ent…" at bounding box center [1121, 307] width 360 height 172
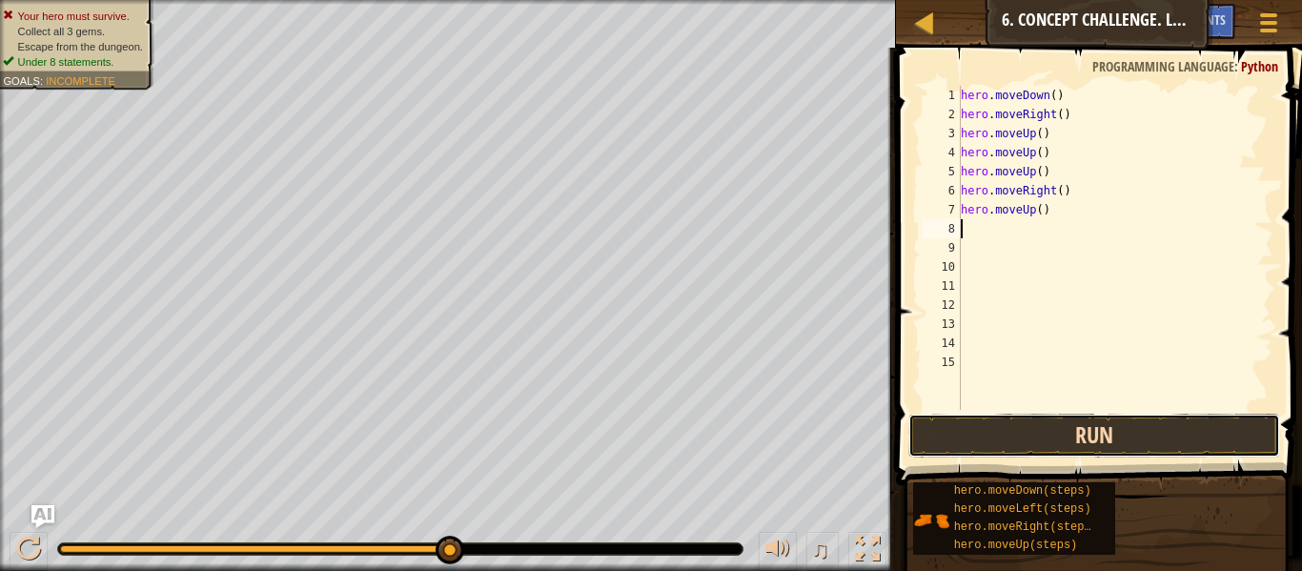
click at [939, 422] on button "Run" at bounding box center [1094, 436] width 372 height 44
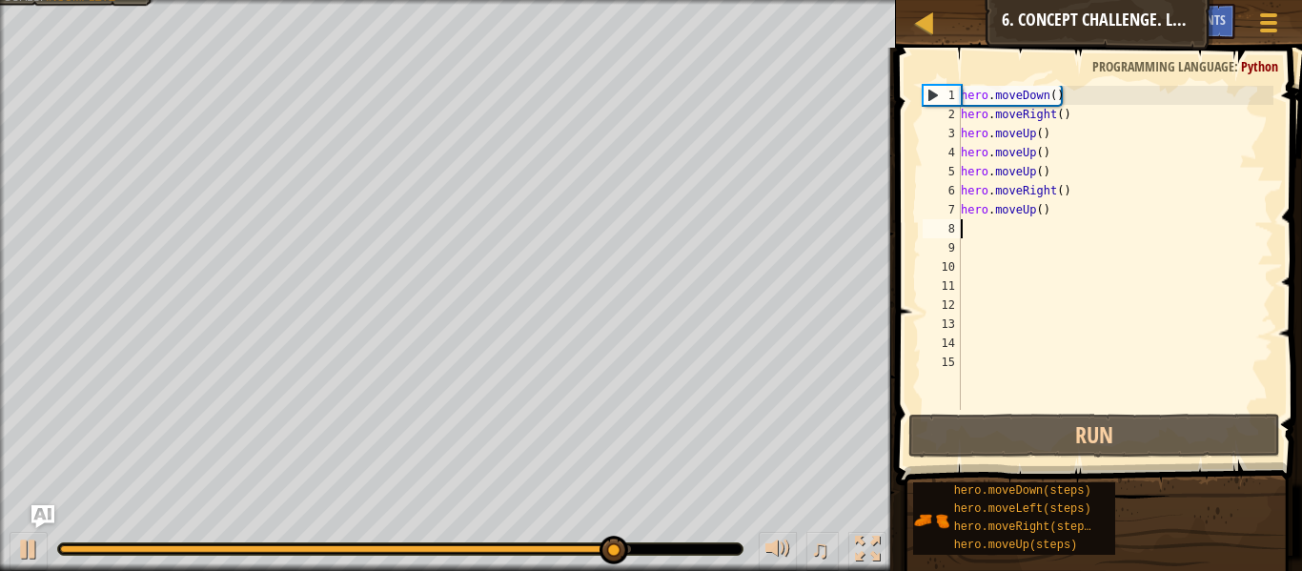
type textarea "m"
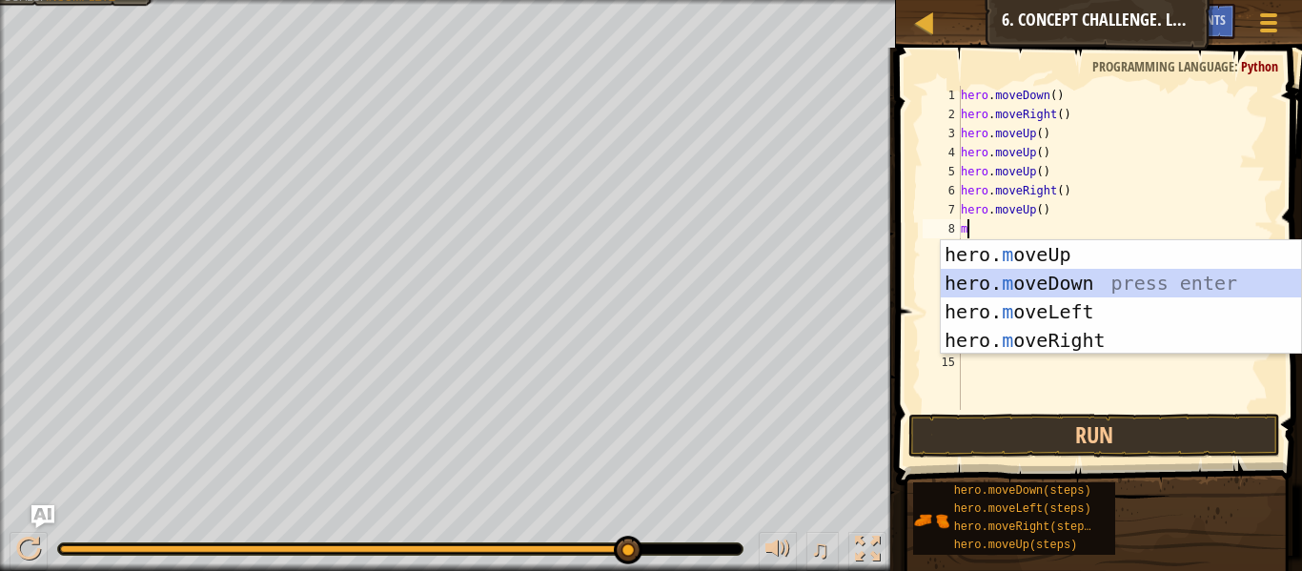
click at [1021, 283] on div "hero. m oveUp press enter hero. m oveDown press enter hero. m oveLeft press ent…" at bounding box center [1121, 326] width 360 height 172
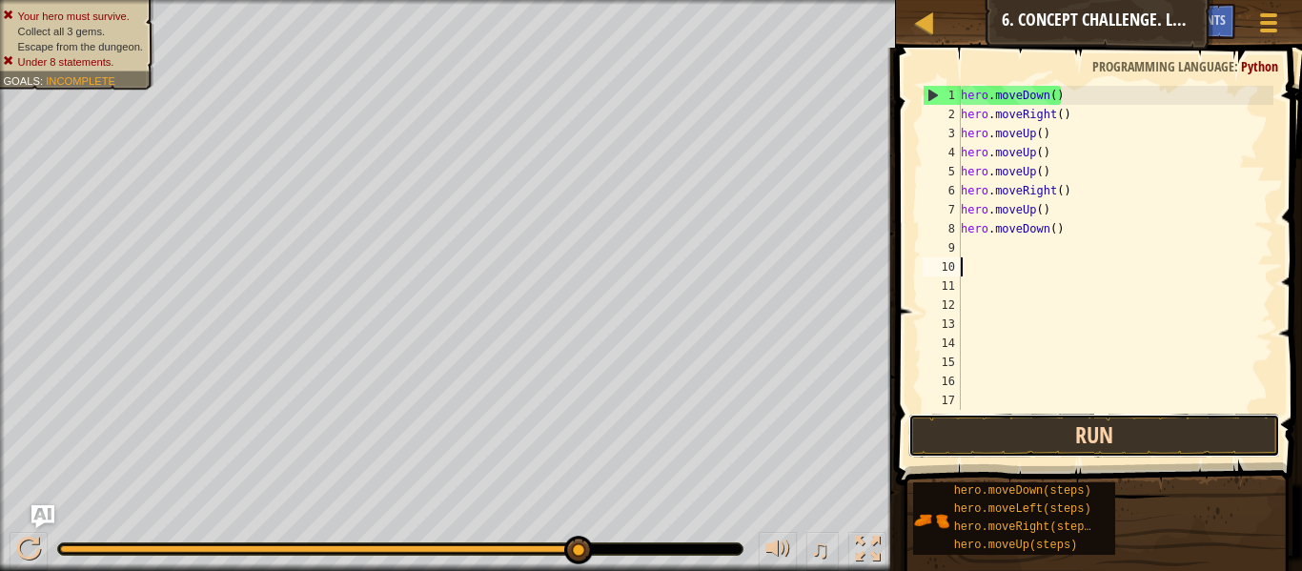
click at [991, 419] on button "Run" at bounding box center [1094, 436] width 372 height 44
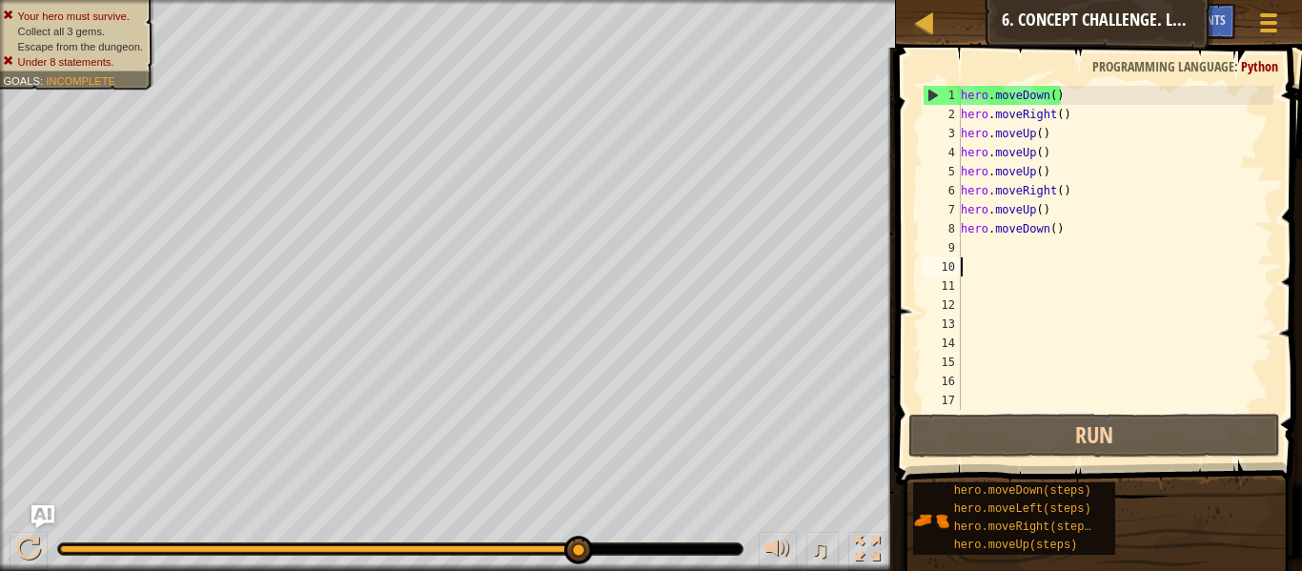
click at [1068, 218] on div "hero . moveDown ( ) hero . moveRight ( ) hero . moveUp ( ) hero . moveUp ( ) he…" at bounding box center [1115, 267] width 316 height 362
click at [1063, 235] on div "hero . moveDown ( ) hero . moveRight ( ) hero . moveUp ( ) hero . moveUp ( ) he…" at bounding box center [1115, 267] width 316 height 362
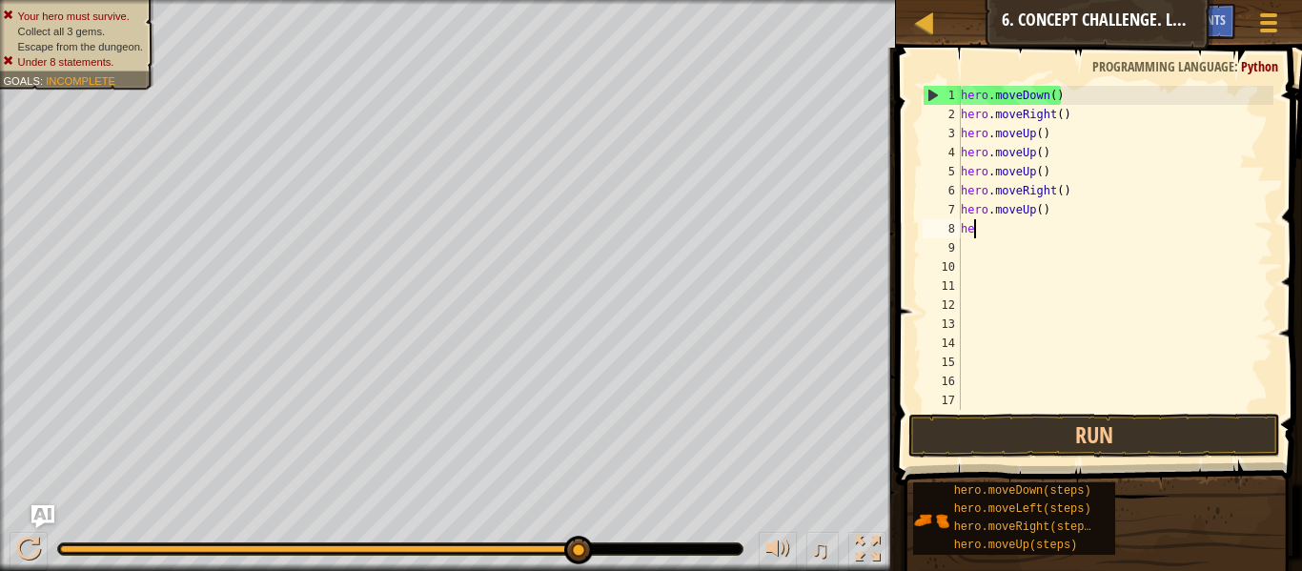
type textarea "h"
click at [1047, 219] on div "hero . moveDown ( ) hero . moveRight ( ) hero . moveUp ( ) hero . moveUp ( ) he…" at bounding box center [1115, 267] width 316 height 362
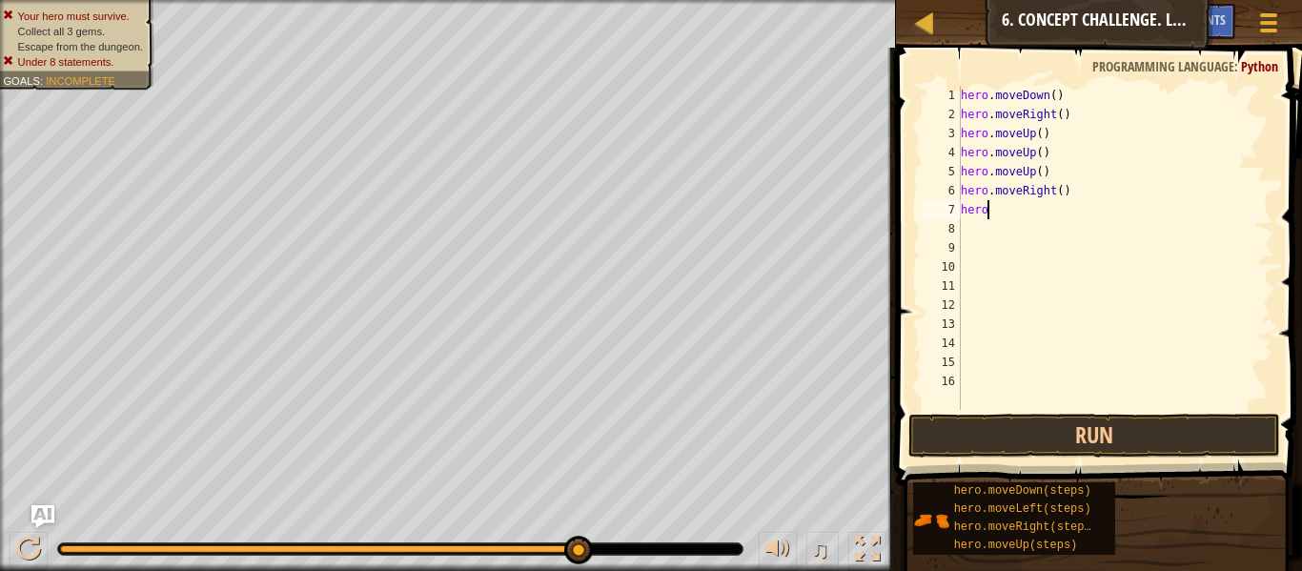
type textarea "h"
click at [1099, 440] on button "Run" at bounding box center [1094, 436] width 372 height 44
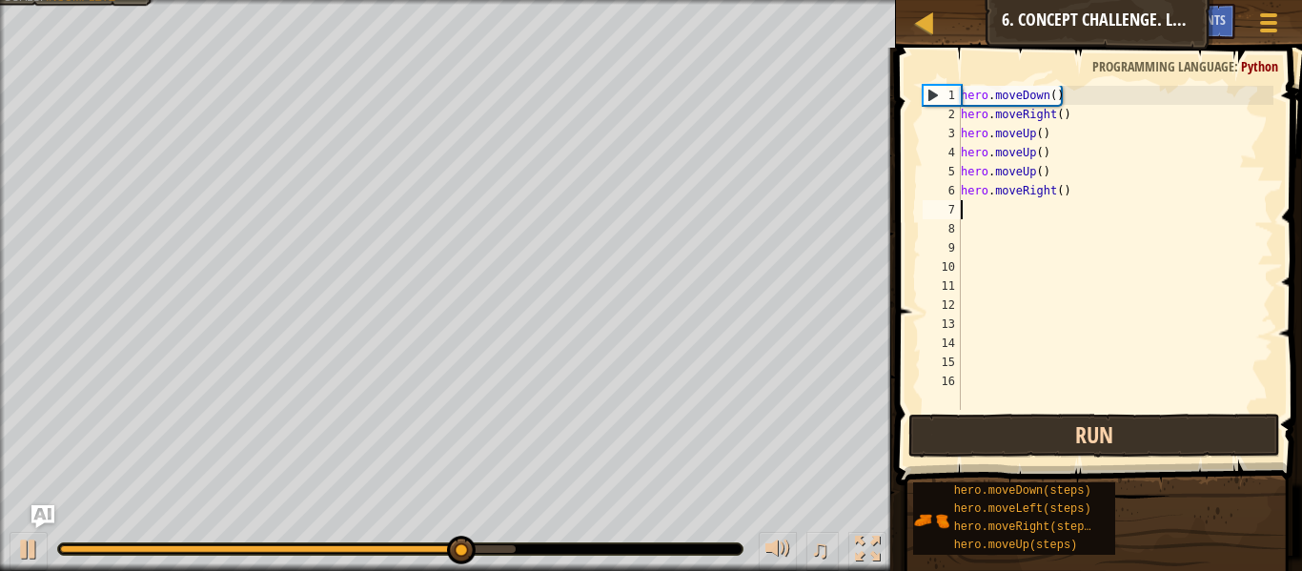
type textarea "m"
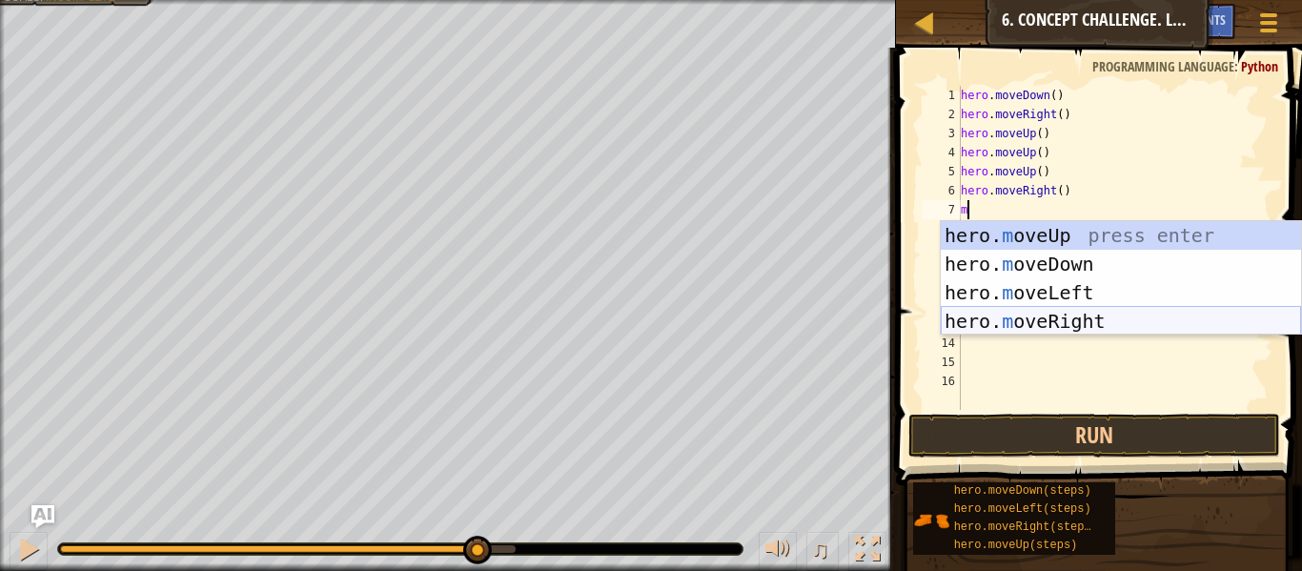
click at [1081, 328] on div "hero. m oveUp press enter hero. m oveDown press enter hero. m oveLeft press ent…" at bounding box center [1121, 307] width 360 height 172
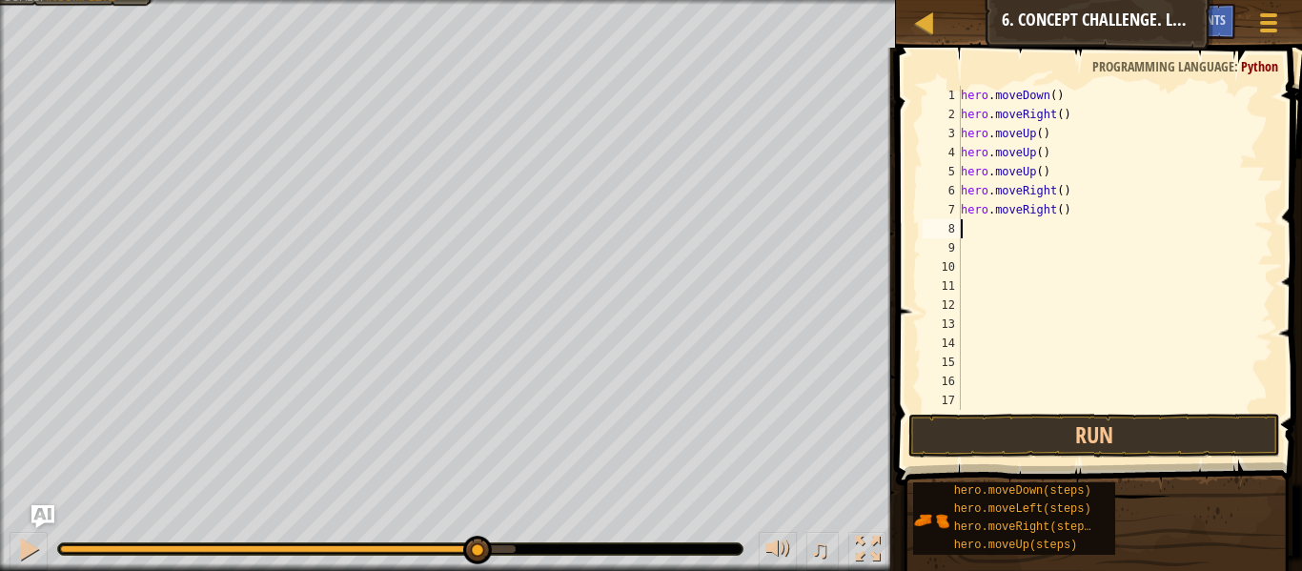
type textarea "m"
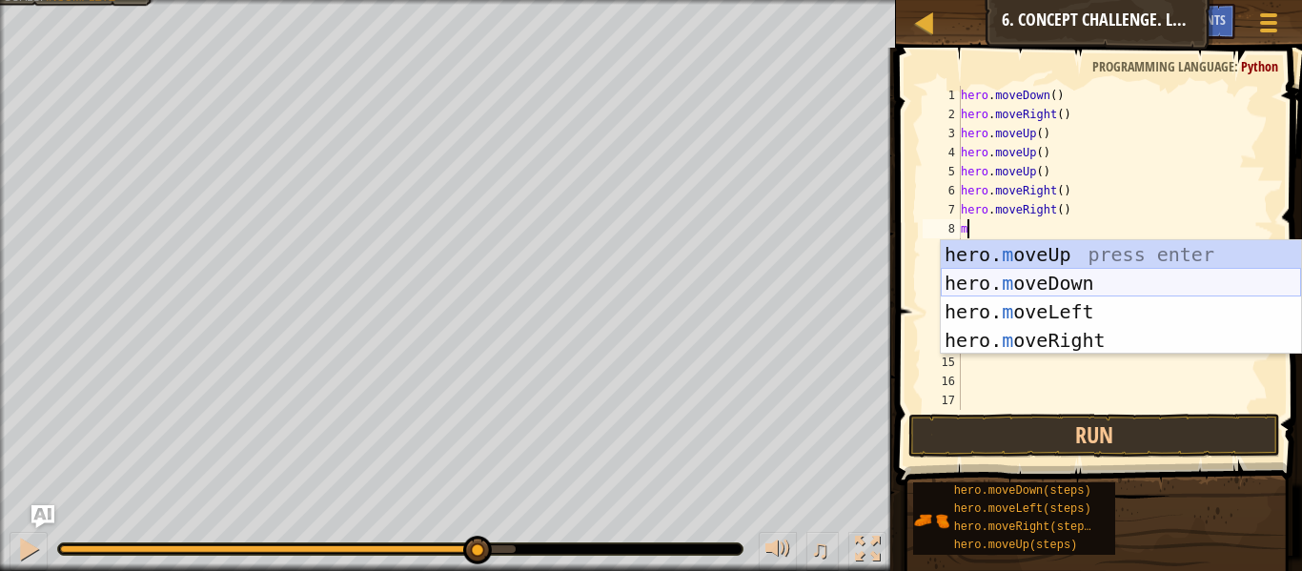
click at [1024, 275] on div "hero. m oveUp press enter hero. m oveDown press enter hero. m oveLeft press ent…" at bounding box center [1121, 326] width 360 height 172
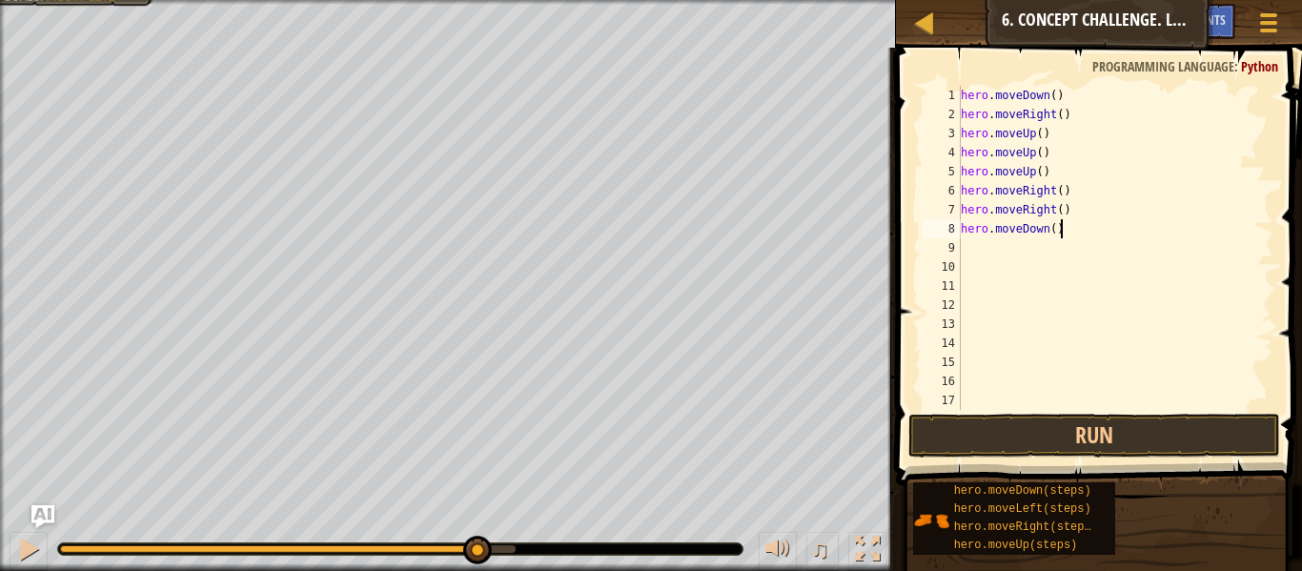
click at [1063, 234] on div "hero . moveDown ( ) hero . moveRight ( ) hero . moveUp ( ) hero . moveUp ( ) he…" at bounding box center [1115, 267] width 316 height 362
type textarea "hero.moveDown(3)"
click at [1068, 443] on button "Run" at bounding box center [1094, 436] width 372 height 44
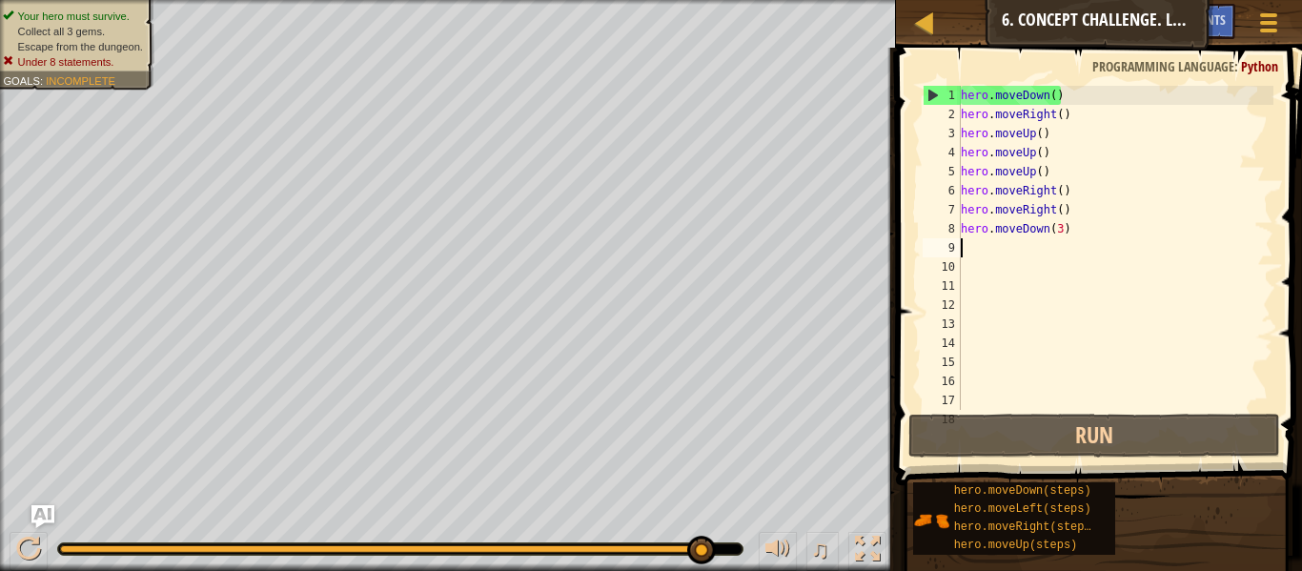
click at [1083, 235] on div "hero . moveDown ( ) hero . moveRight ( ) hero . moveUp ( ) hero . moveUp ( ) he…" at bounding box center [1115, 267] width 316 height 362
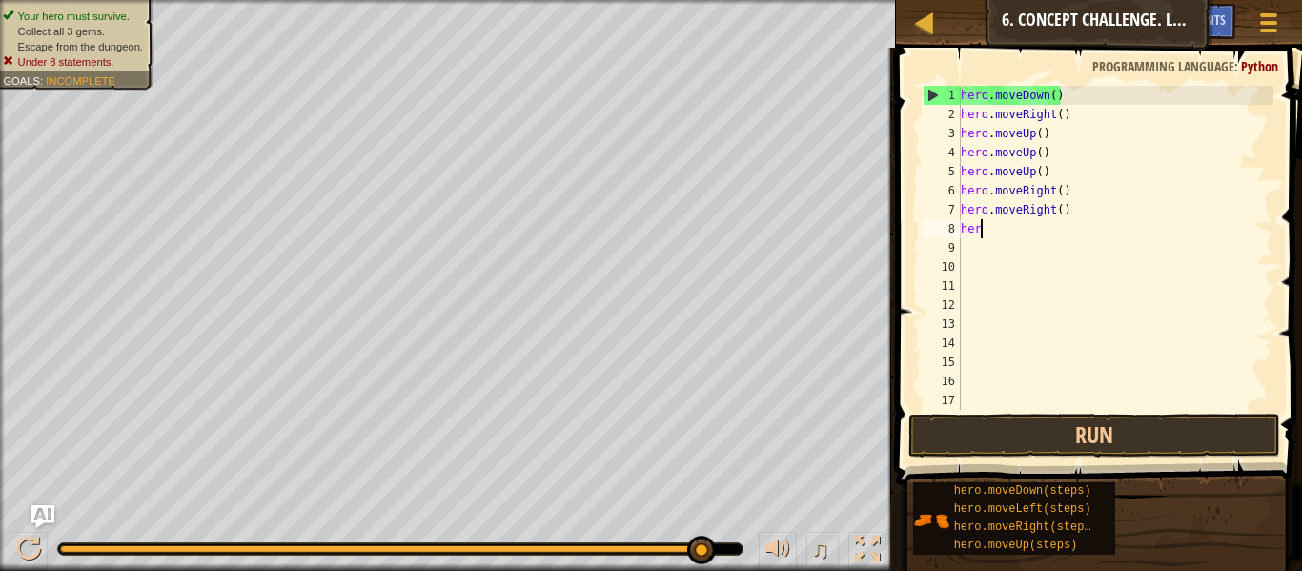
type textarea "h"
type textarea "m"
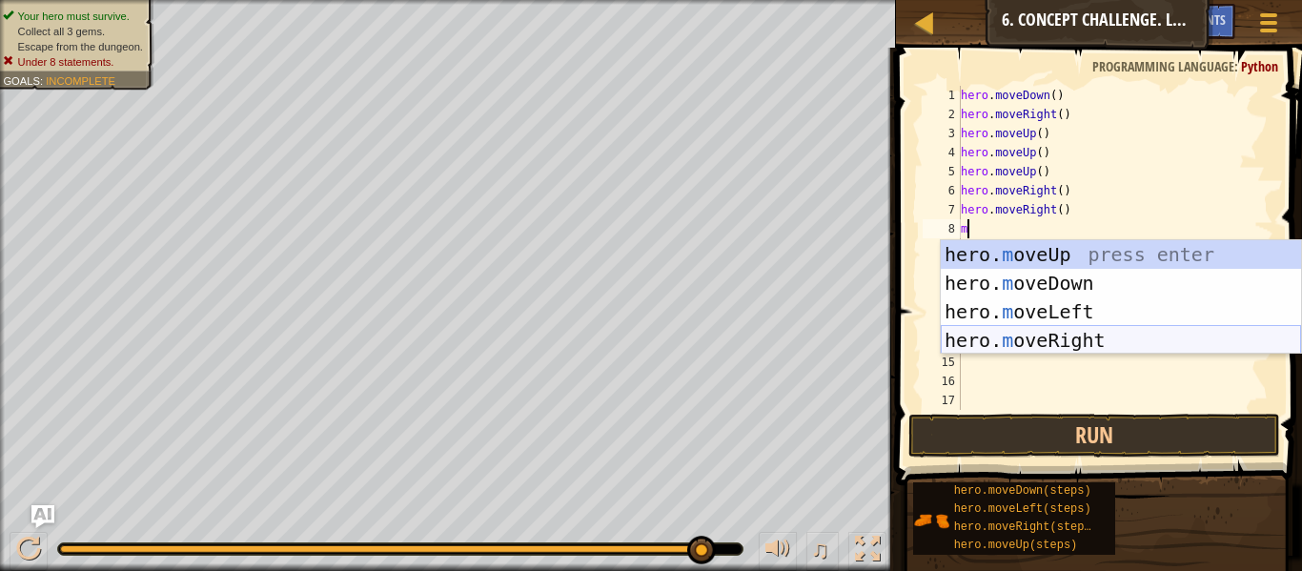
click at [1011, 348] on div "hero. m oveUp press enter hero. m oveDown press enter hero. m oveLeft press ent…" at bounding box center [1121, 326] width 360 height 172
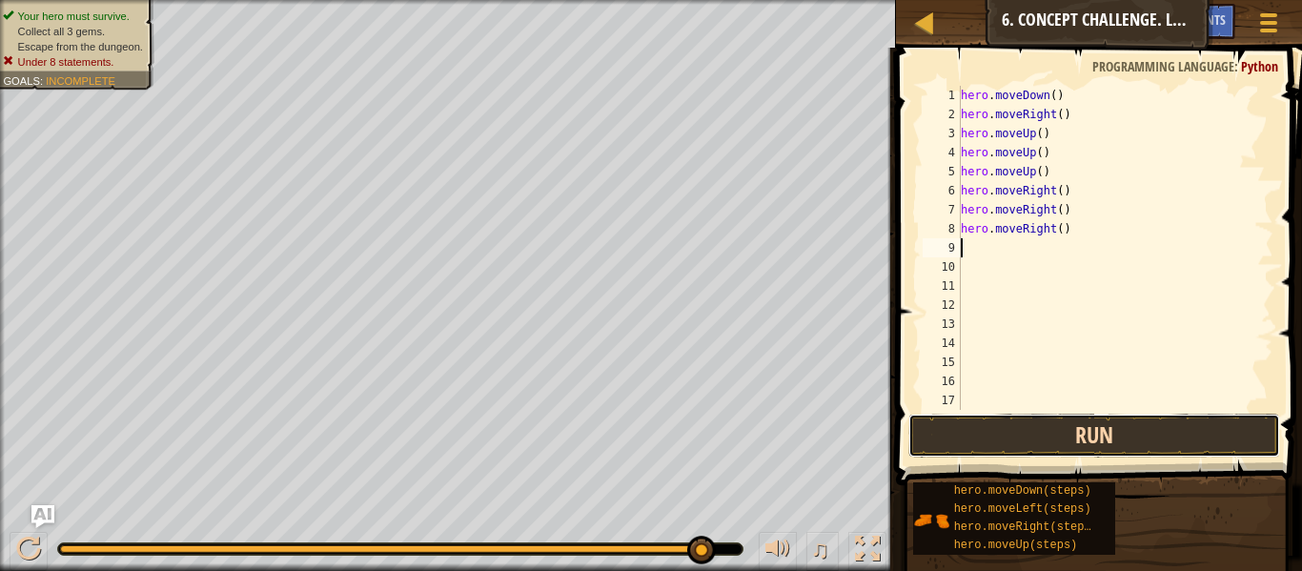
click at [1039, 449] on button "Run" at bounding box center [1094, 436] width 372 height 44
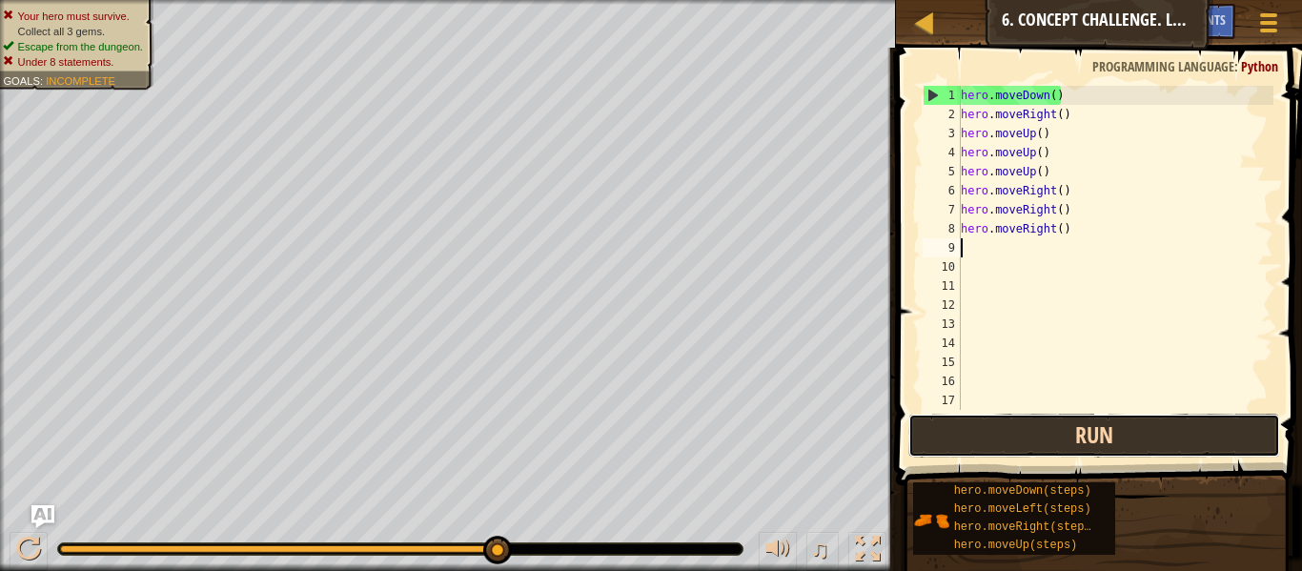
click at [1039, 449] on button "Run" at bounding box center [1094, 436] width 372 height 44
